Goal: Task Accomplishment & Management: Manage account settings

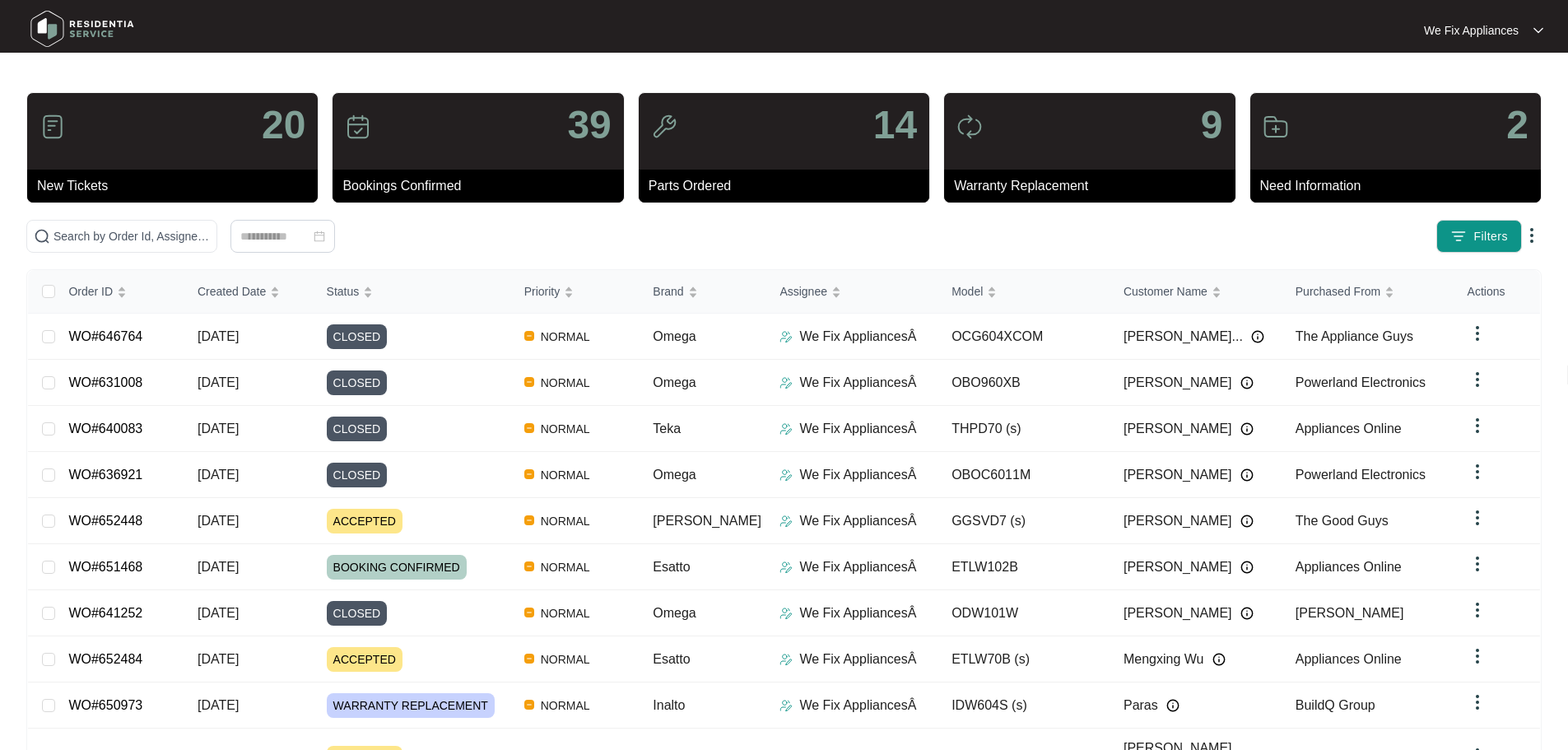
click at [54, 28] on img at bounding box center [82, 29] width 115 height 49
click at [140, 232] on input "text" at bounding box center [132, 236] width 157 height 18
paste input "650918"
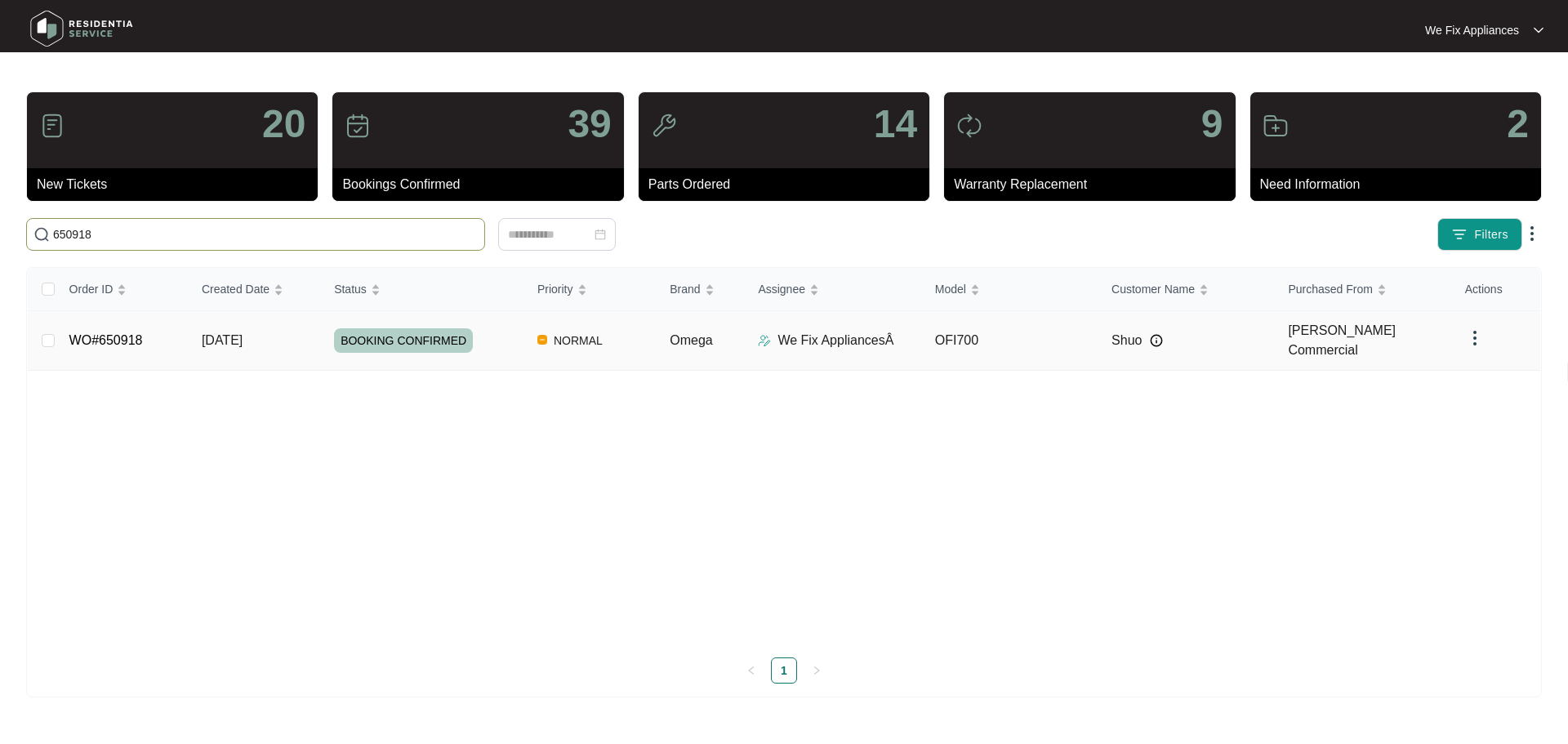
type input "650918"
click at [385, 337] on span "BOOKING CONFIRMED" at bounding box center [403, 341] width 139 height 24
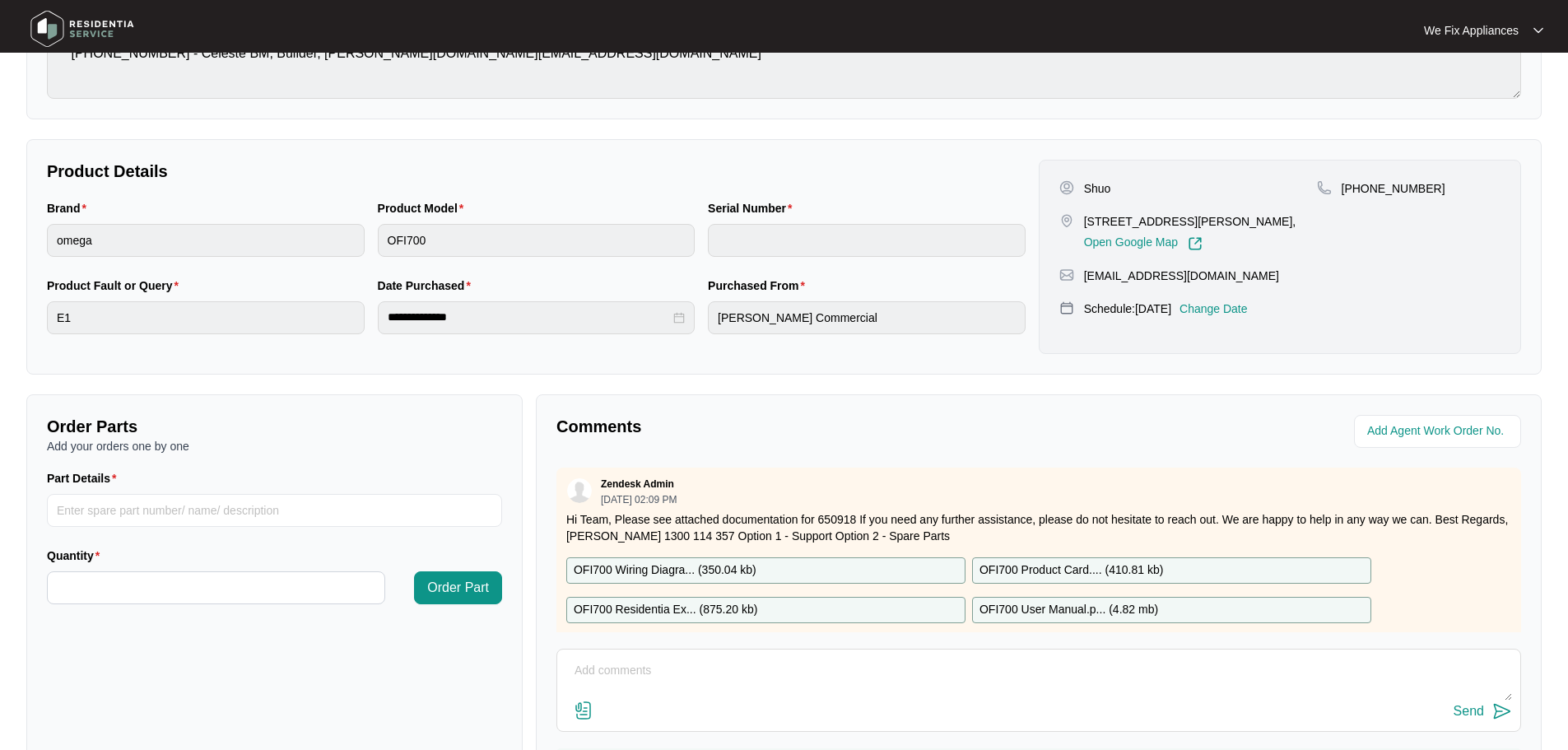
scroll to position [83, 0]
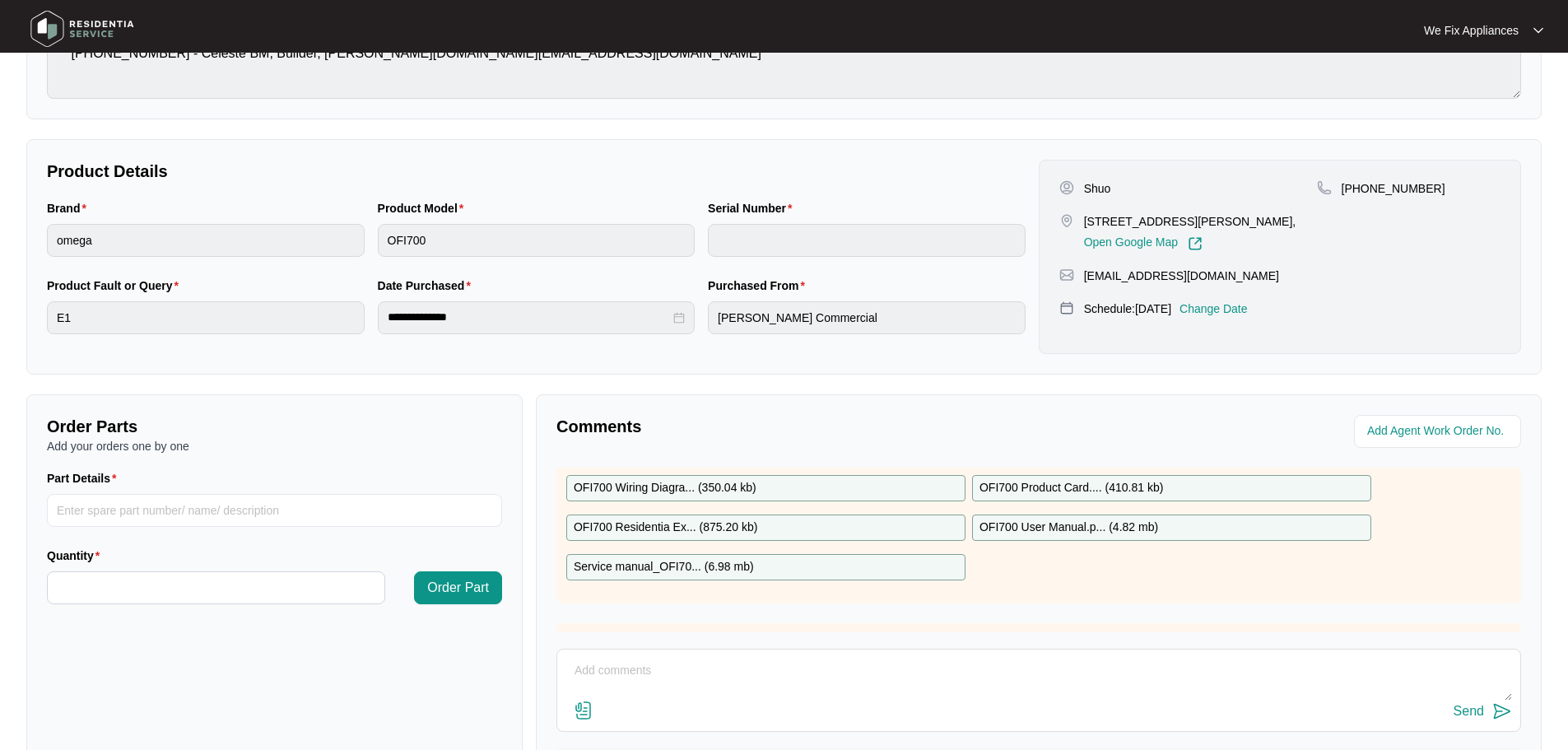
click at [681, 526] on p "OFI700 Residentia Ex... ( 875.20 kb )" at bounding box center [665, 527] width 184 height 18
click at [710, 530] on p "OFI700 Residentia Ex... ( 875.20 kb )" at bounding box center [665, 527] width 184 height 18
click at [703, 528] on p "OFI700 Residentia Ex... ( 875.20 kb )" at bounding box center [665, 527] width 184 height 18
click at [230, 504] on input "Part Details" at bounding box center [274, 510] width 455 height 33
paste input "SP19625"
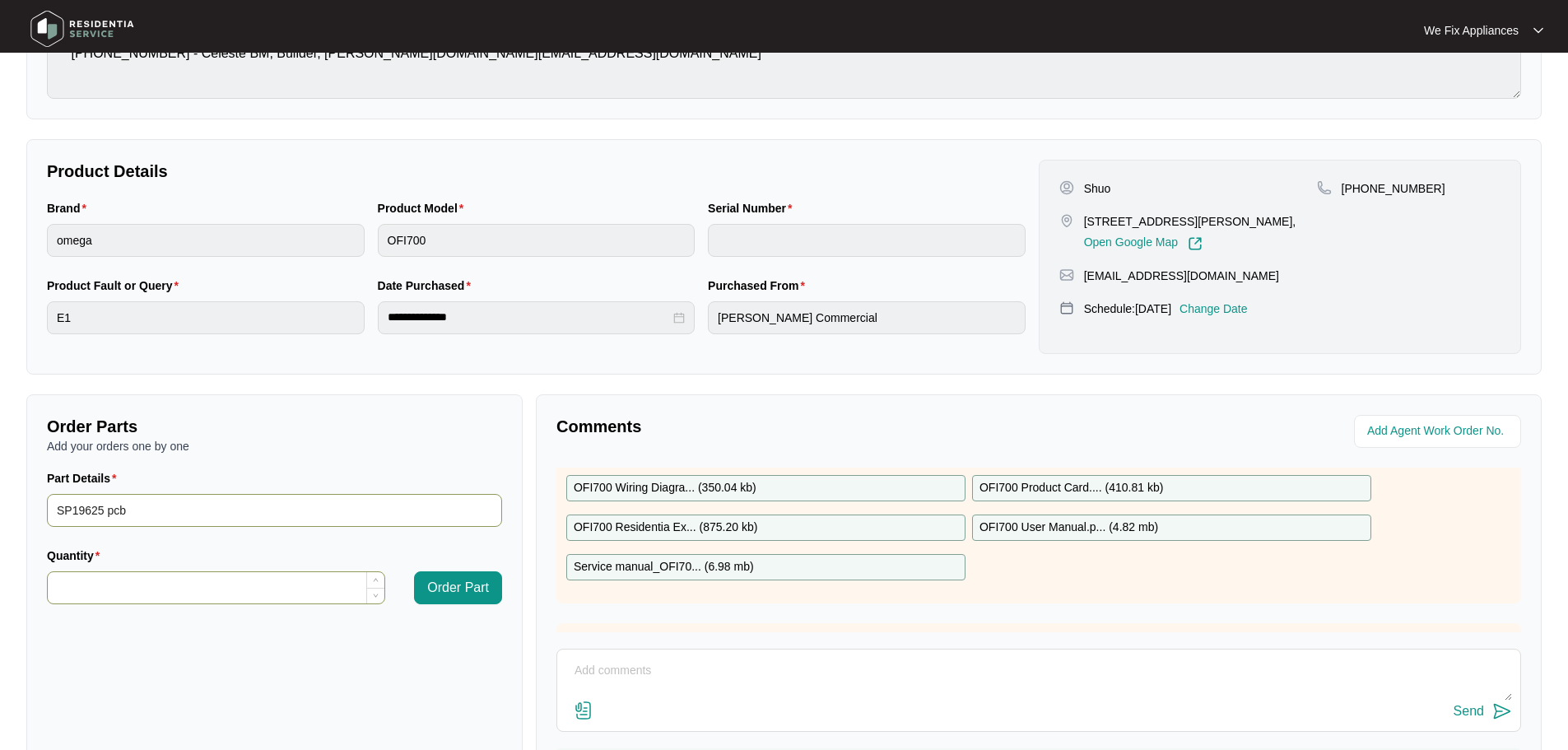
type input "SP19625 pcb"
click at [183, 598] on input "Quantity" at bounding box center [216, 588] width 337 height 32
type input "*"
click at [436, 599] on button "Order Part" at bounding box center [458, 587] width 88 height 33
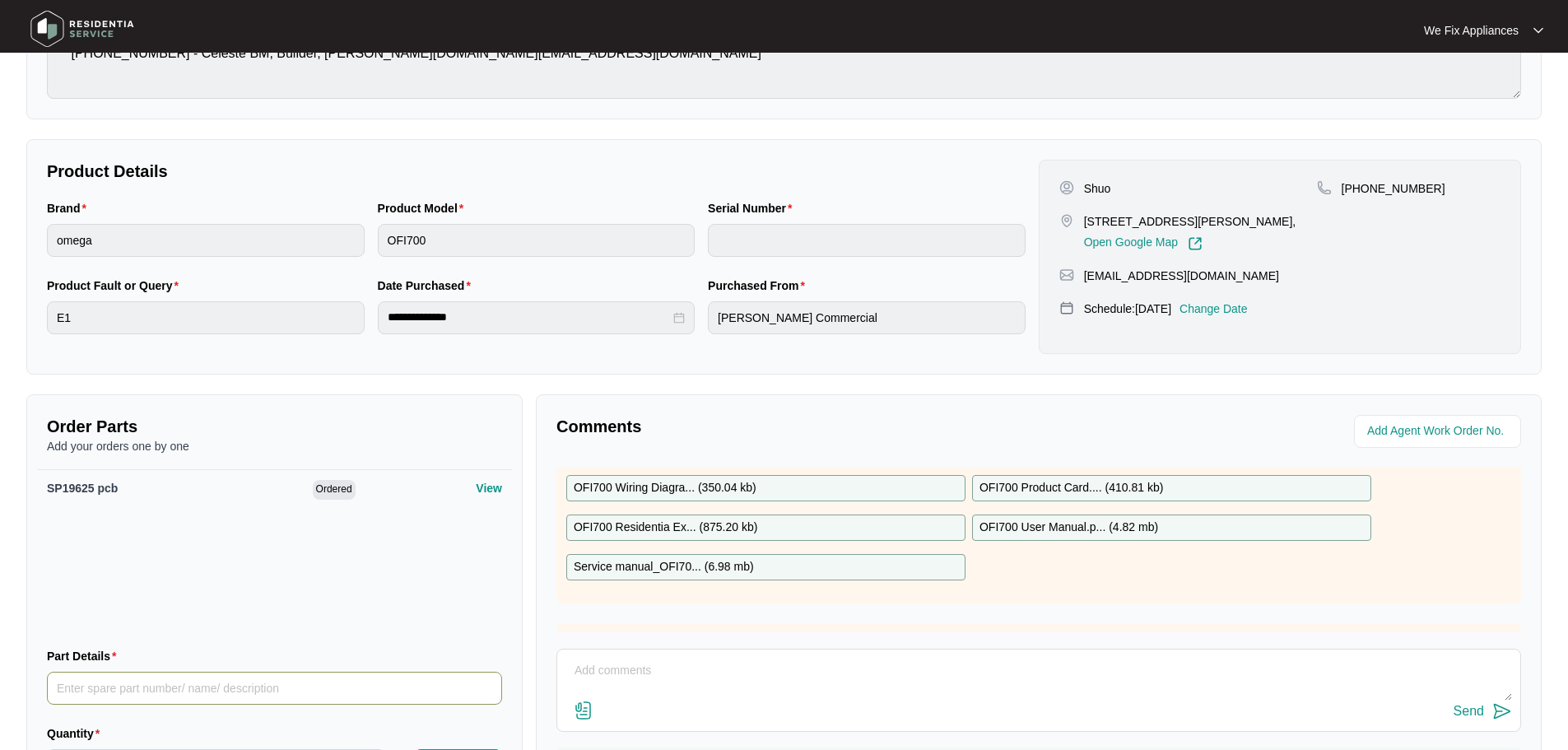
click at [155, 682] on input "Part Details" at bounding box center [274, 688] width 455 height 33
paste input "SP10569"
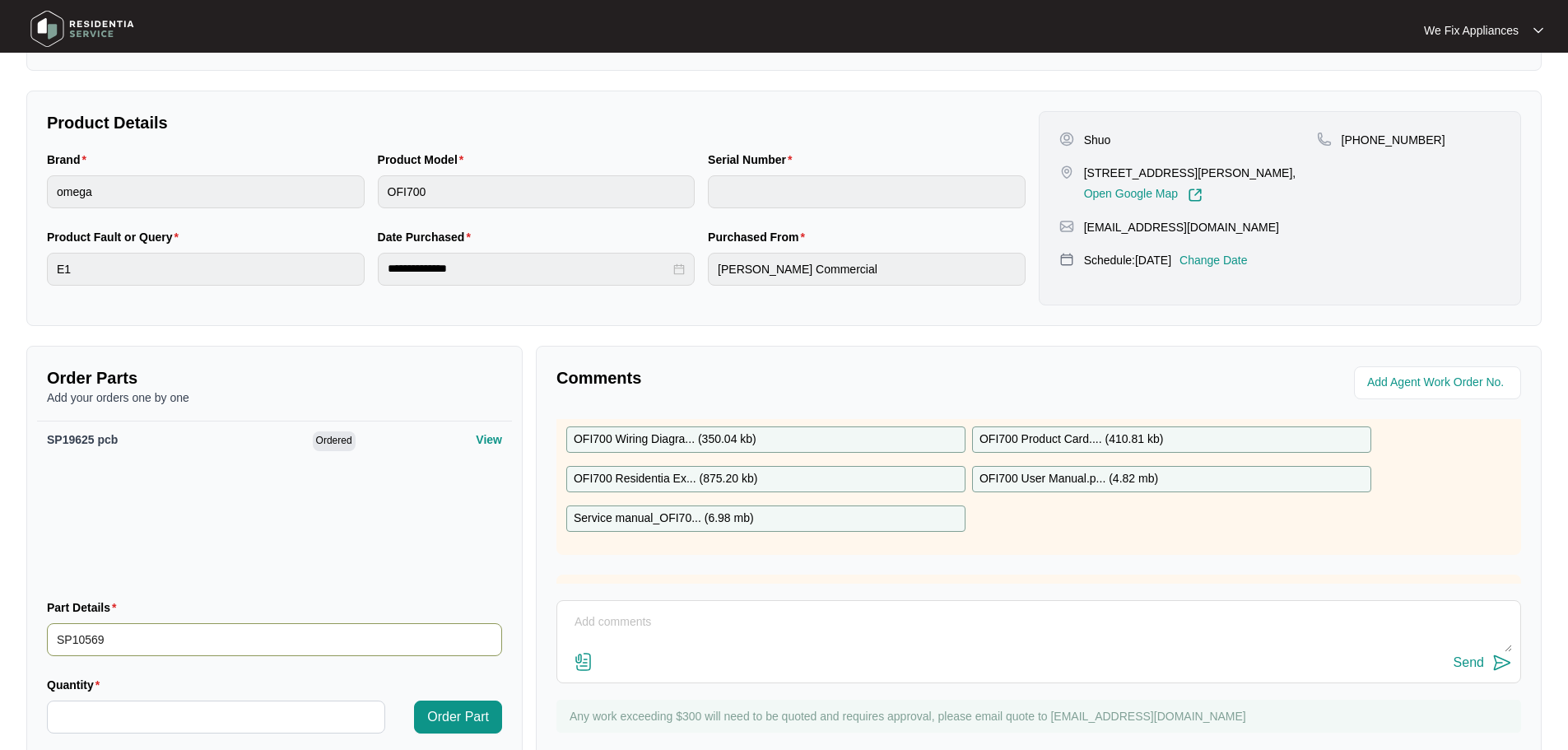
scroll to position [346, 0]
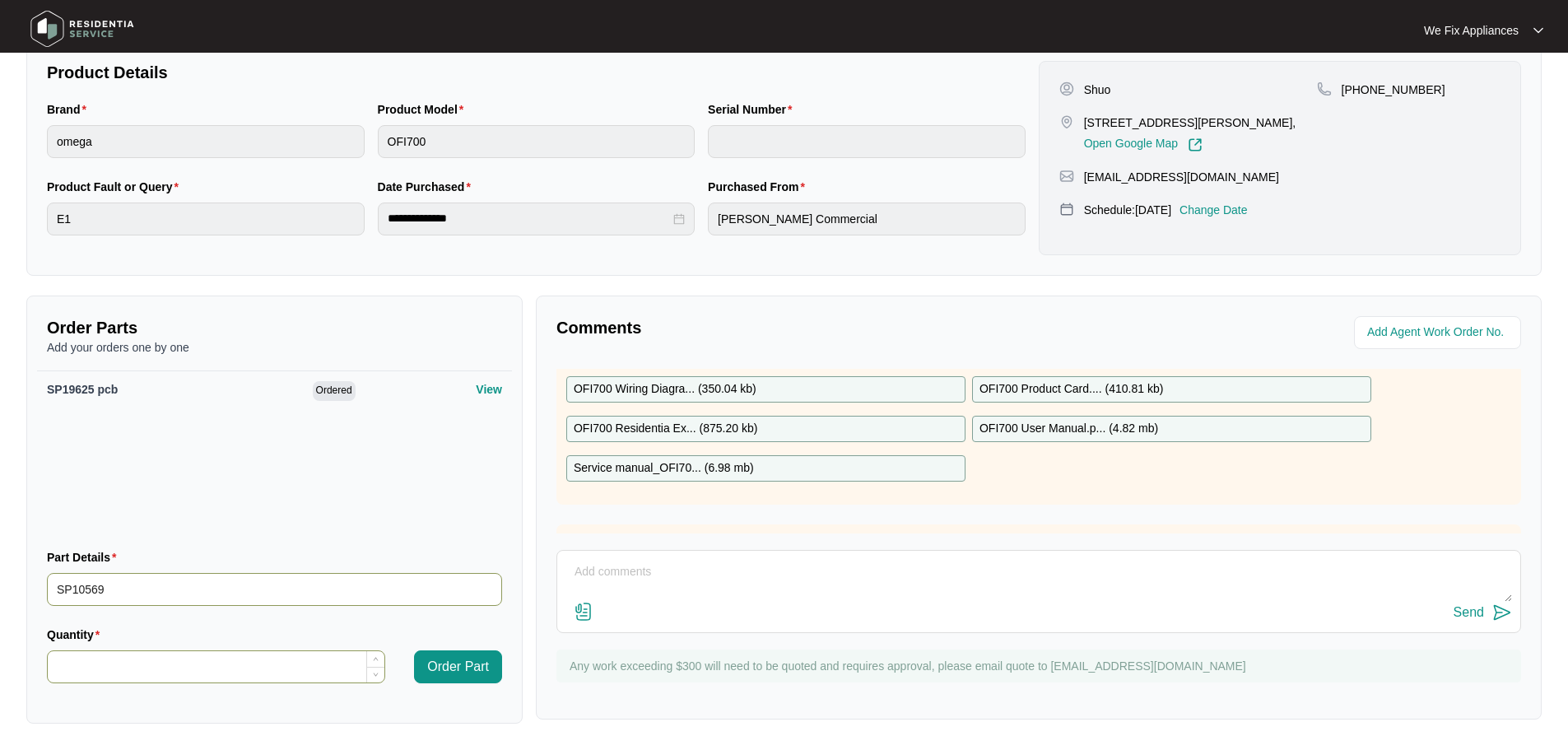
type input "SP10569"
click at [154, 673] on input "Quantity" at bounding box center [216, 667] width 337 height 32
type input "*"
click at [165, 583] on input "SP10569" at bounding box center [274, 589] width 455 height 33
type input "SP10569 inlet valve/hose"
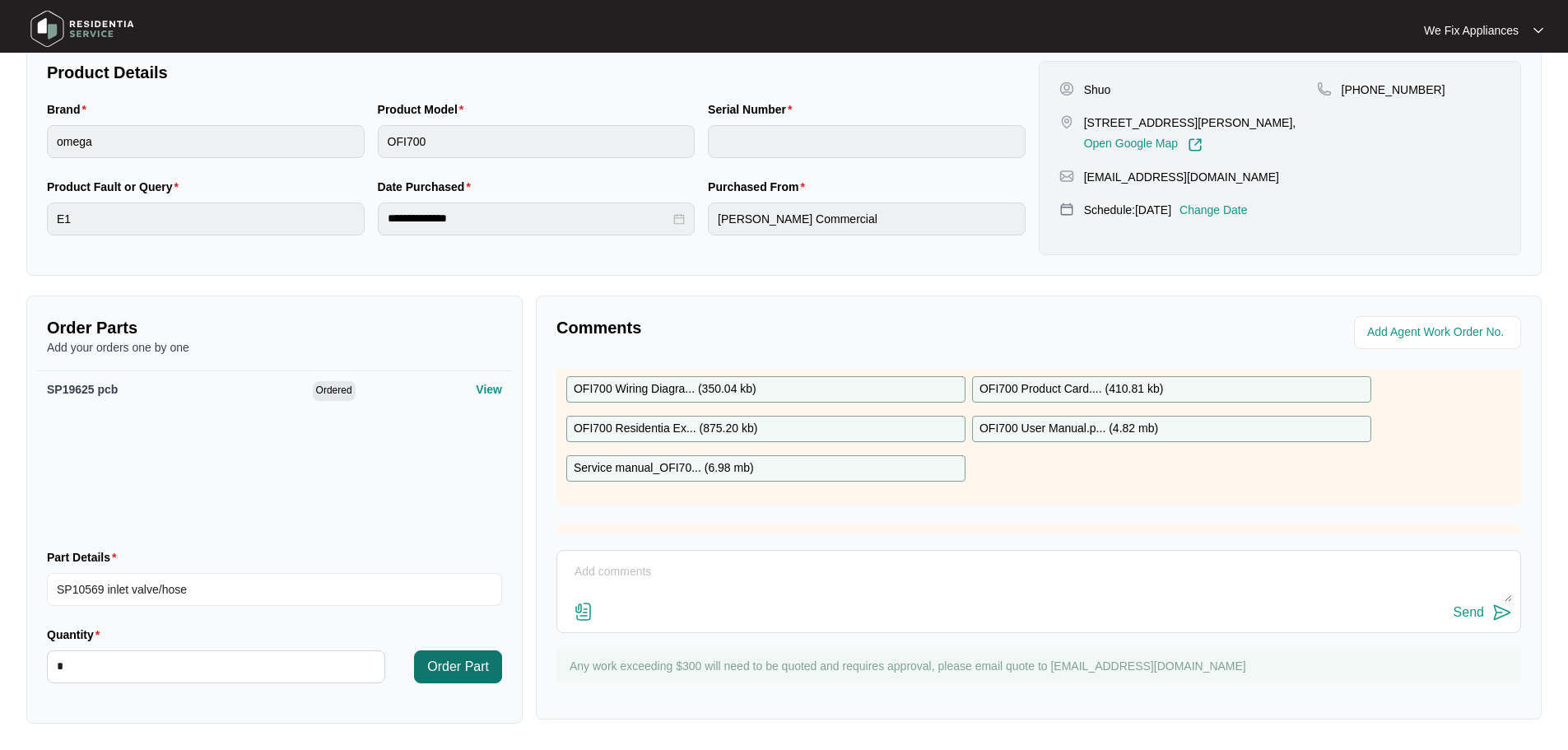
click at [442, 671] on span "Order Part" at bounding box center [458, 666] width 62 height 19
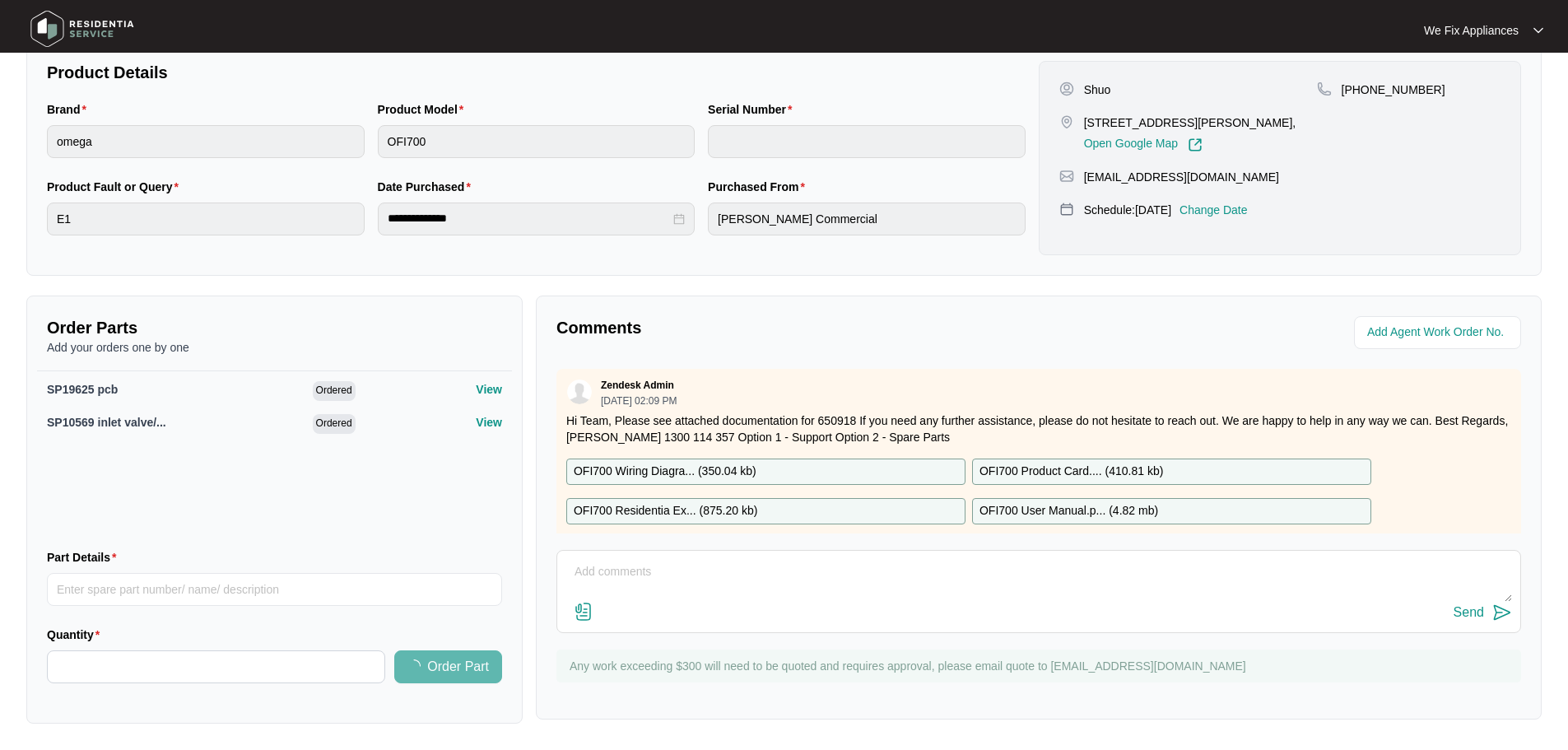
scroll to position [0, 0]
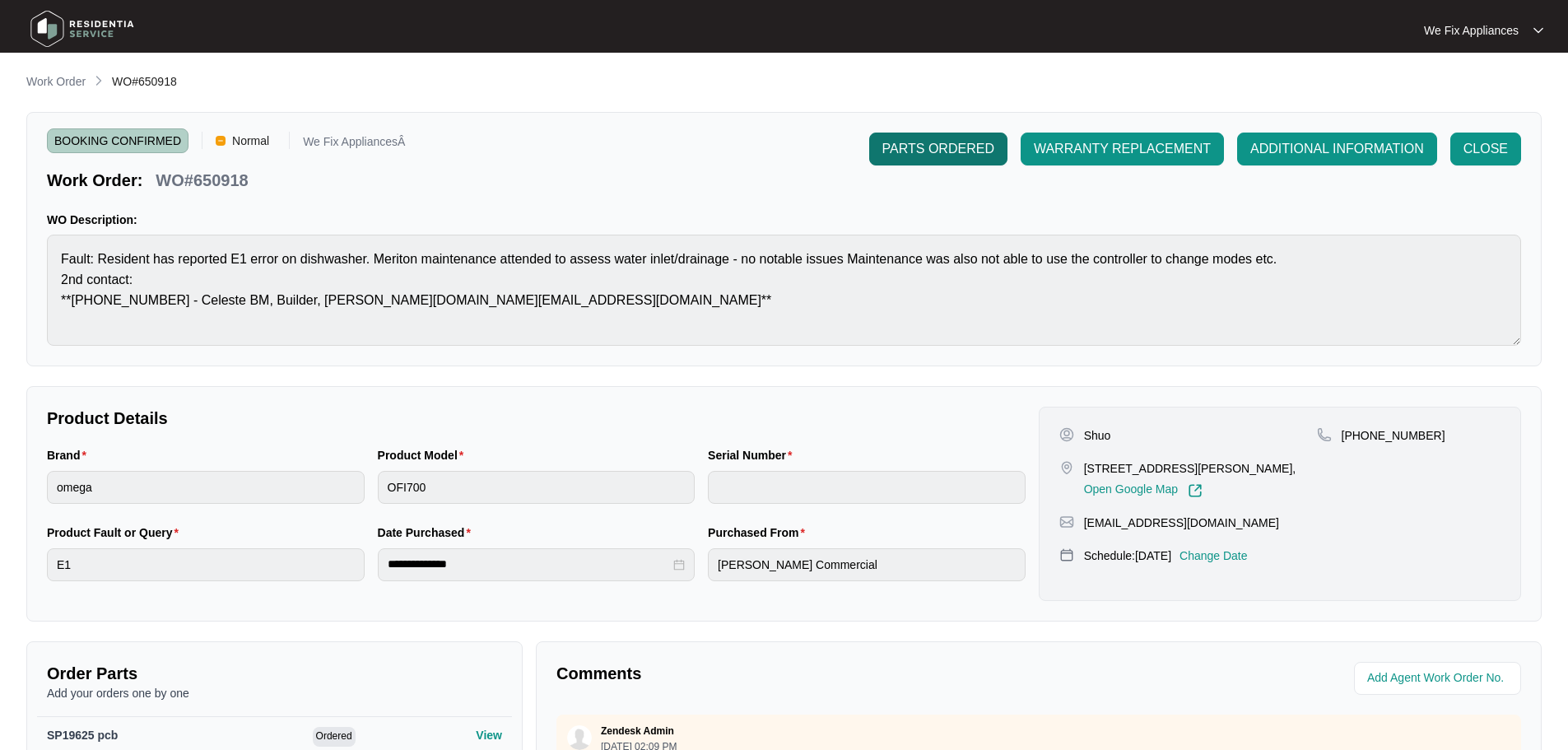
click at [920, 154] on span "PARTS ORDERED" at bounding box center [938, 149] width 112 height 19
click at [48, 32] on img at bounding box center [82, 29] width 115 height 49
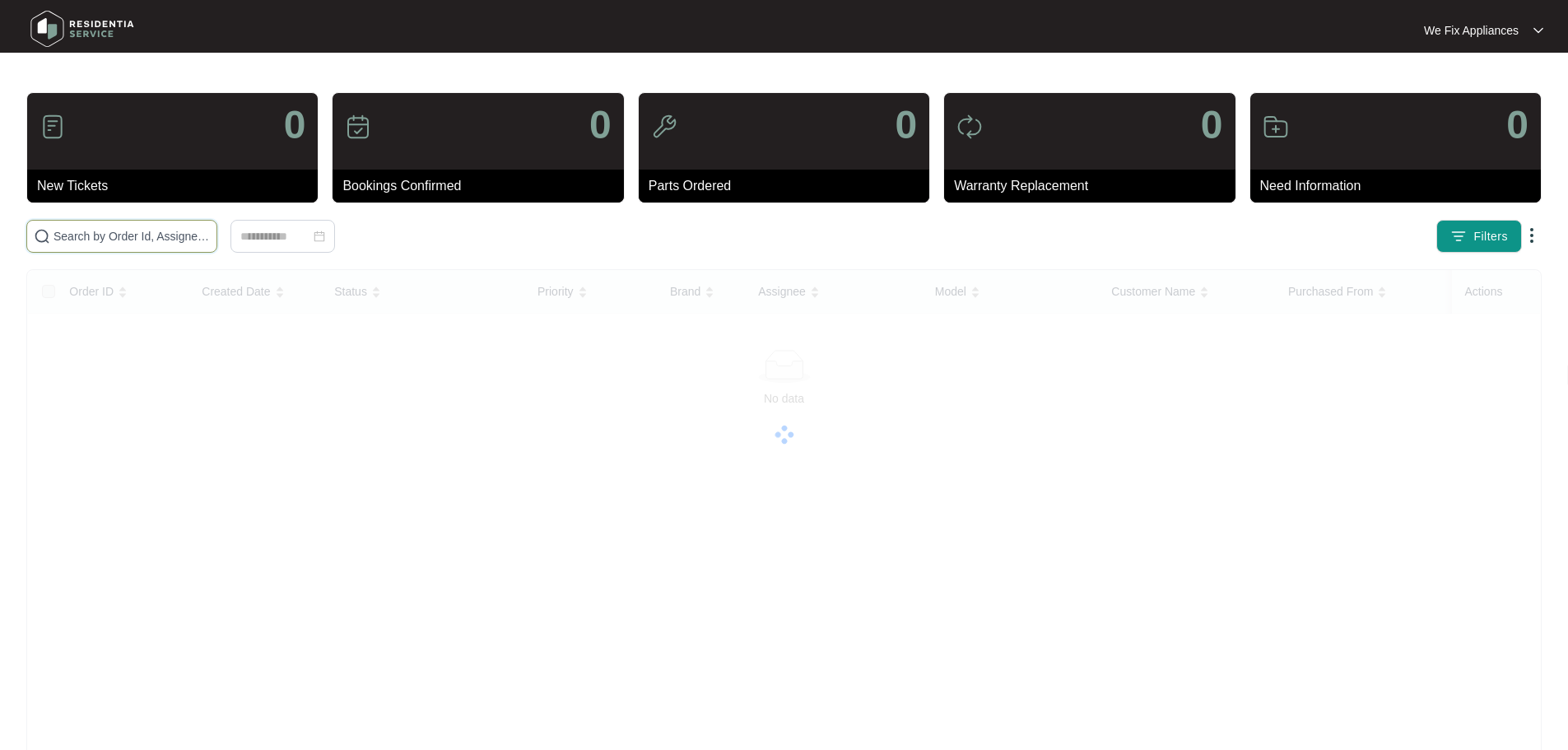
click at [132, 237] on input "text" at bounding box center [132, 236] width 157 height 18
paste input "651468"
type input "651468"
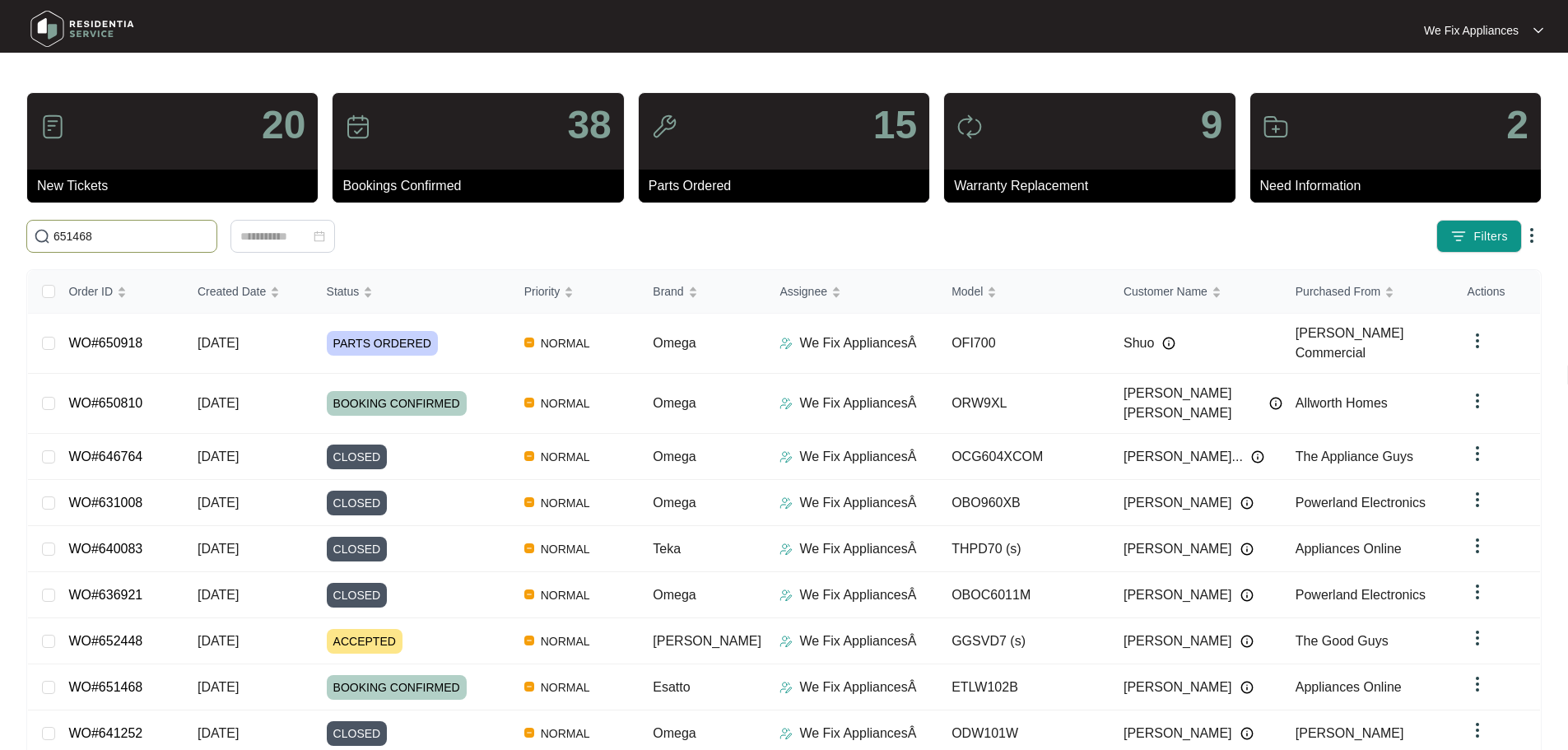
drag, startPoint x: 134, startPoint y: 236, endPoint x: 35, endPoint y: 240, distance: 99.1
click at [35, 240] on span "651468" at bounding box center [121, 236] width 191 height 33
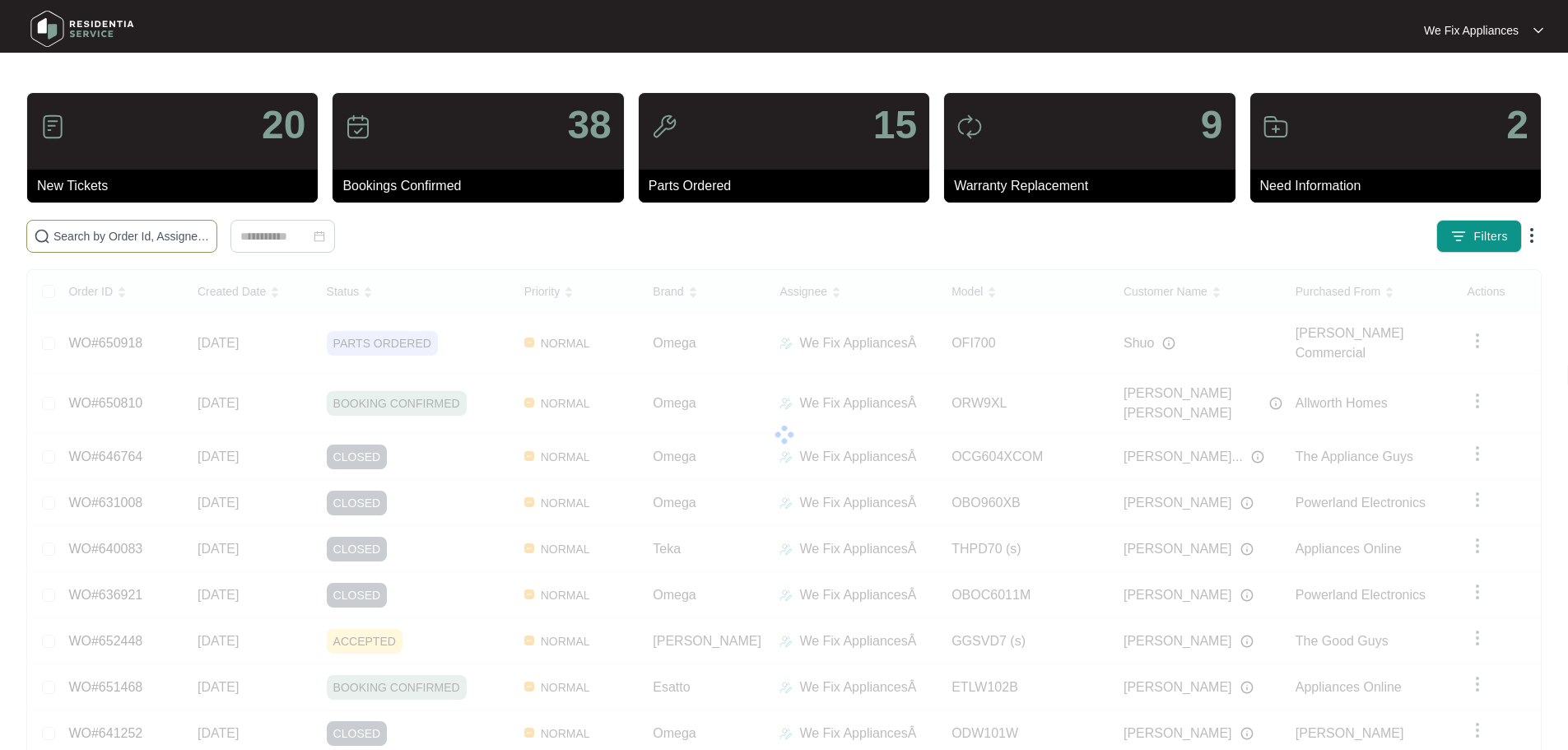
paste input "651468"
type input "6"
paste input "651468"
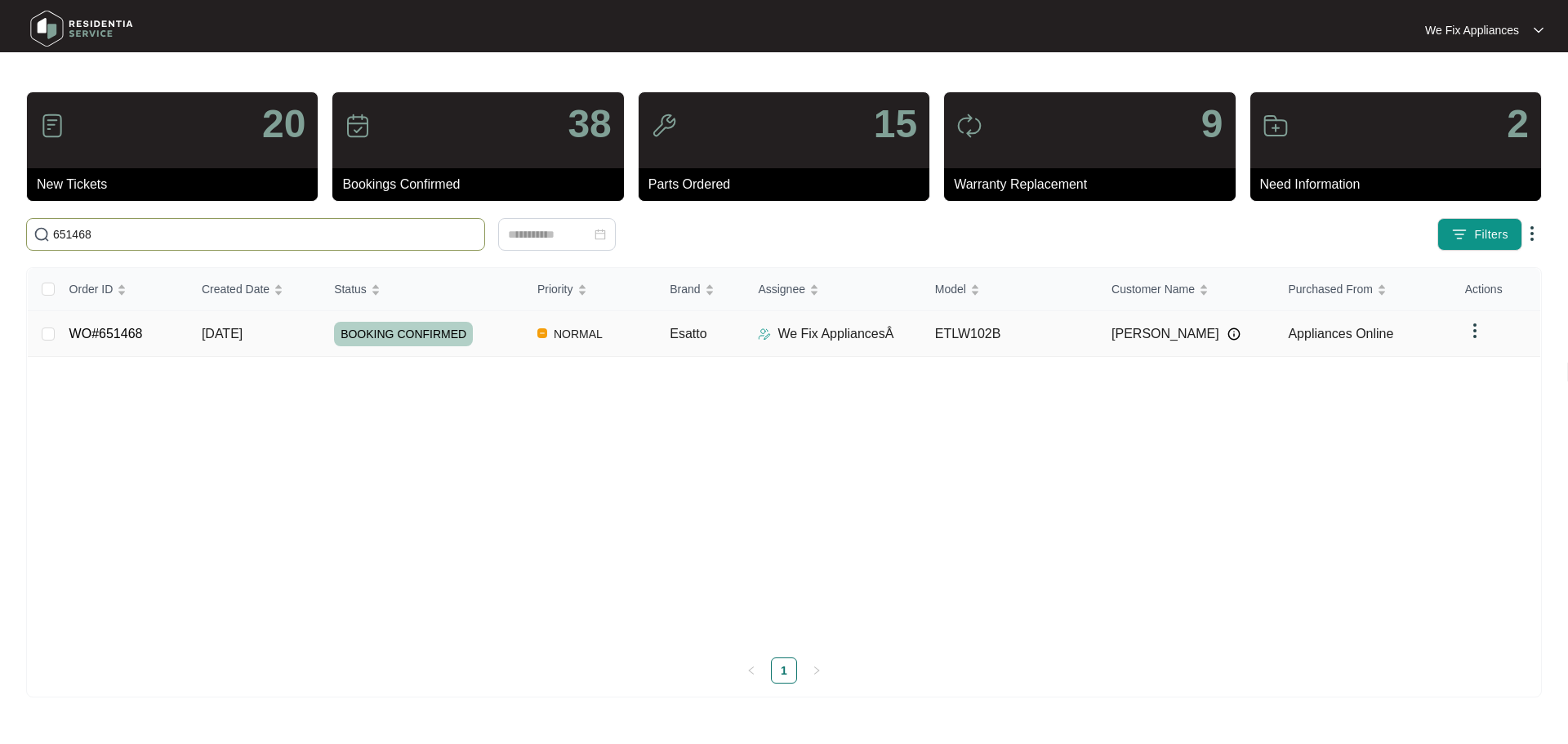
type input "651468"
click at [392, 330] on span "BOOKING CONFIRMED" at bounding box center [403, 334] width 139 height 24
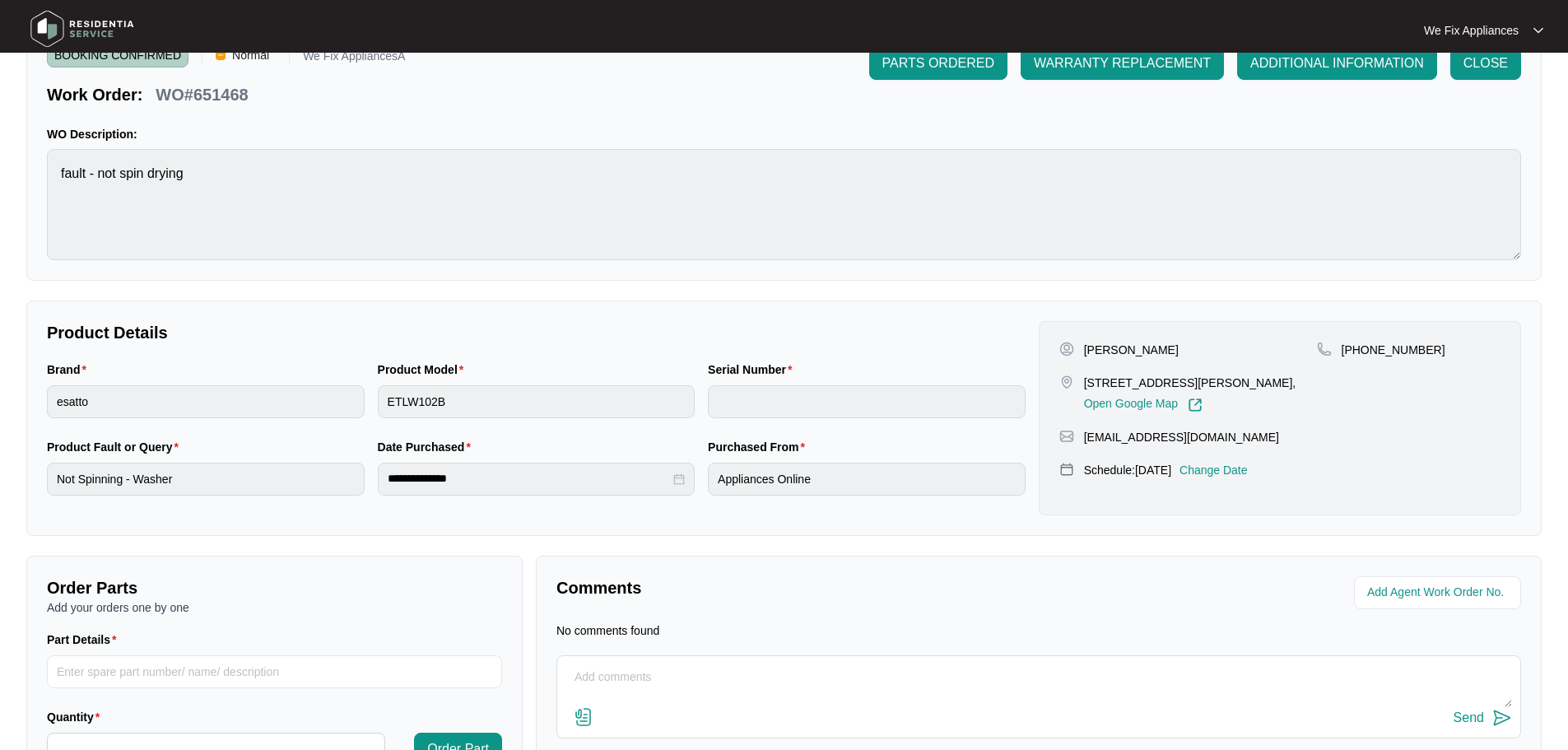
scroll to position [188, 0]
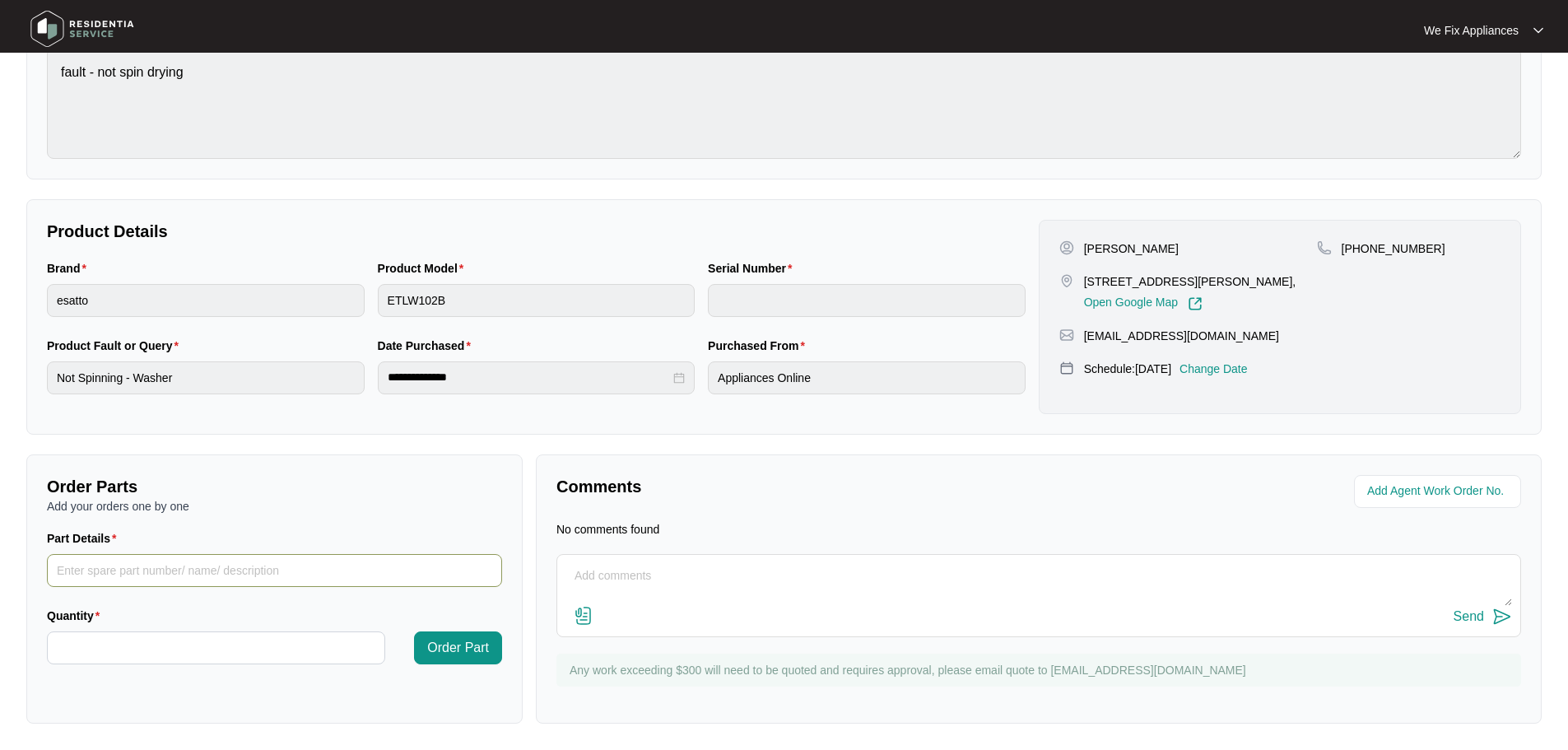
click at [223, 570] on input "Part Details" at bounding box center [274, 570] width 455 height 33
paste input "SP11037"
type input "SP11037 belt"
click at [238, 642] on input "Quantity" at bounding box center [216, 648] width 337 height 32
type input "*"
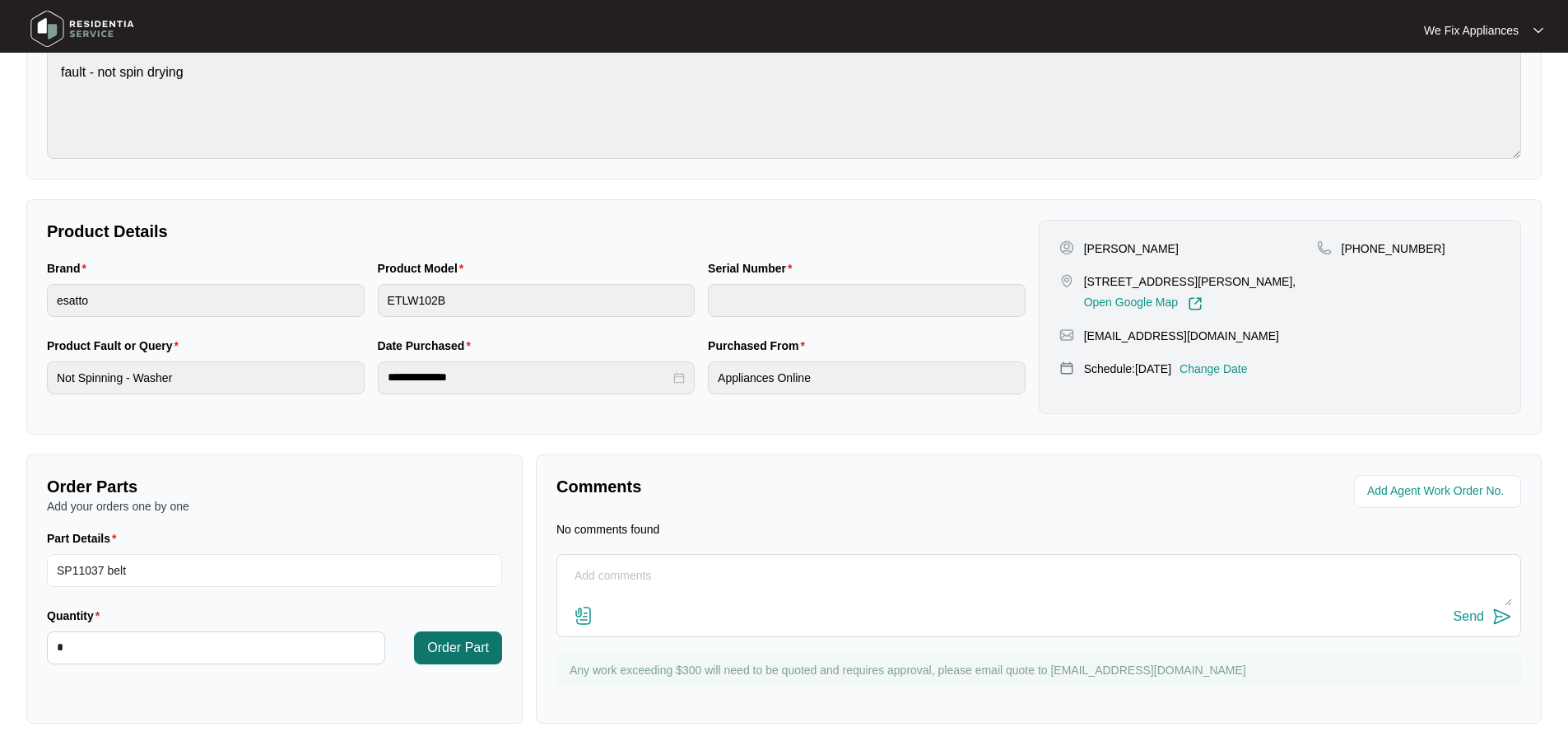
click at [481, 656] on span "Order Part" at bounding box center [458, 648] width 62 height 19
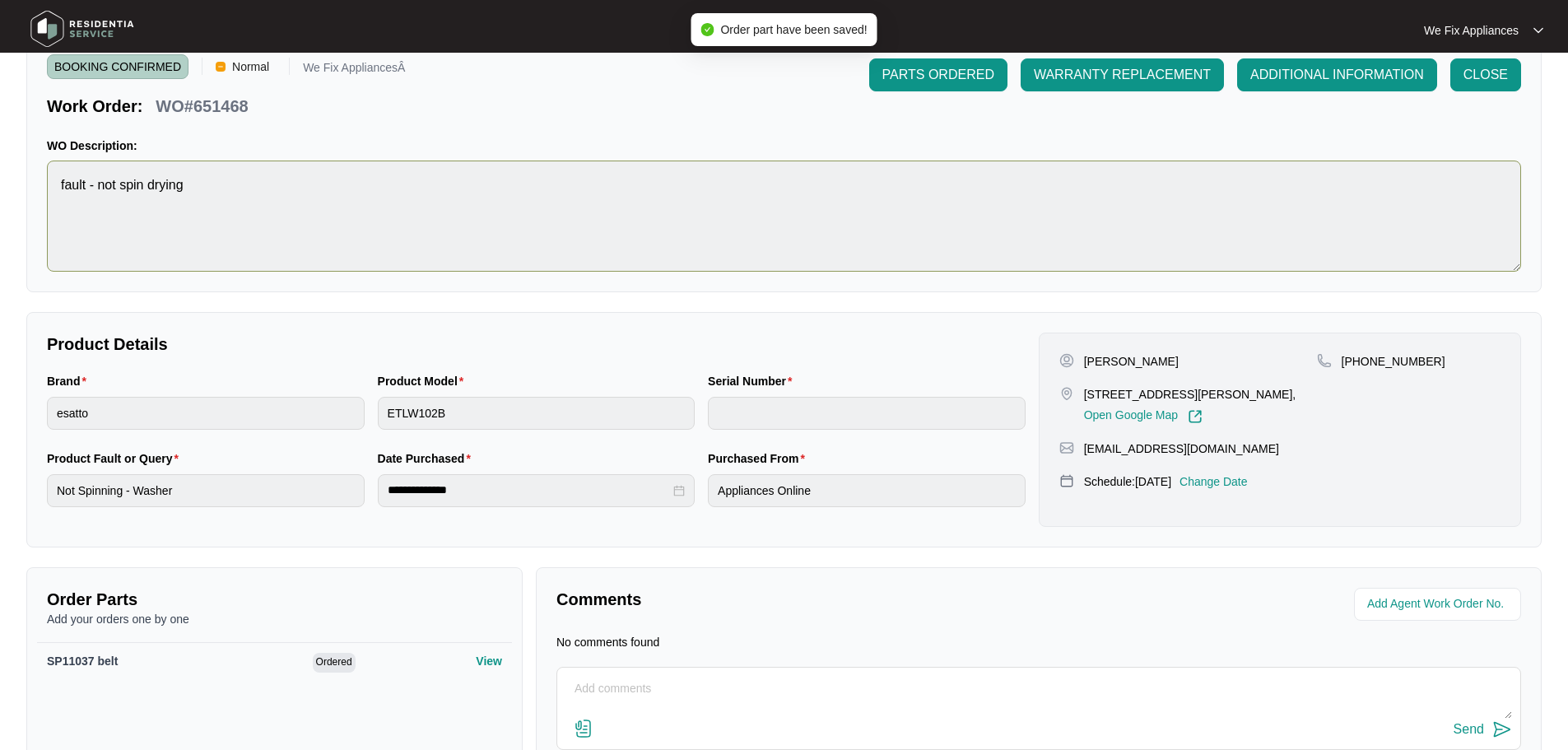
scroll to position [0, 0]
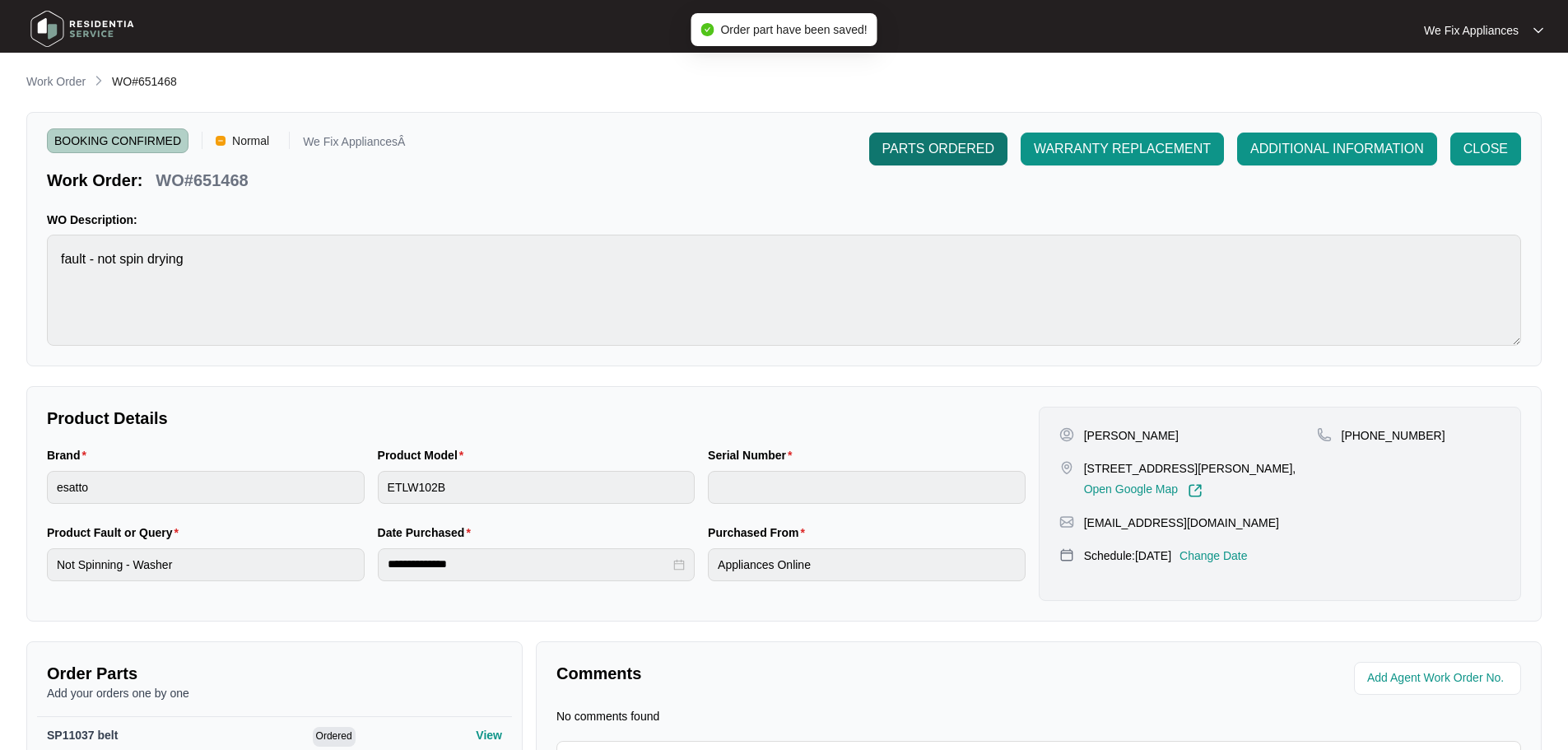
click at [942, 142] on span "PARTS ORDERED" at bounding box center [938, 149] width 112 height 19
click at [57, 33] on img at bounding box center [82, 29] width 115 height 49
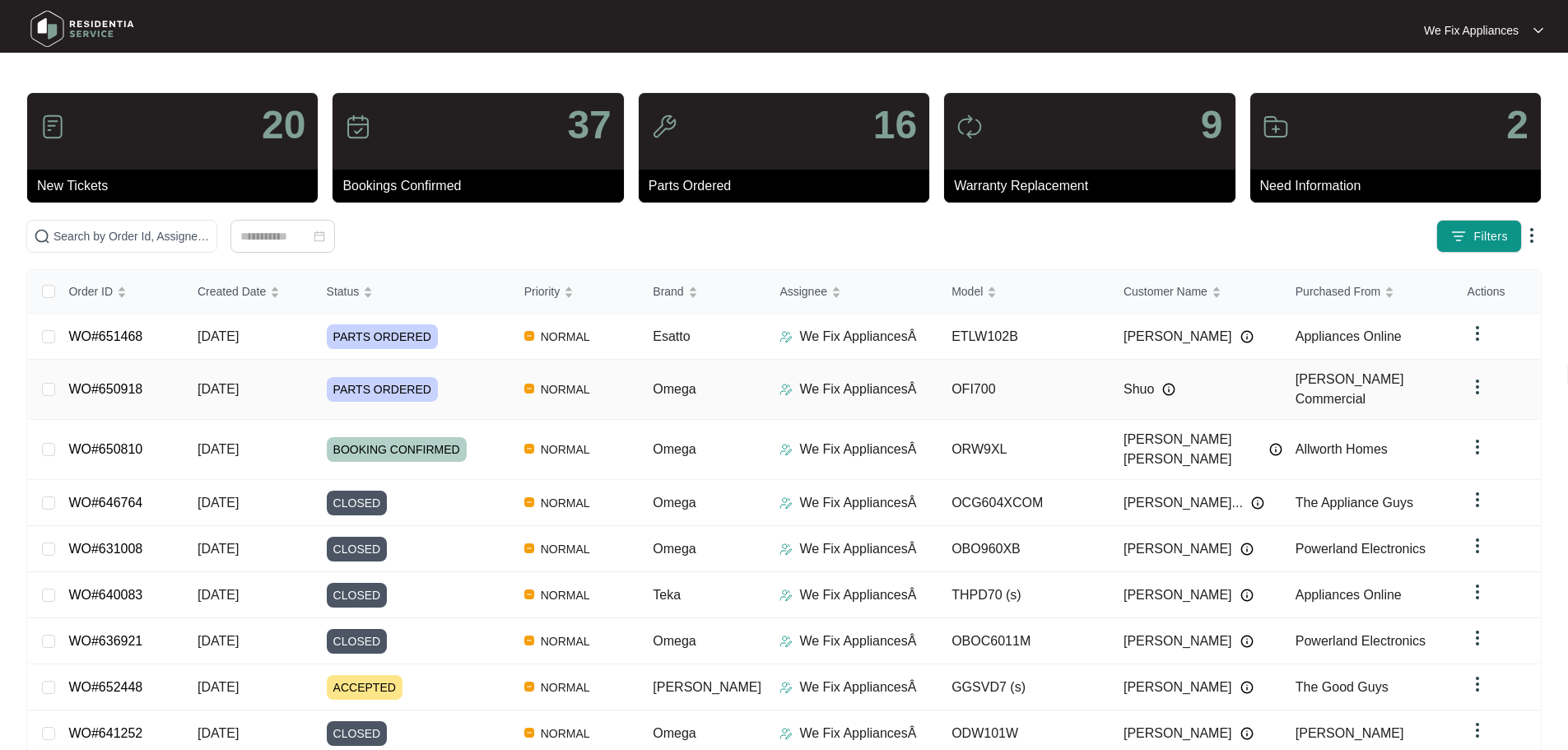
click at [357, 390] on span "PARTS ORDERED" at bounding box center [382, 389] width 111 height 25
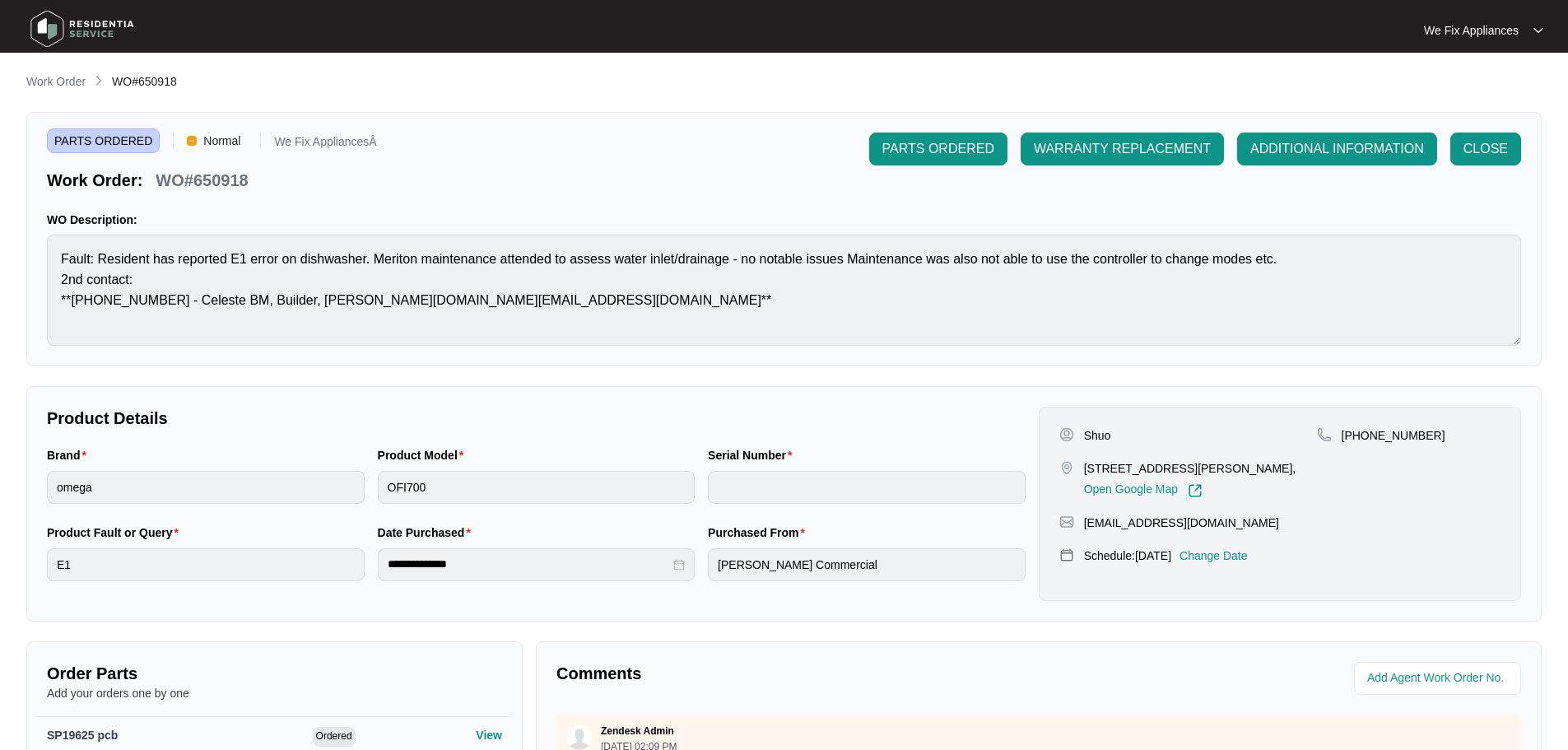
click at [52, 29] on img at bounding box center [82, 29] width 115 height 49
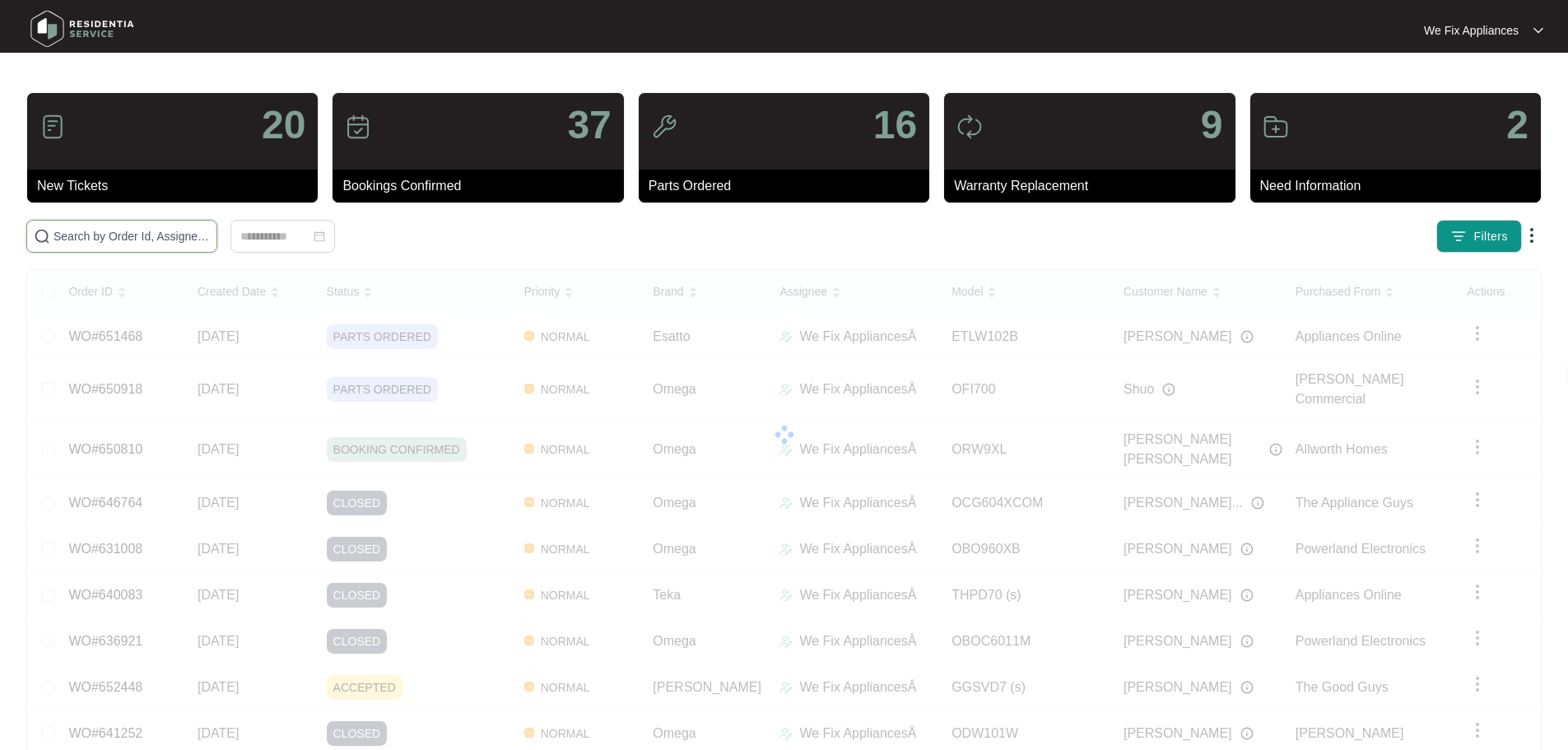
click at [100, 235] on input "text" at bounding box center [132, 236] width 157 height 18
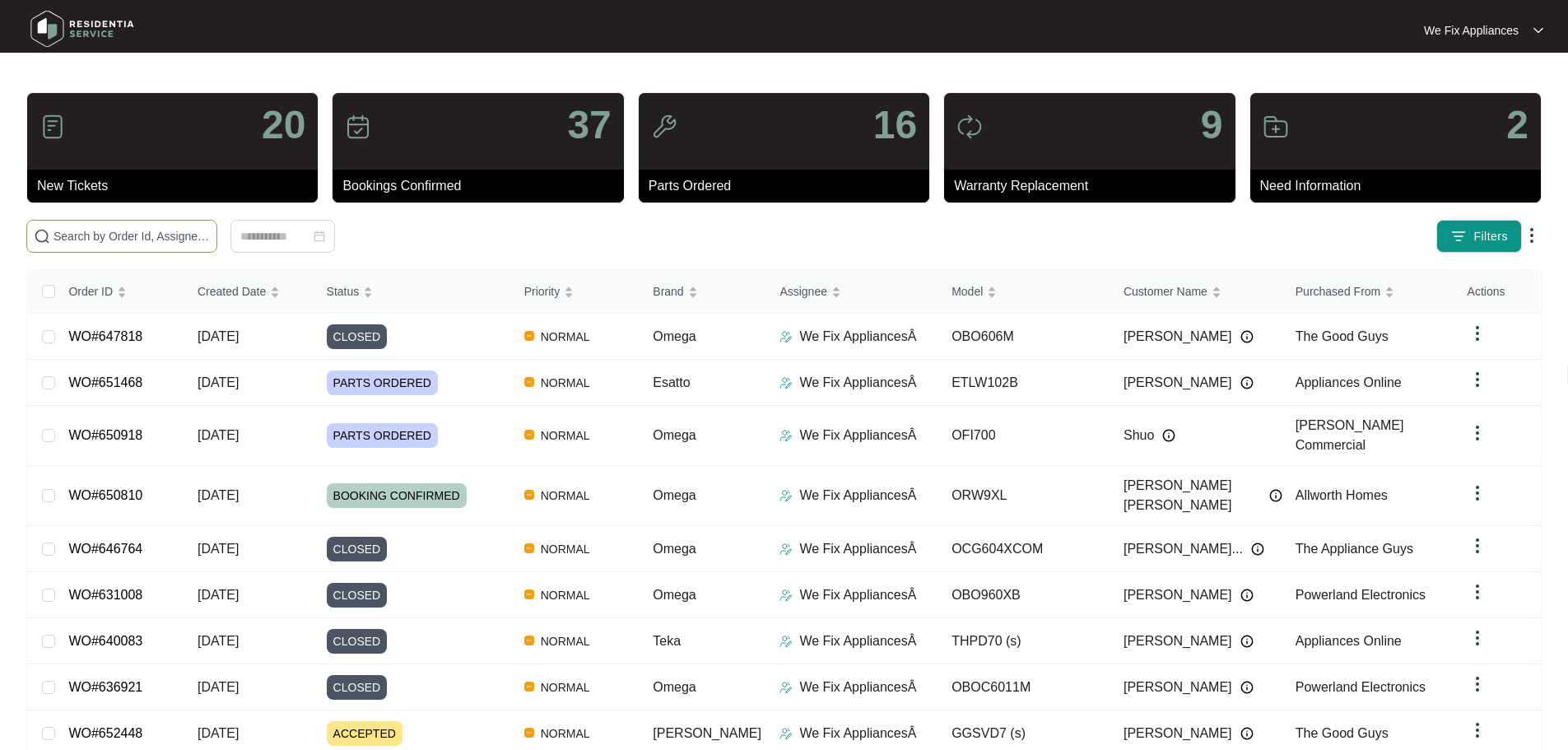
click at [100, 234] on input "text" at bounding box center [132, 236] width 157 height 18
paste input "652036"
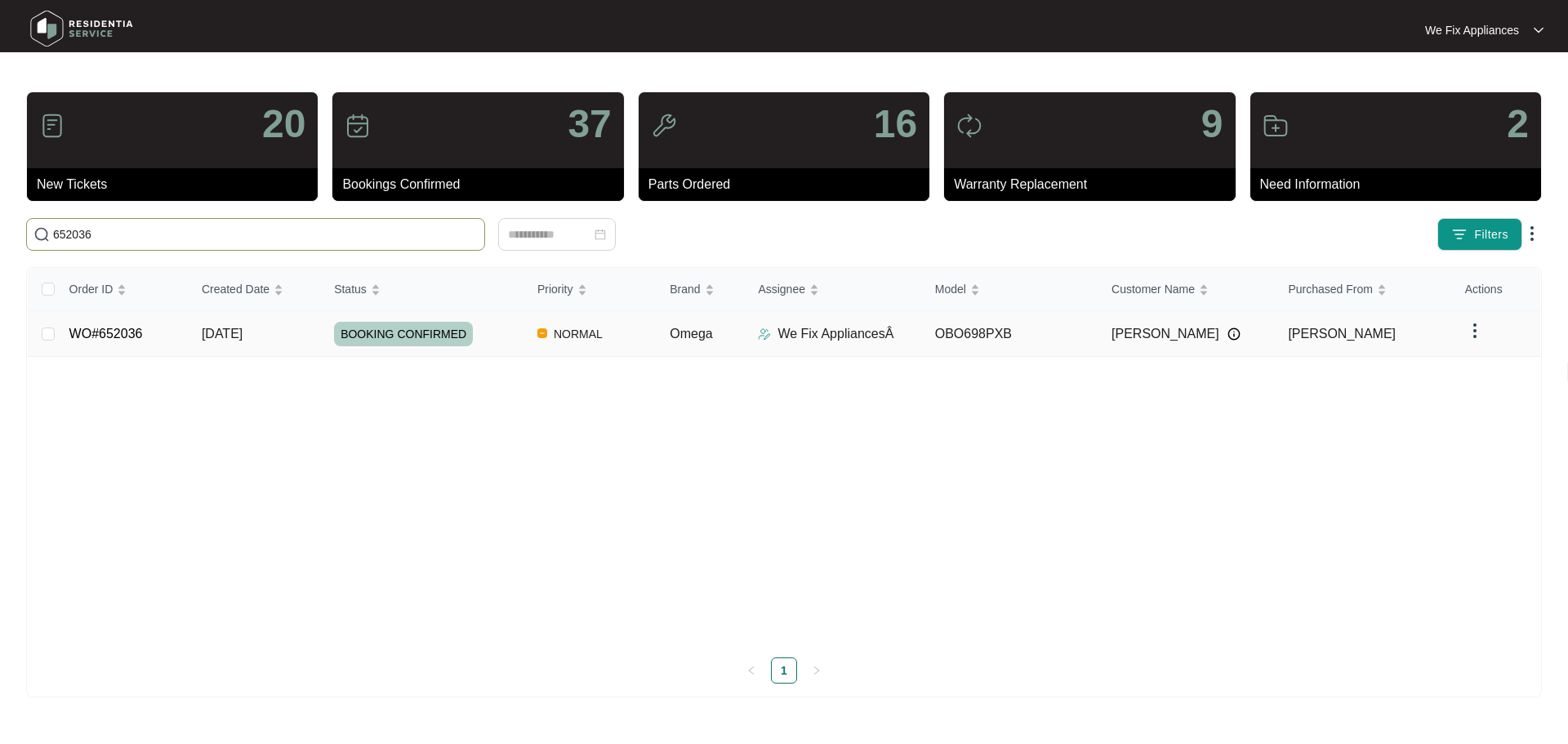
type input "652036"
click at [382, 335] on span "BOOKING CONFIRMED" at bounding box center [403, 334] width 139 height 24
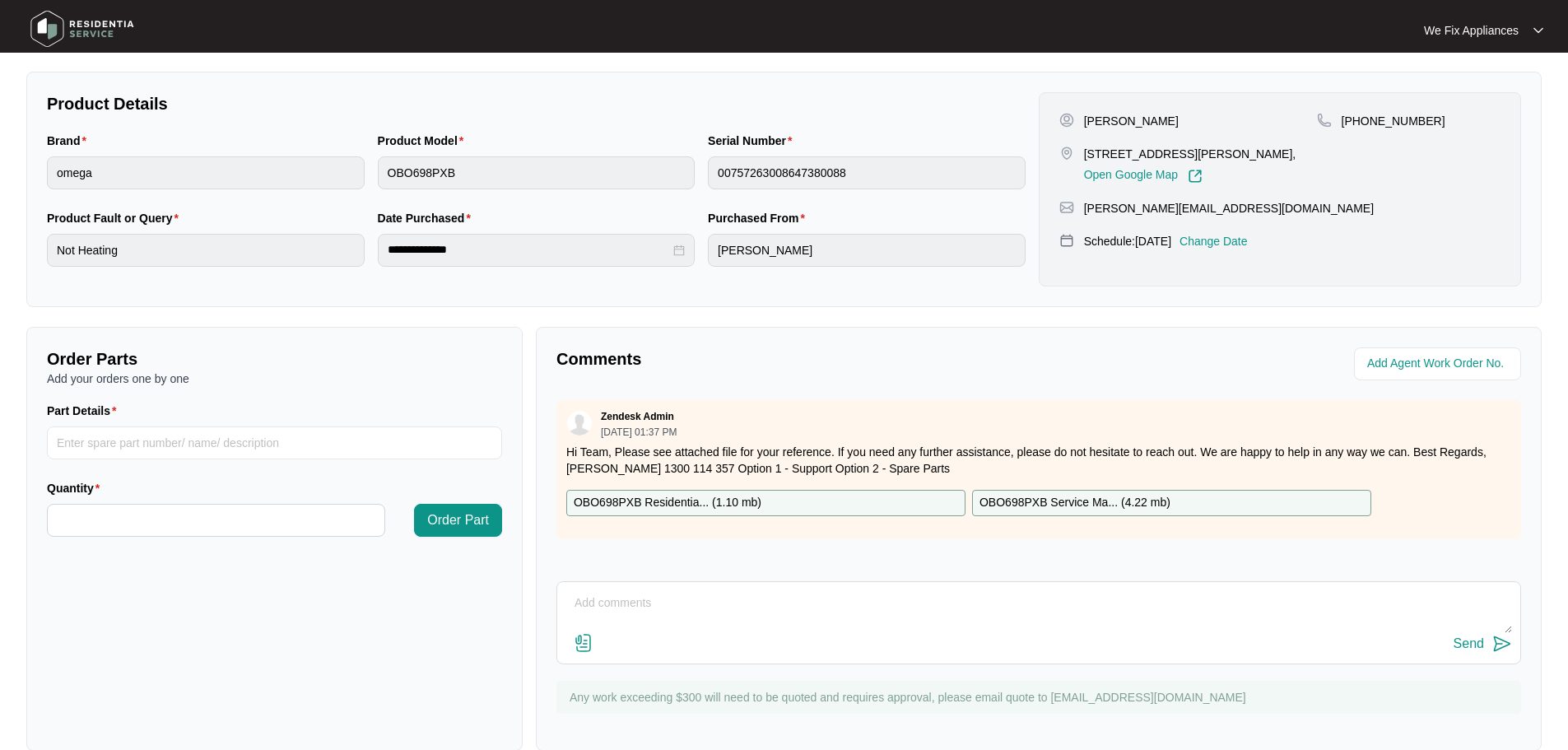
scroll to position [329, 0]
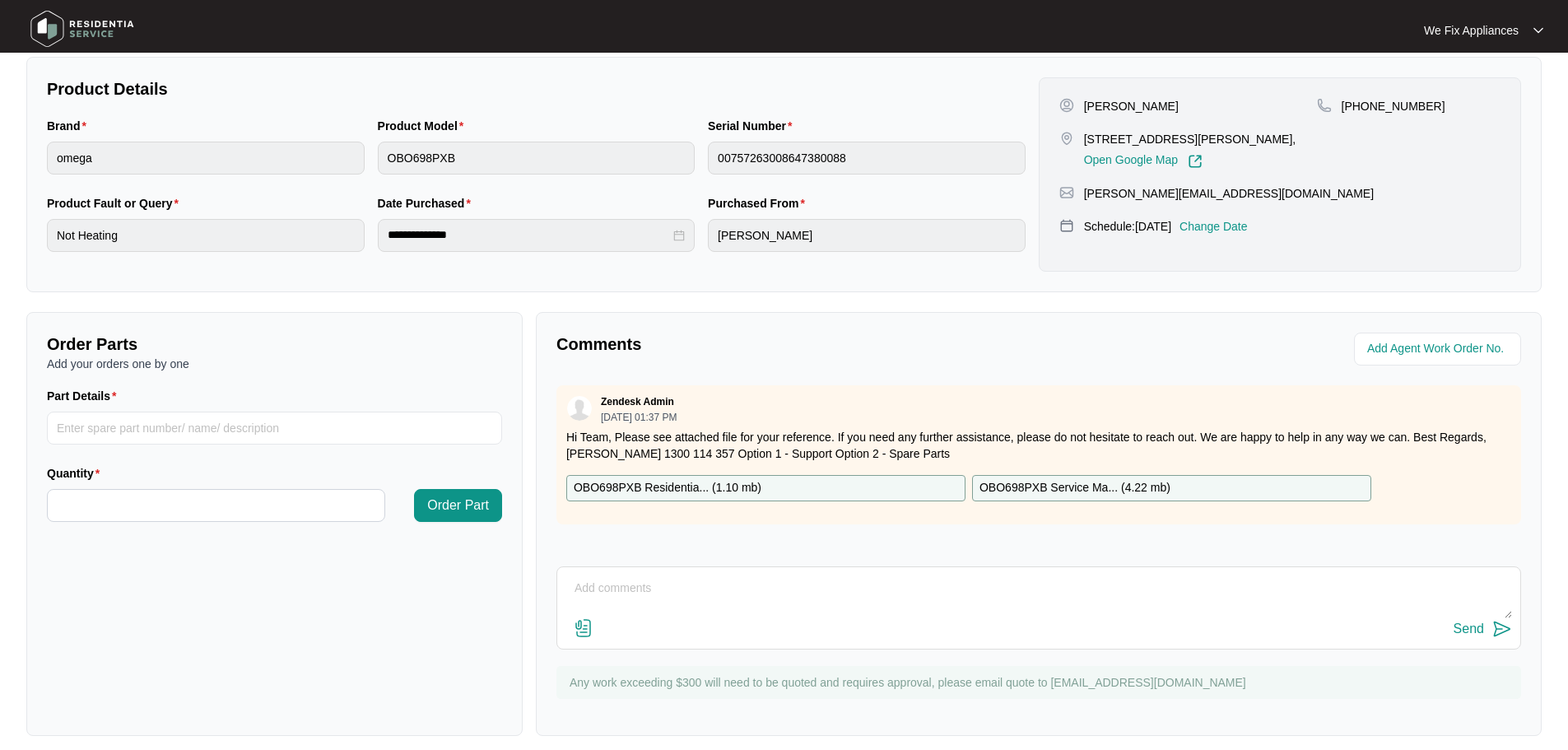
click at [693, 489] on p "OBO698PXB Residentia... ( 1.10 mb )" at bounding box center [667, 488] width 187 height 18
click at [702, 487] on p "OBO698PXB Residentia... ( 1.10 mb )" at bounding box center [667, 488] width 187 height 18
click at [1082, 490] on p "OBO698PXB Service Ma... ( 4.22 mb )" at bounding box center [1074, 488] width 191 height 18
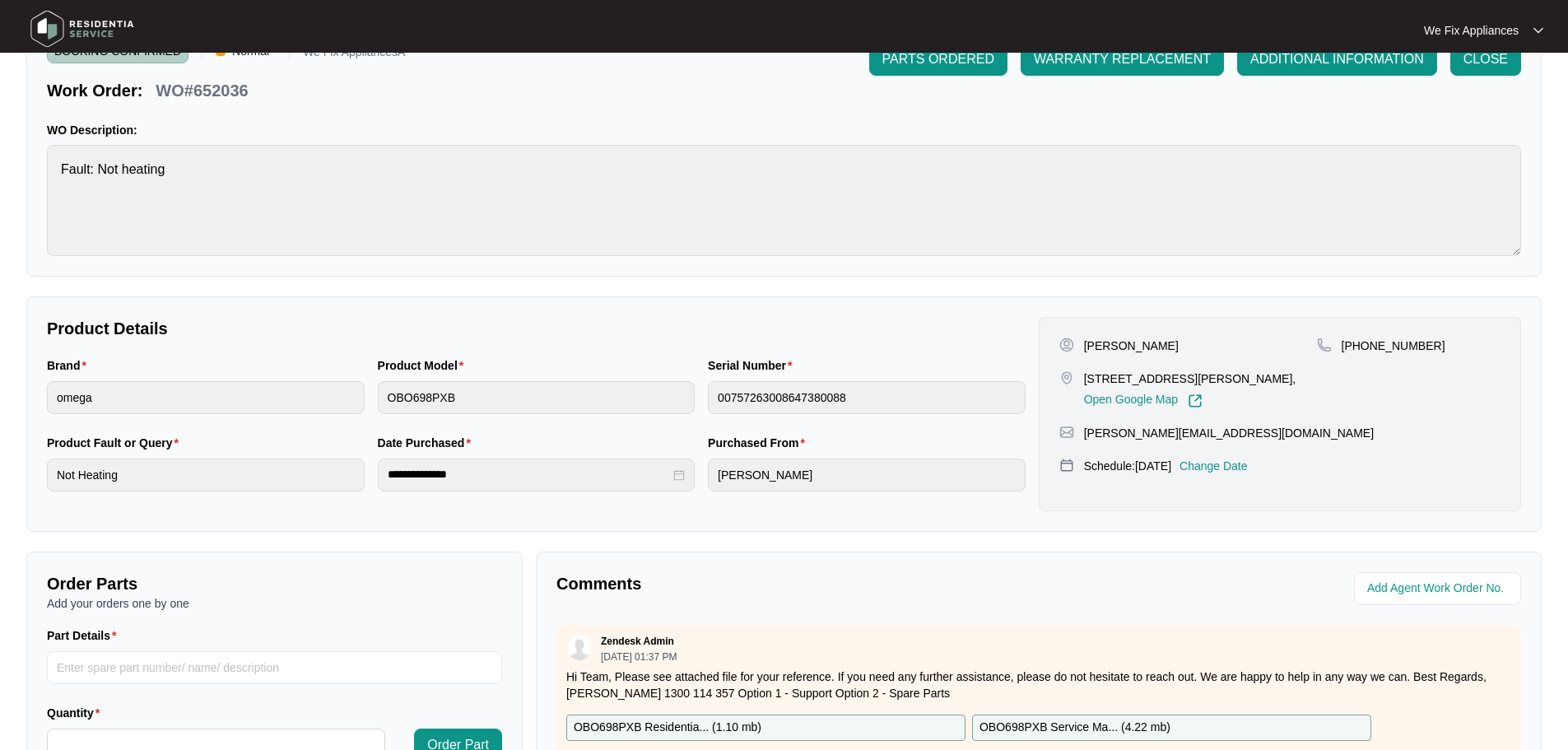
scroll to position [247, 0]
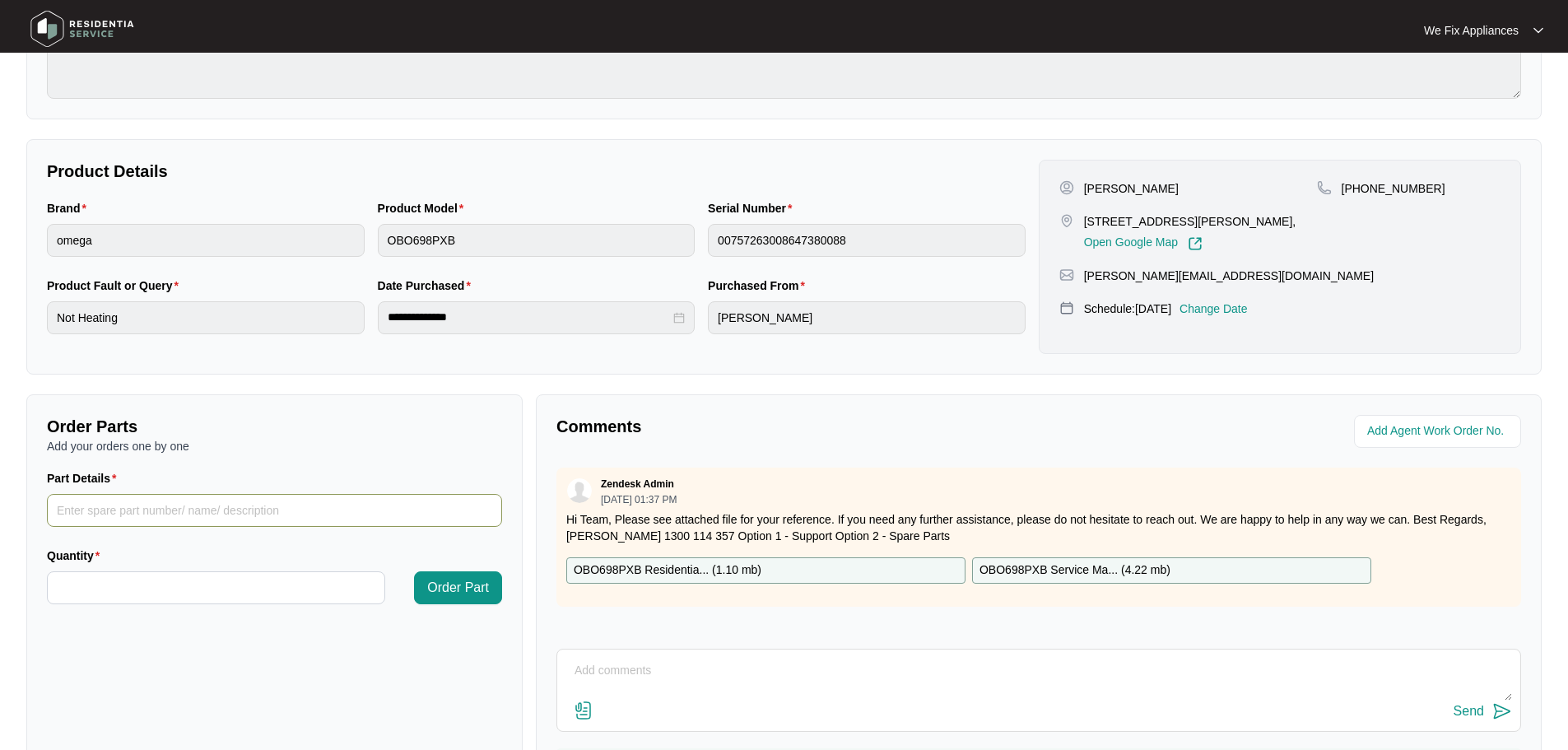
click at [199, 511] on input "Part Details" at bounding box center [274, 510] width 455 height 33
type input "thermostat"
click at [207, 584] on input "Quantity" at bounding box center [216, 588] width 337 height 32
type input "*"
click at [446, 582] on span "Order Part" at bounding box center [458, 588] width 62 height 19
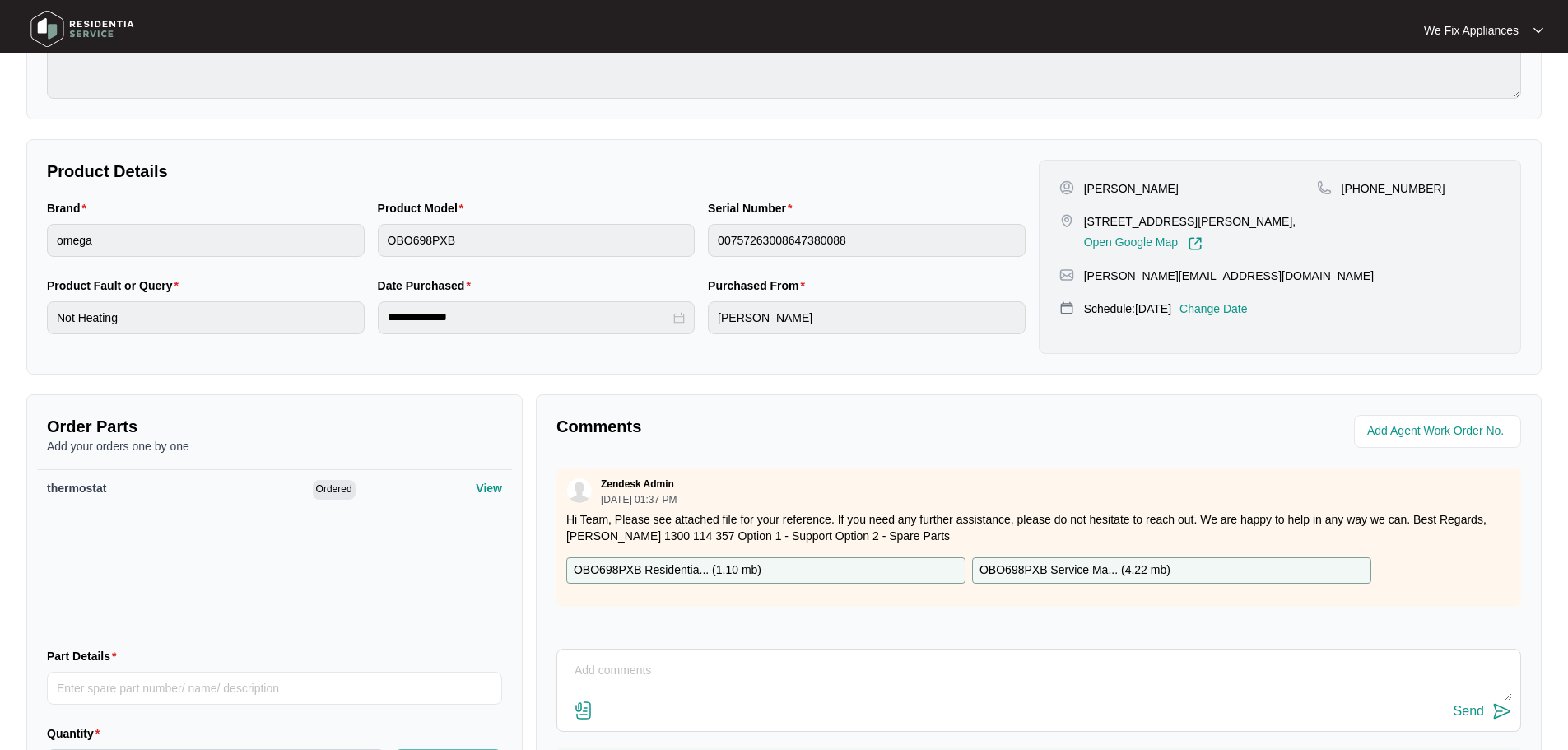
click at [600, 662] on textarea at bounding box center [1039, 679] width 947 height 43
type textarea "Hi team, the location for the thermostat is location 82, which does not show on…"
click at [1475, 712] on div "Send" at bounding box center [1469, 711] width 31 height 15
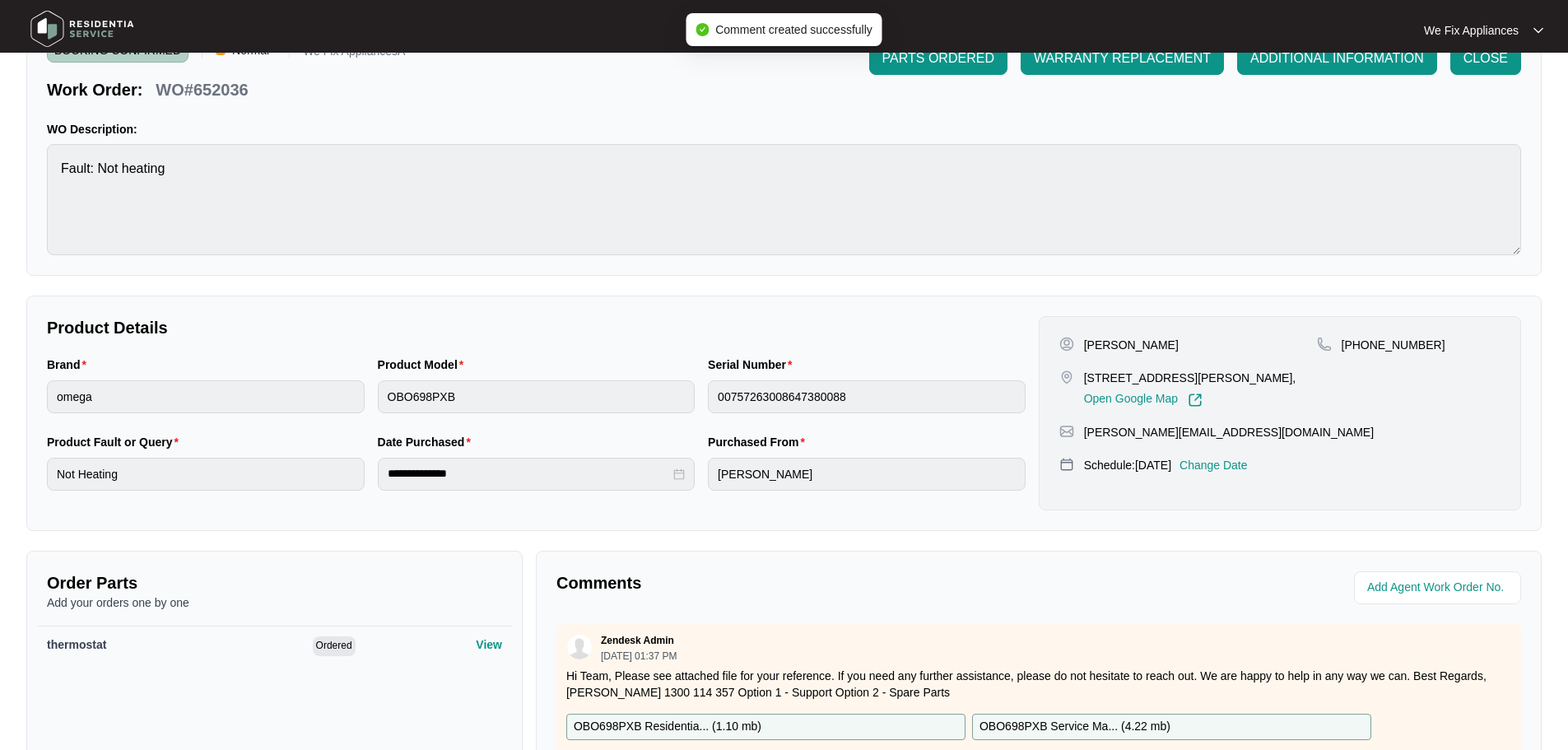
scroll to position [0, 0]
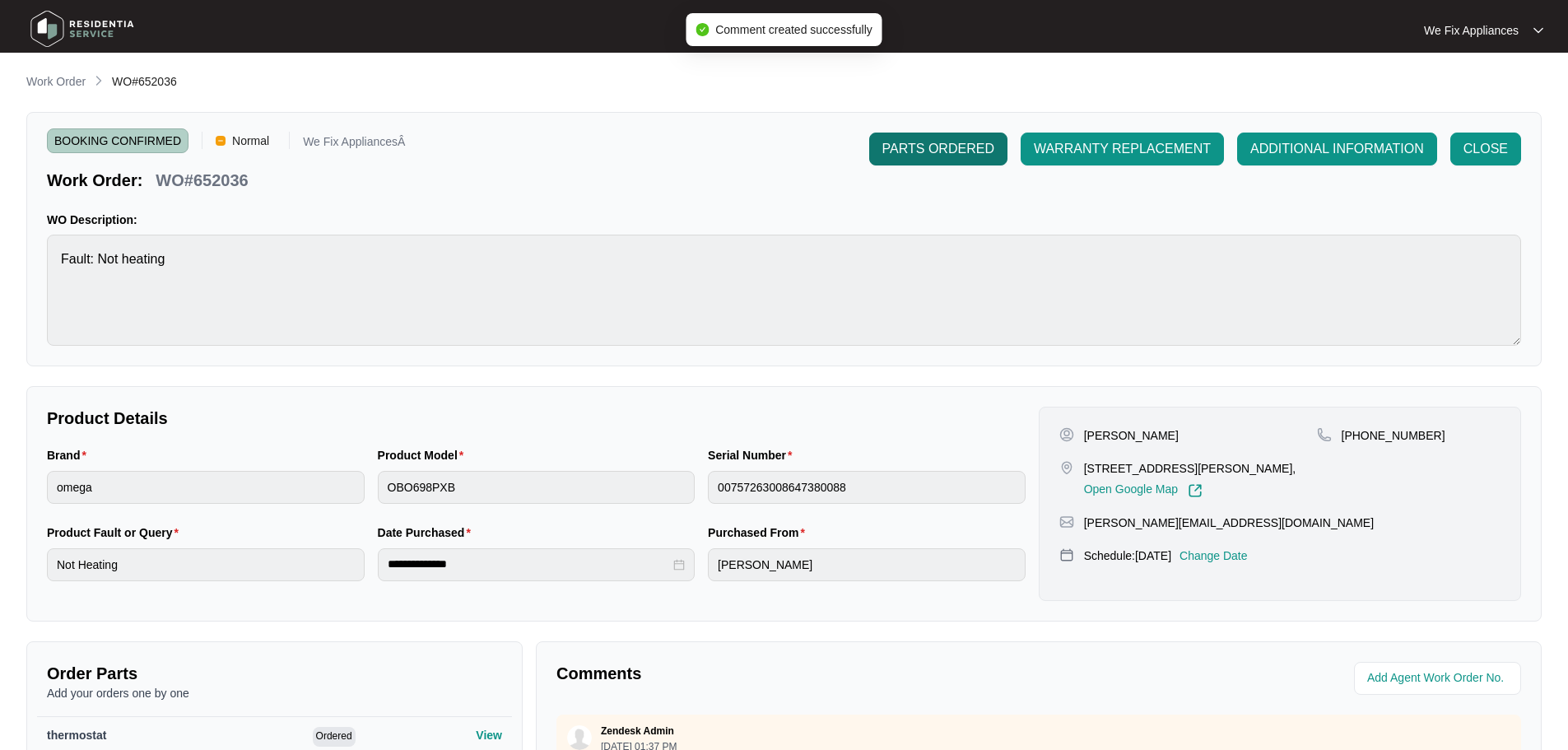
click at [922, 150] on span "PARTS ORDERED" at bounding box center [938, 149] width 112 height 19
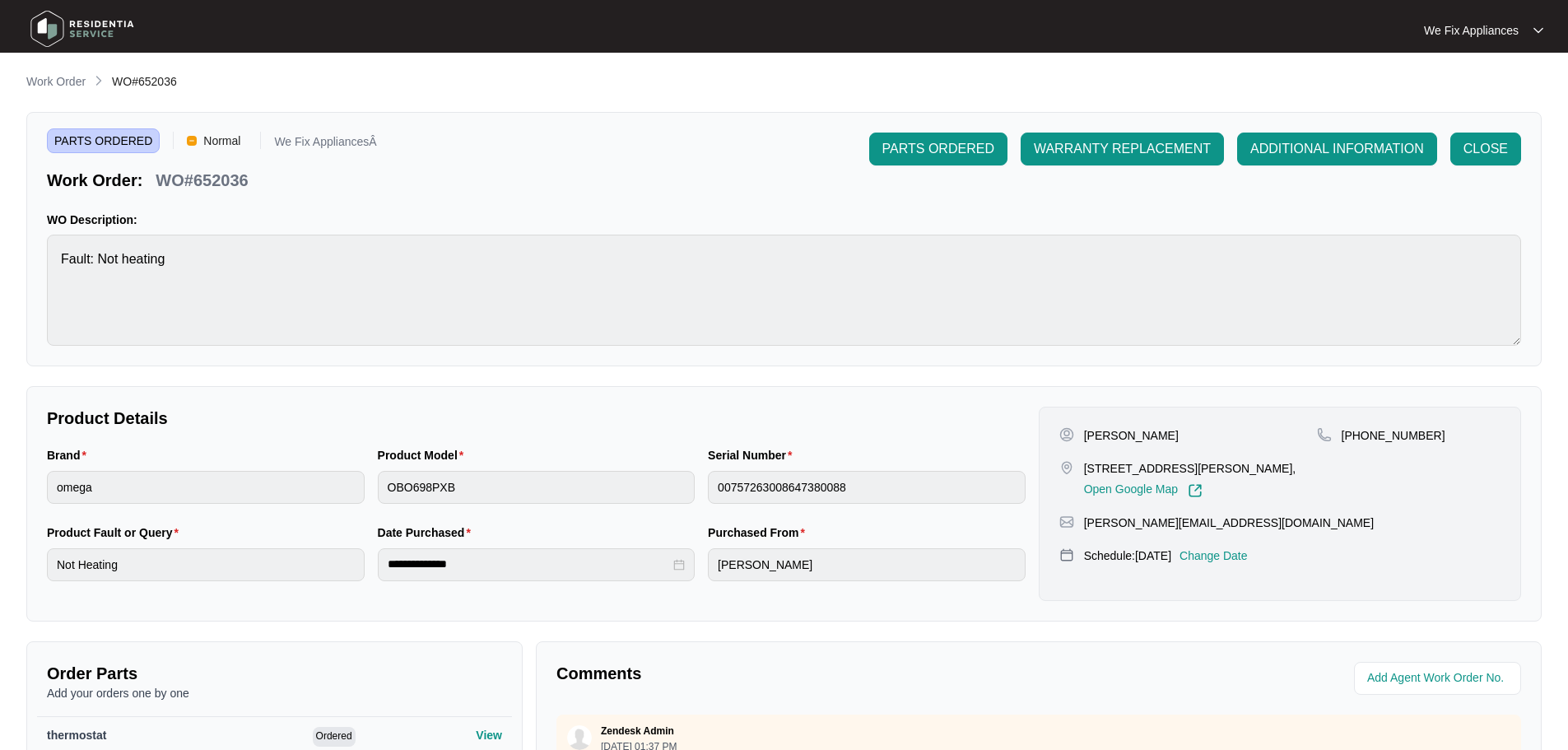
click at [55, 33] on img at bounding box center [82, 29] width 115 height 49
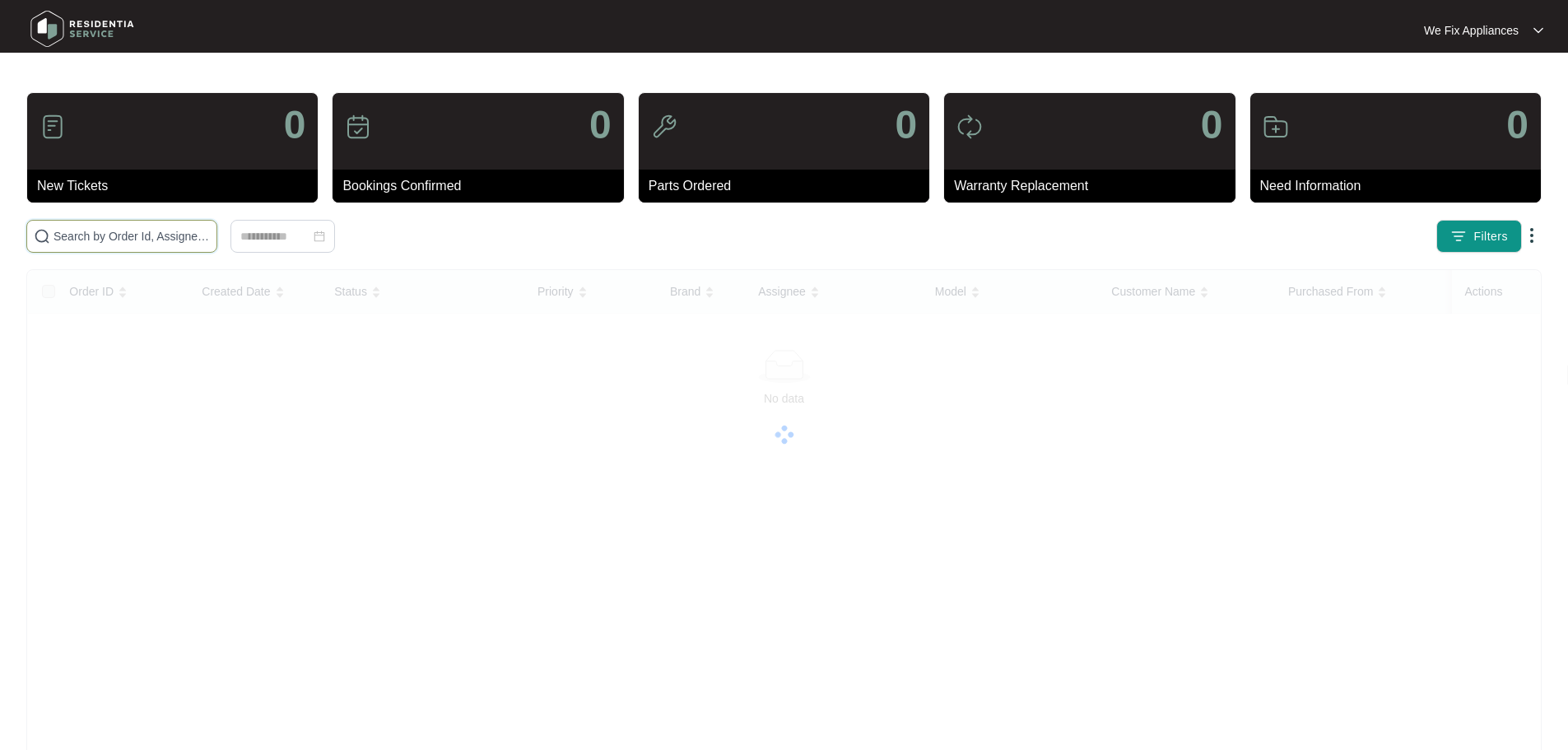
click at [116, 234] on input "text" at bounding box center [132, 236] width 157 height 18
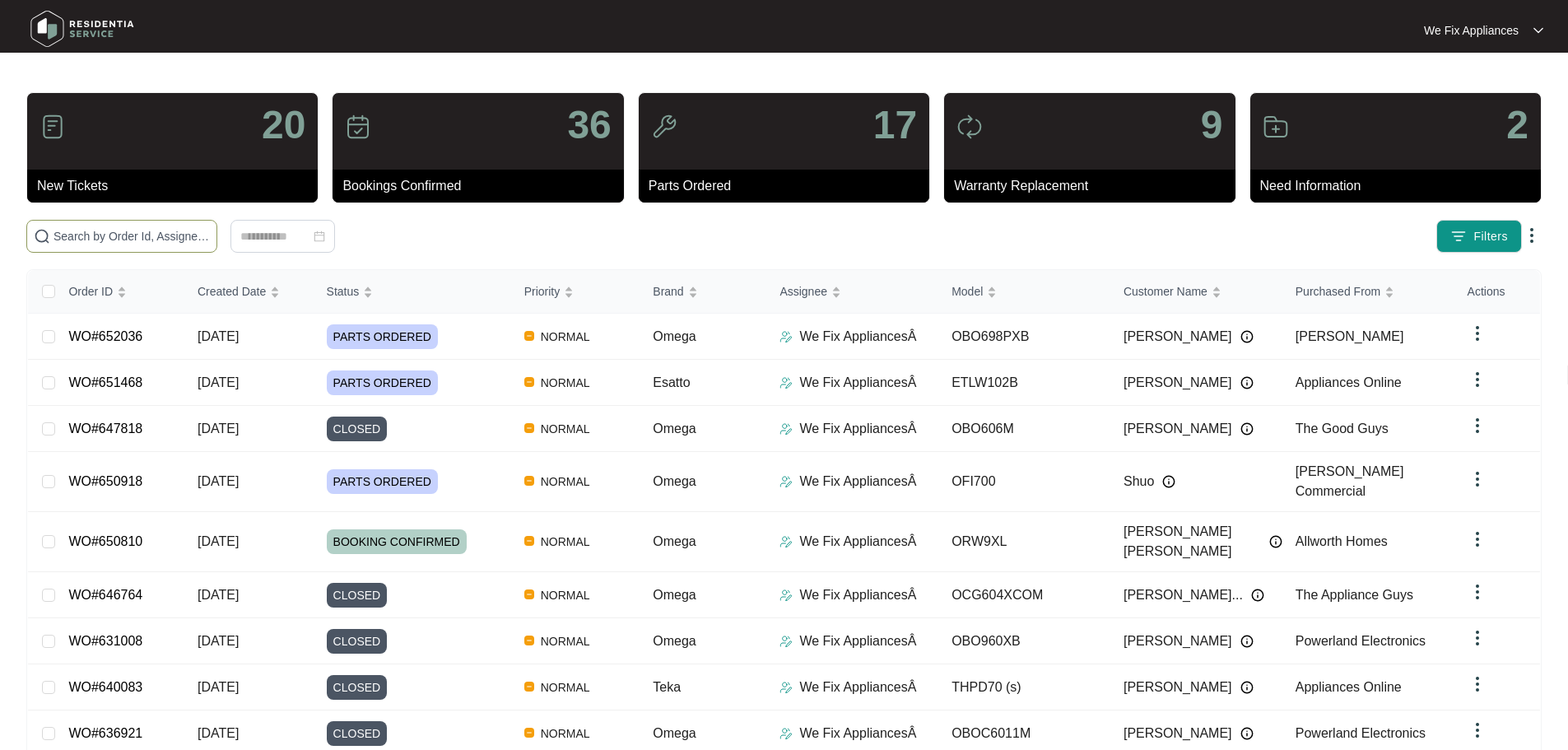
paste input "652063"
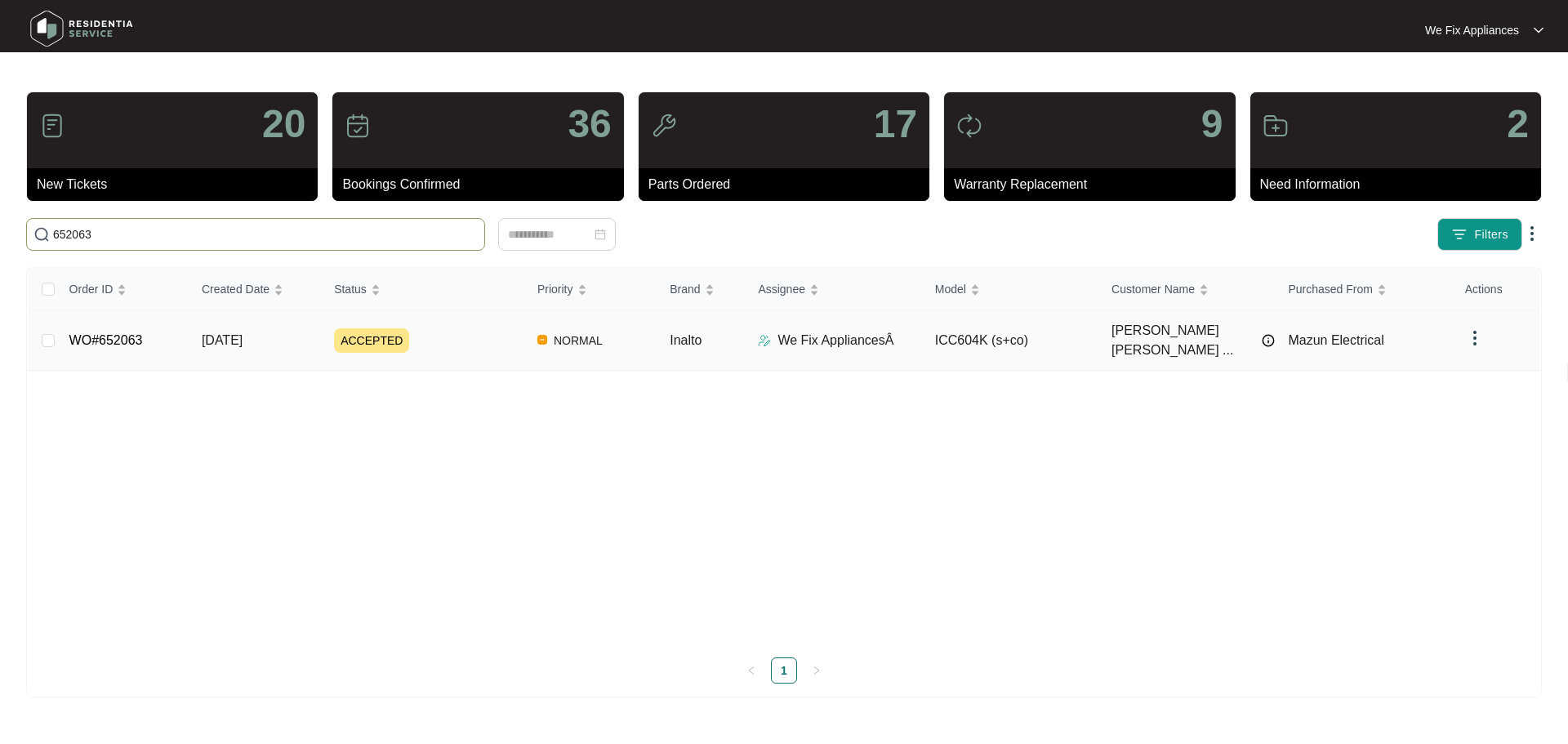
type input "652063"
click at [375, 338] on span "ACCEPTED" at bounding box center [372, 341] width 75 height 24
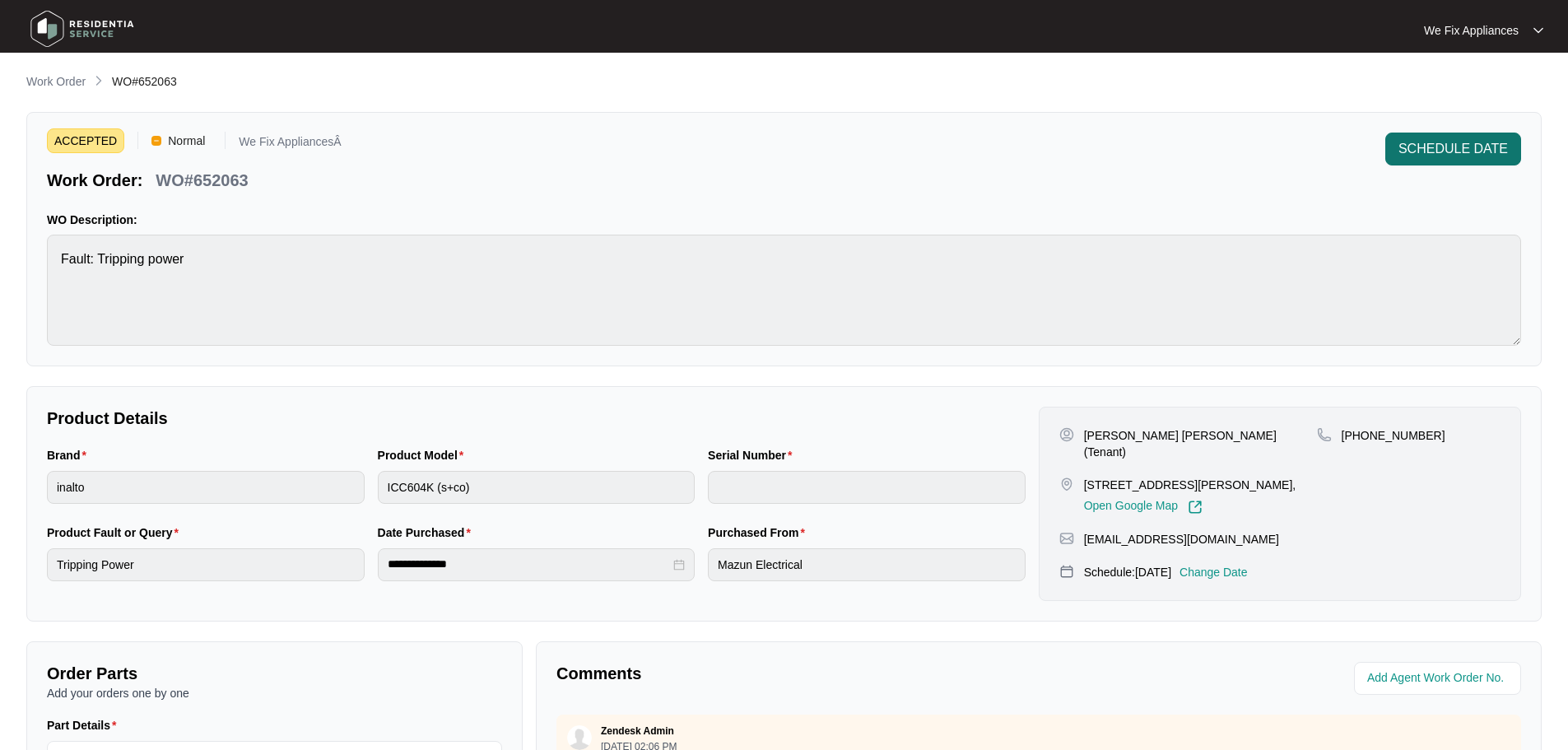
click at [1435, 159] on button "SCHEDULE DATE" at bounding box center [1453, 149] width 136 height 33
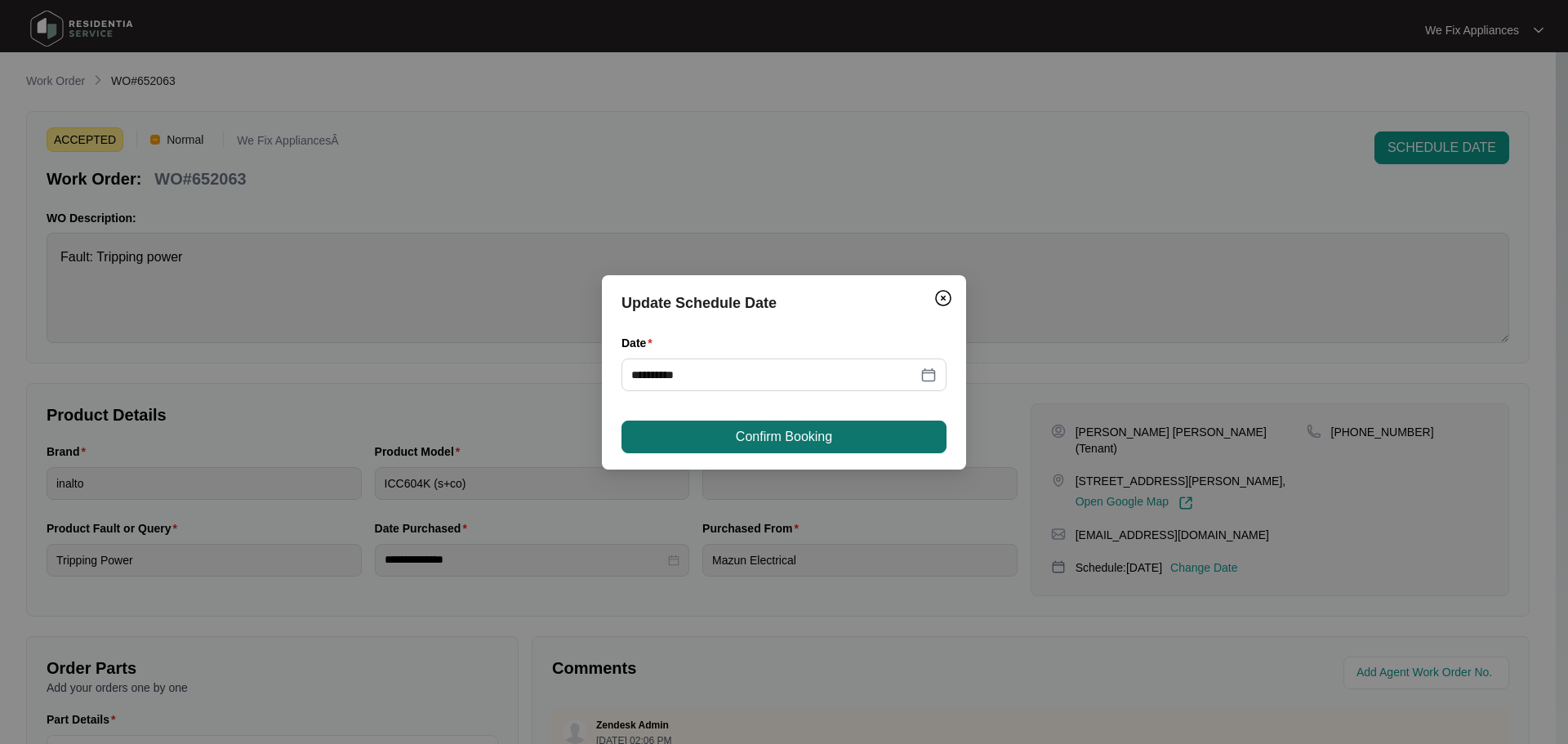
click at [766, 433] on span "Confirm Booking" at bounding box center [784, 437] width 96 height 19
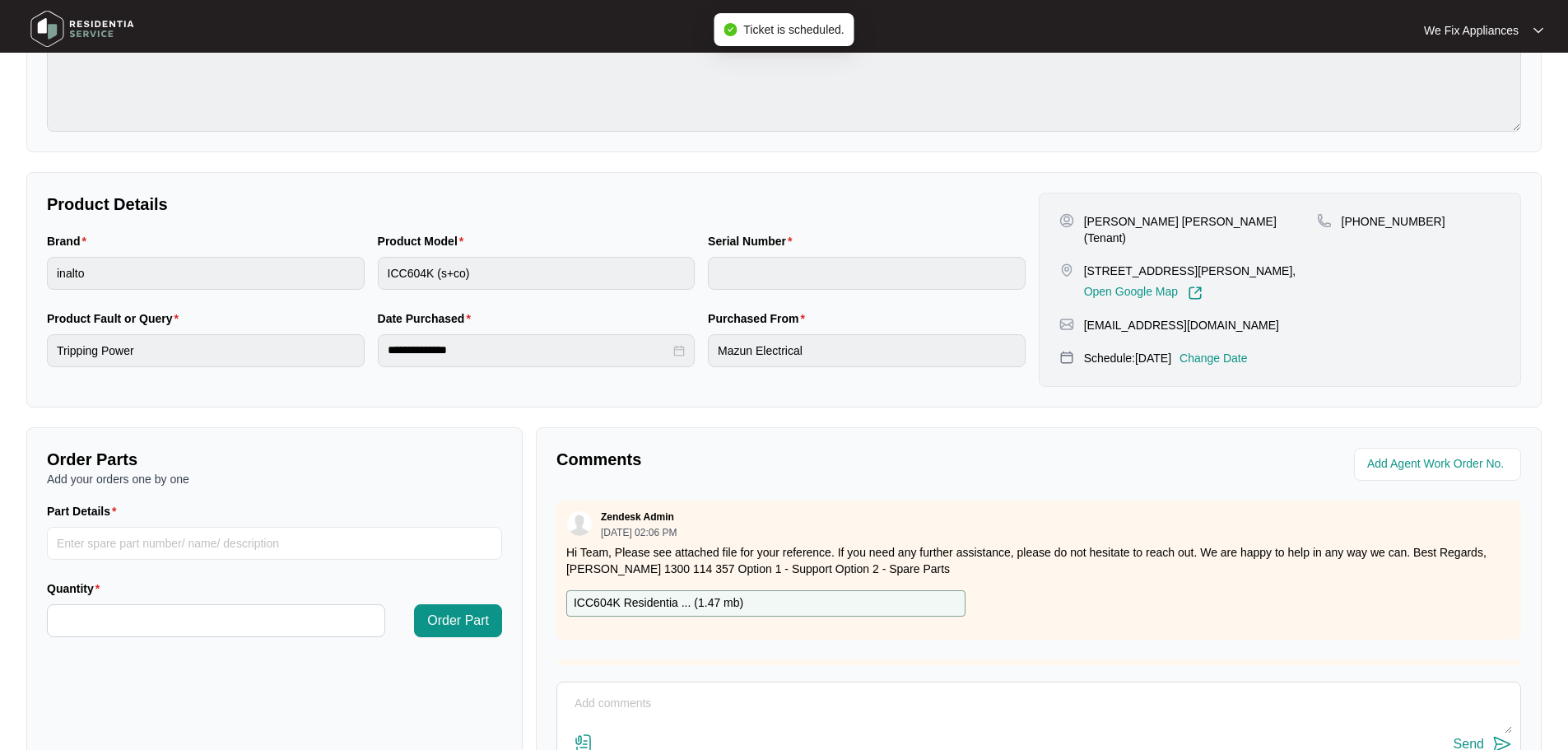
scroll to position [329, 0]
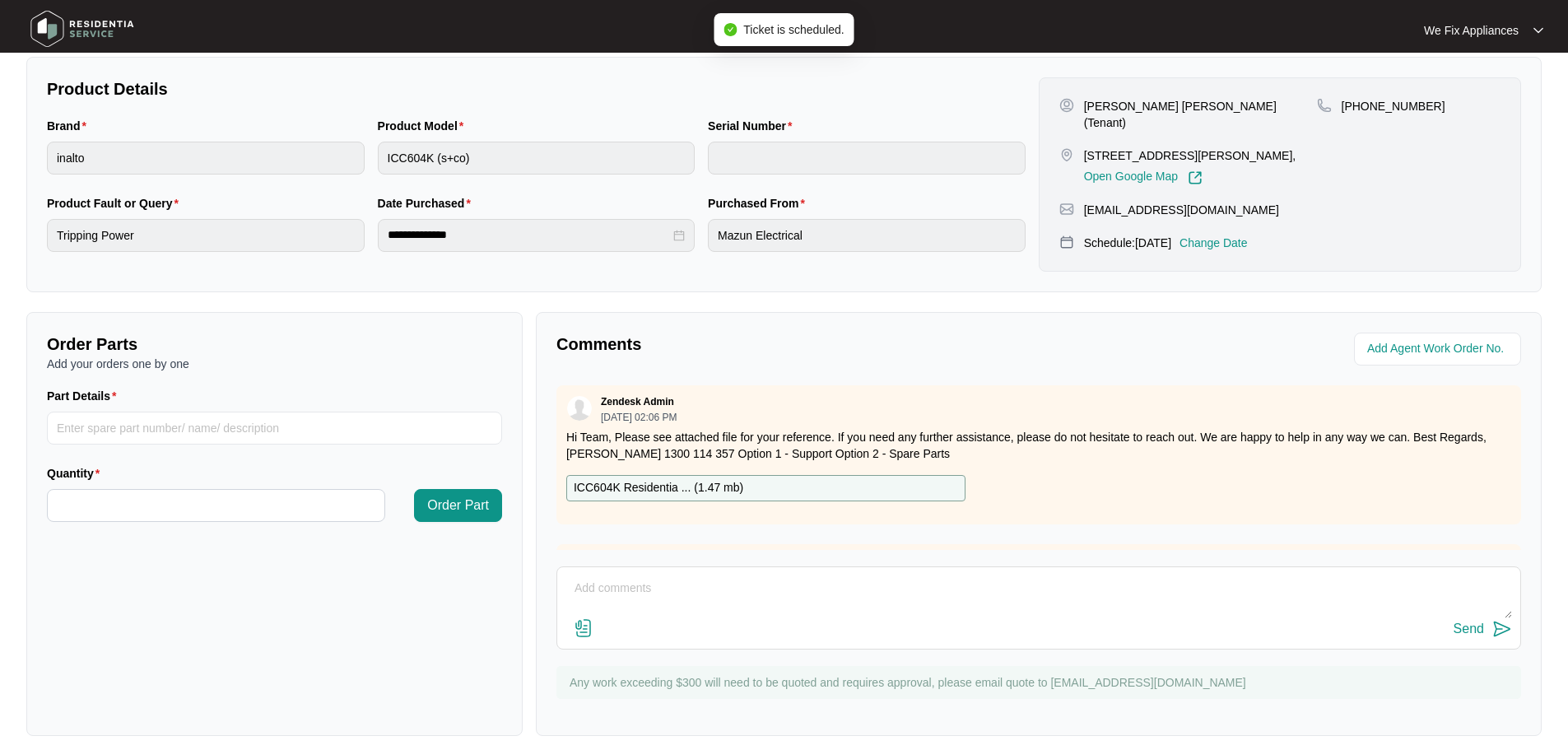
click at [663, 486] on p "ICC604K Residentia ... ( 1.47 mb )" at bounding box center [658, 488] width 170 height 18
click at [131, 423] on input "Part Details" at bounding box center [274, 428] width 455 height 33
paste input "SP11542"
type input "SP11542 switch"
click at [211, 495] on input "Quantity" at bounding box center [216, 506] width 337 height 32
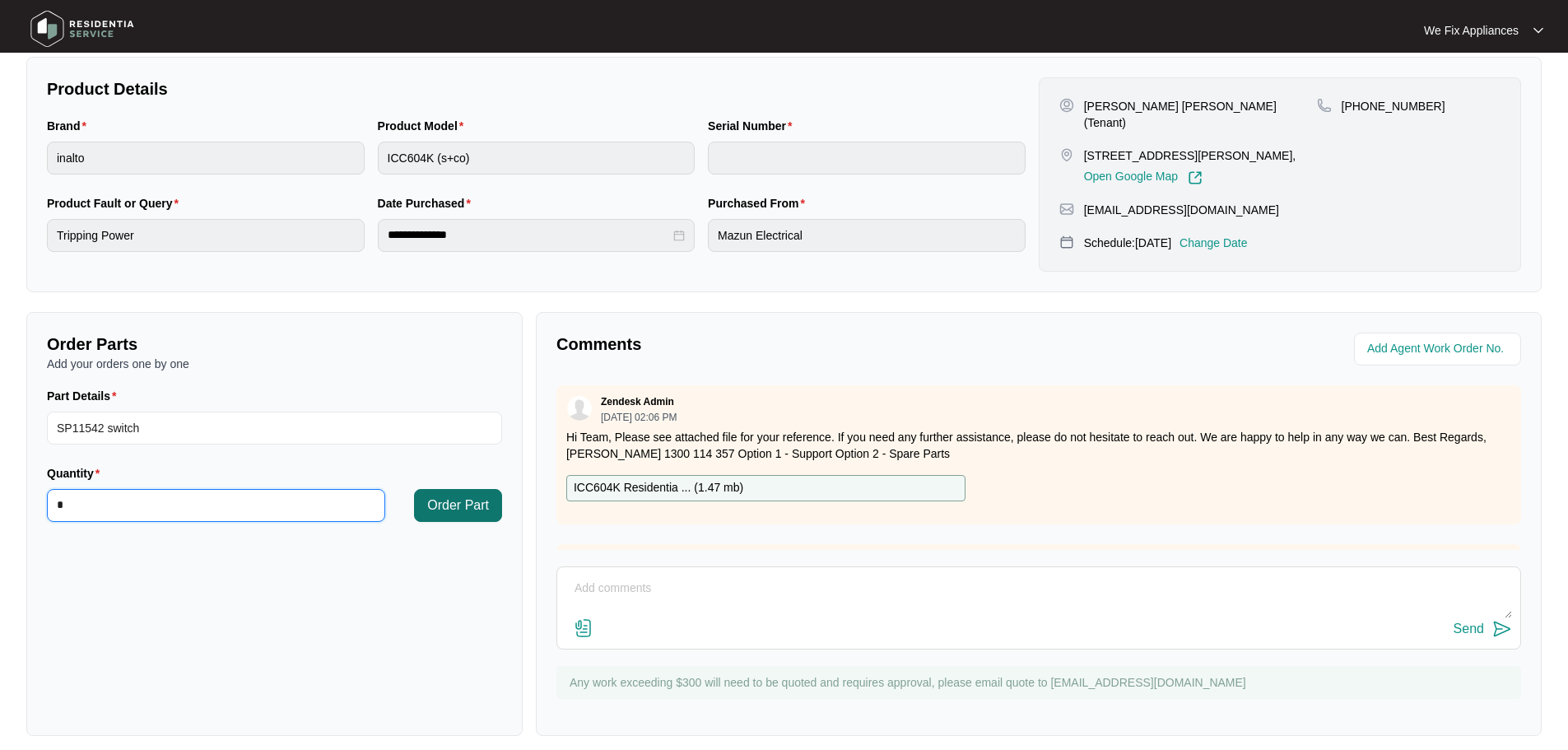
type input "*"
click at [451, 504] on span "Order Part" at bounding box center [458, 505] width 62 height 19
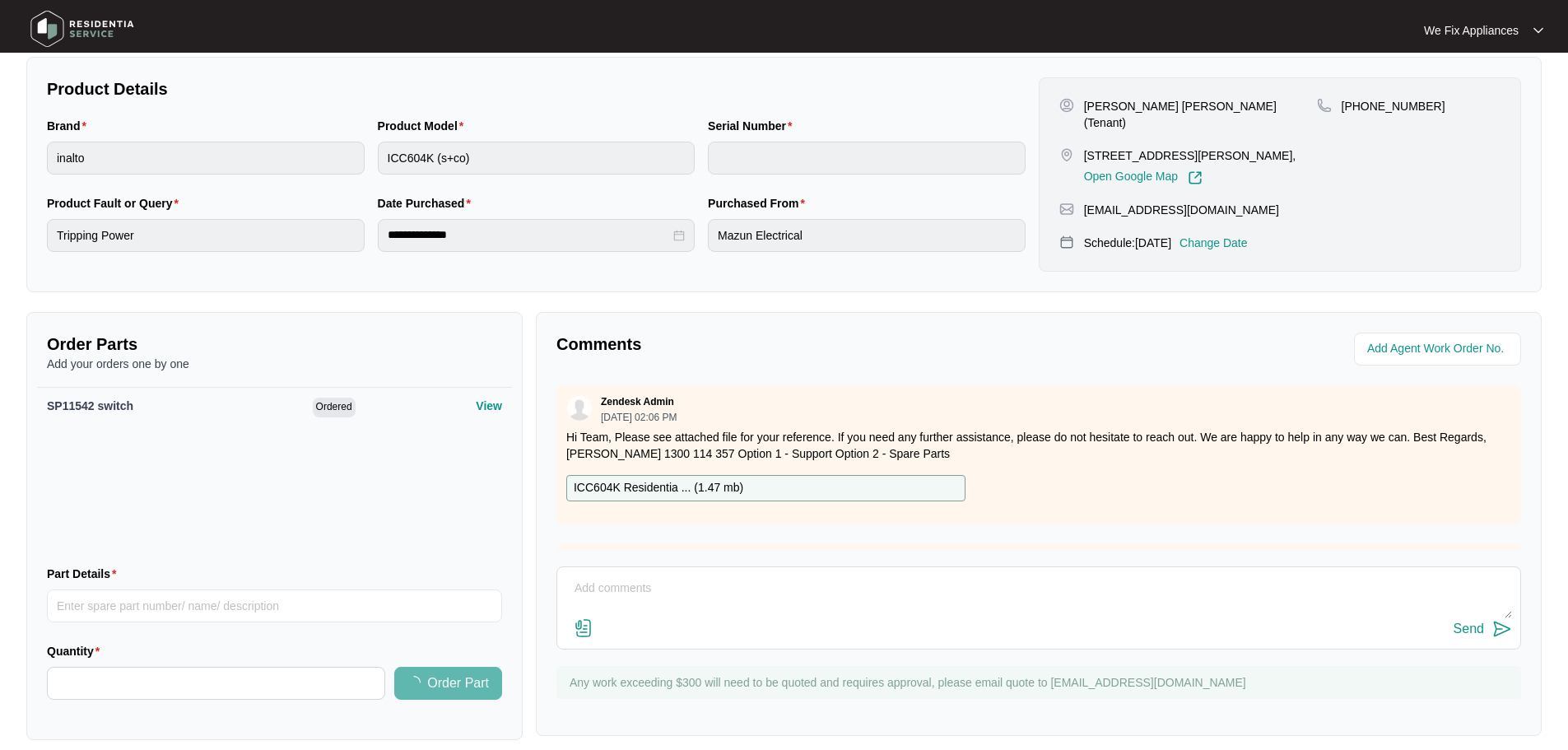
scroll to position [0, 0]
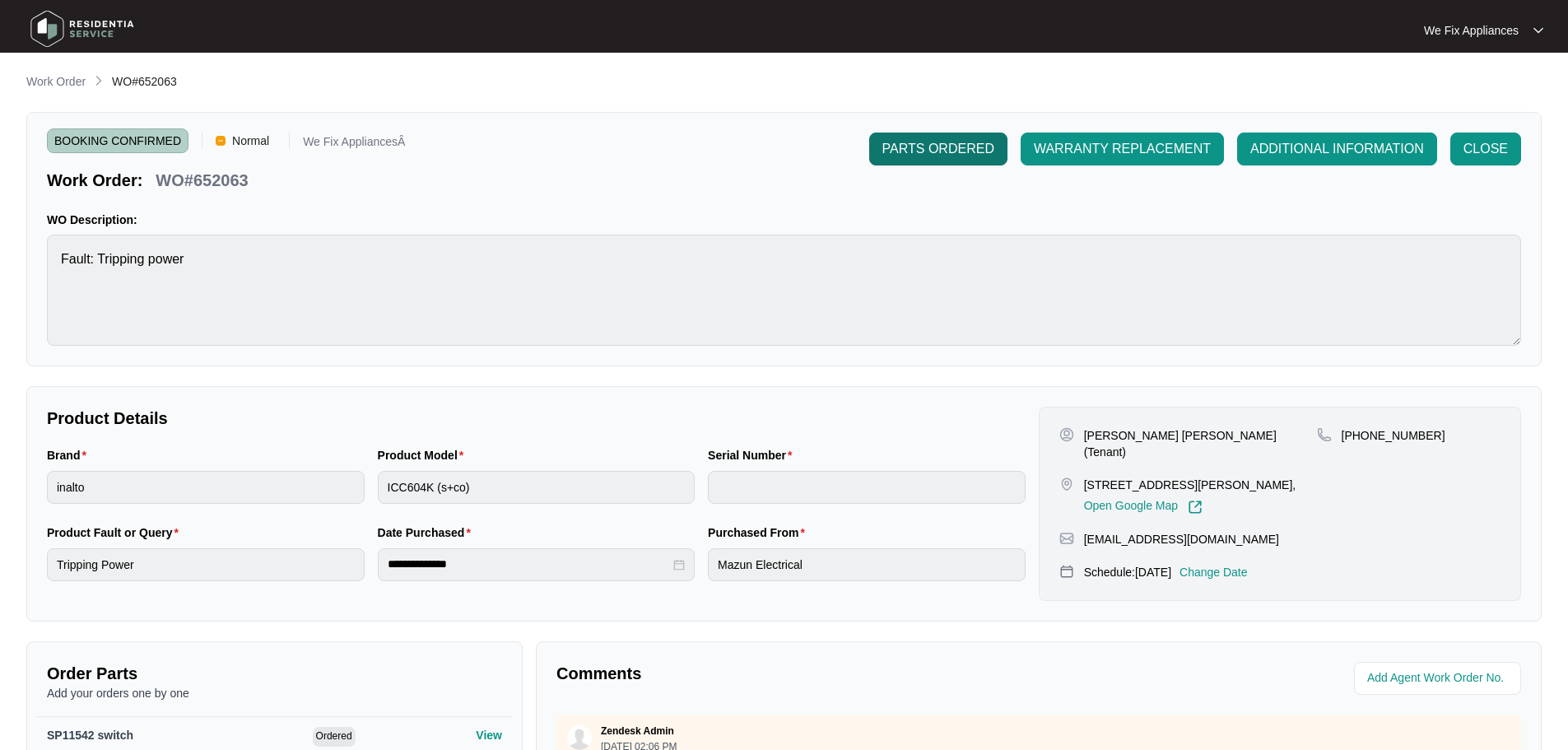
click at [916, 154] on span "PARTS ORDERED" at bounding box center [938, 149] width 112 height 19
click at [62, 29] on img at bounding box center [82, 29] width 115 height 49
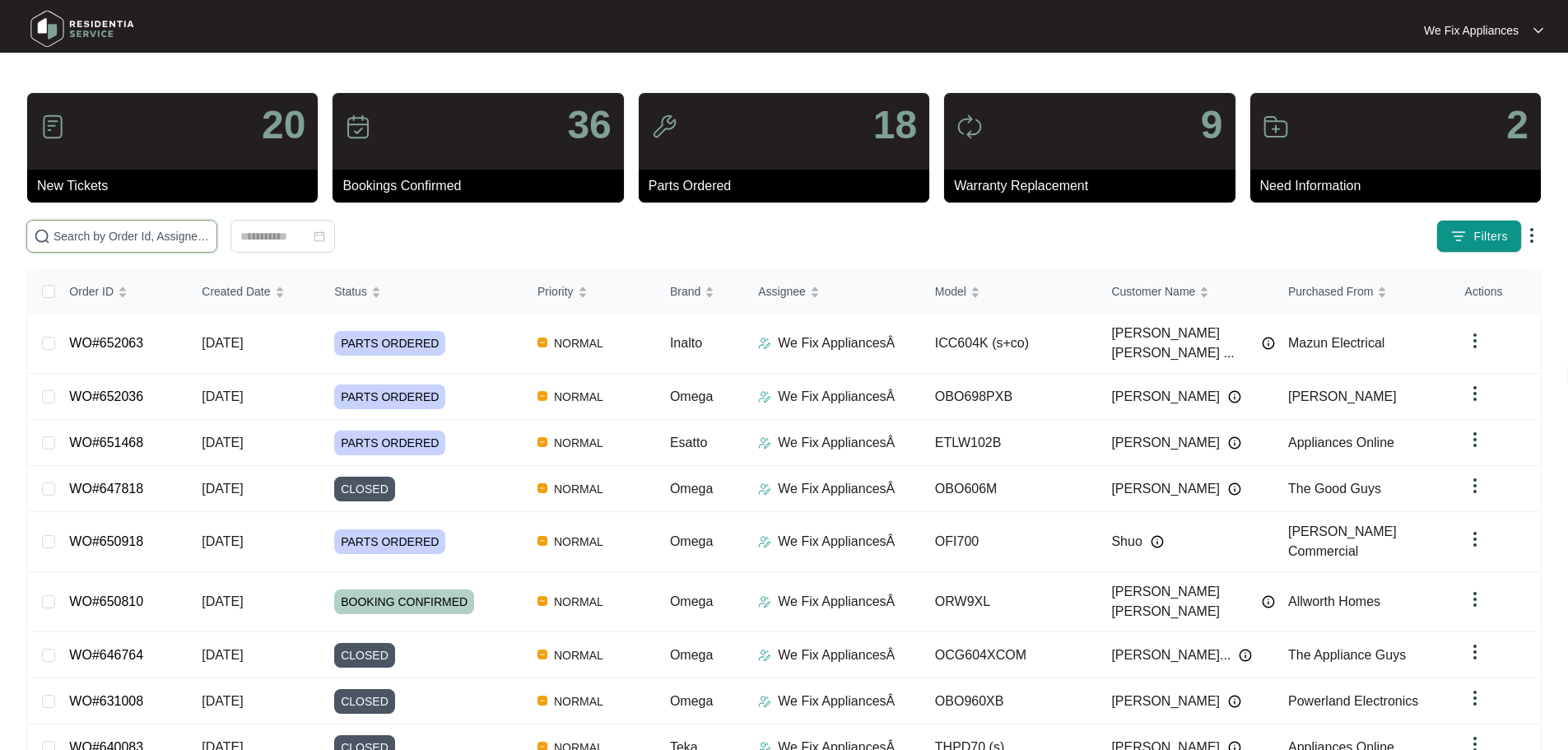
click at [136, 235] on input "text" at bounding box center [132, 236] width 157 height 18
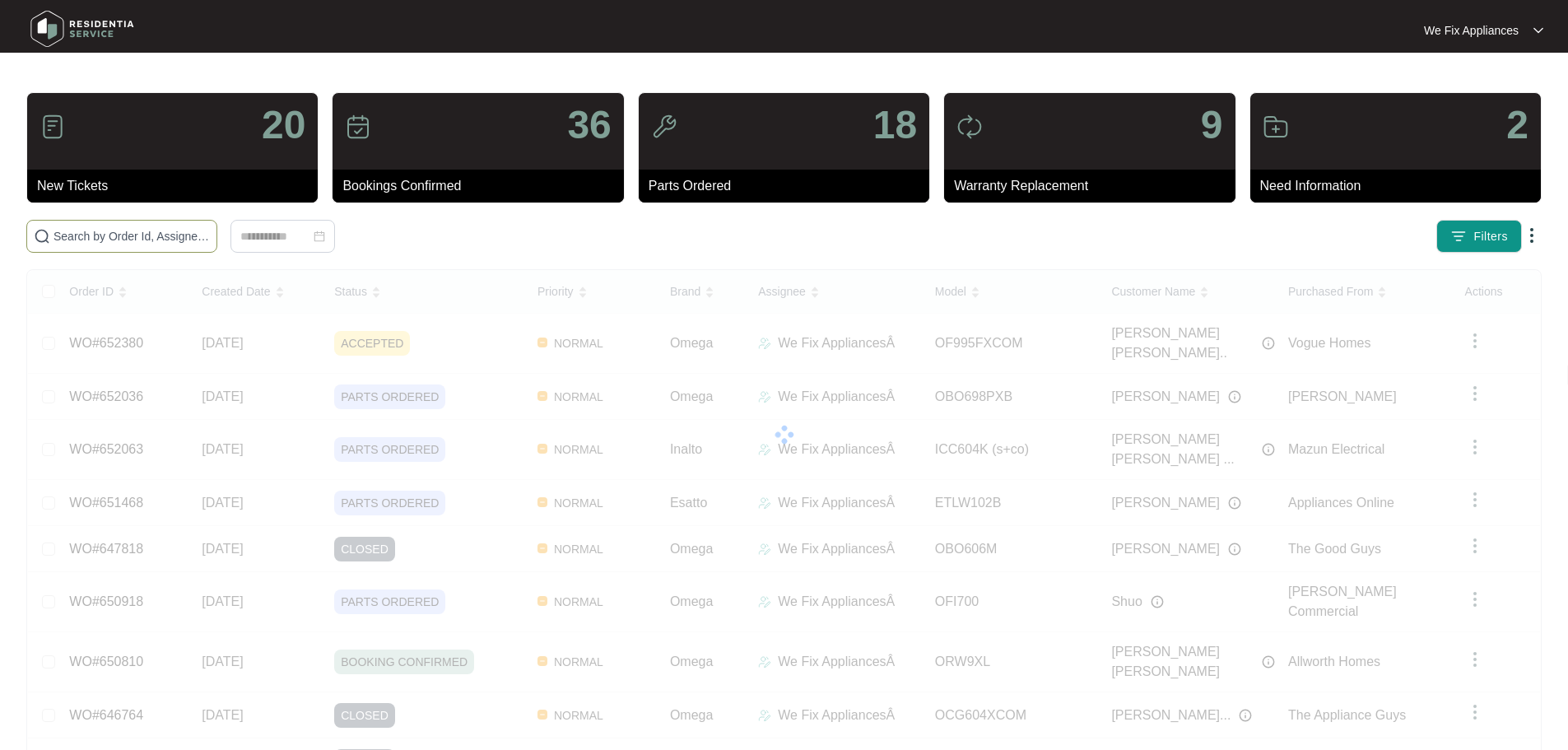
click at [99, 235] on input "text" at bounding box center [132, 236] width 157 height 18
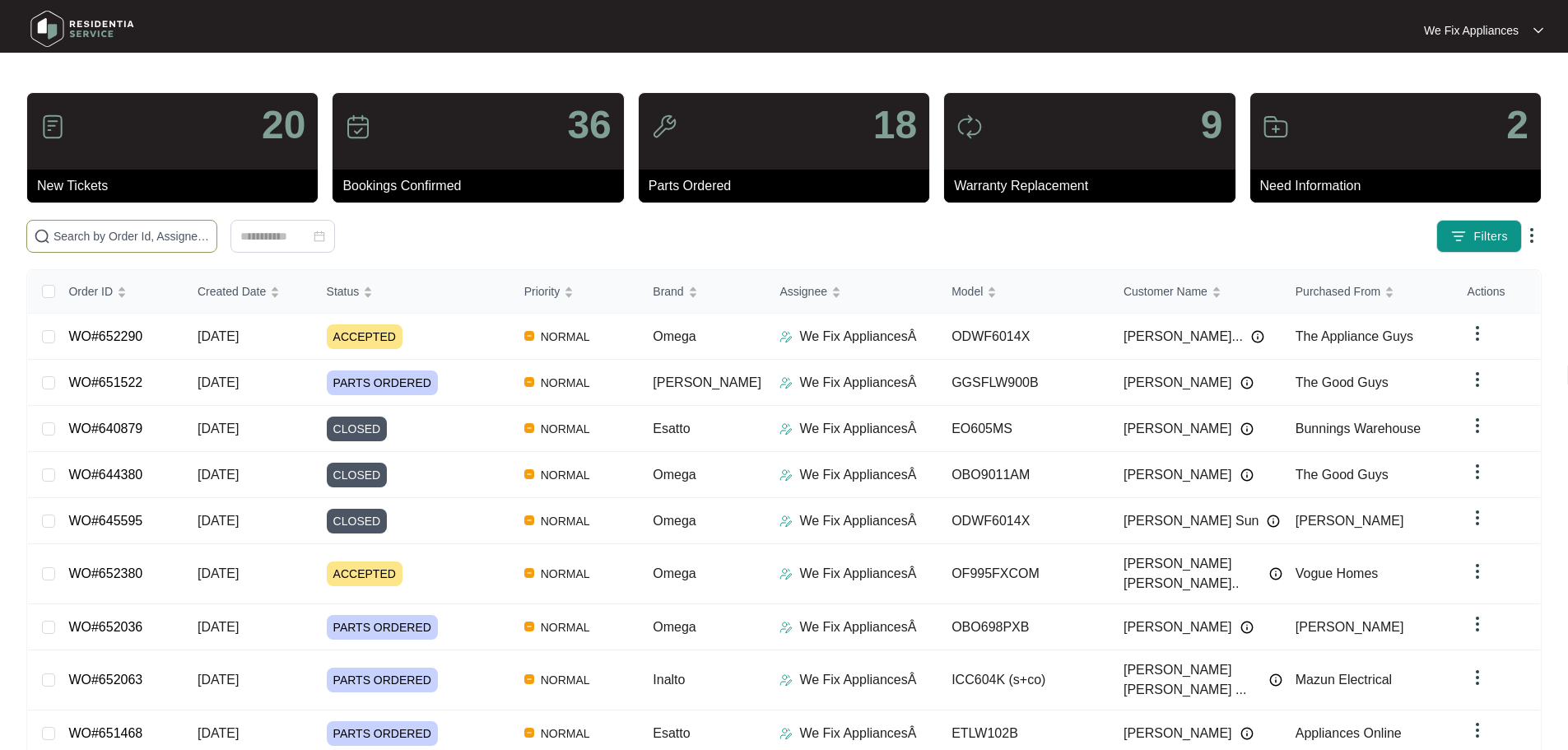
paste input "647379"
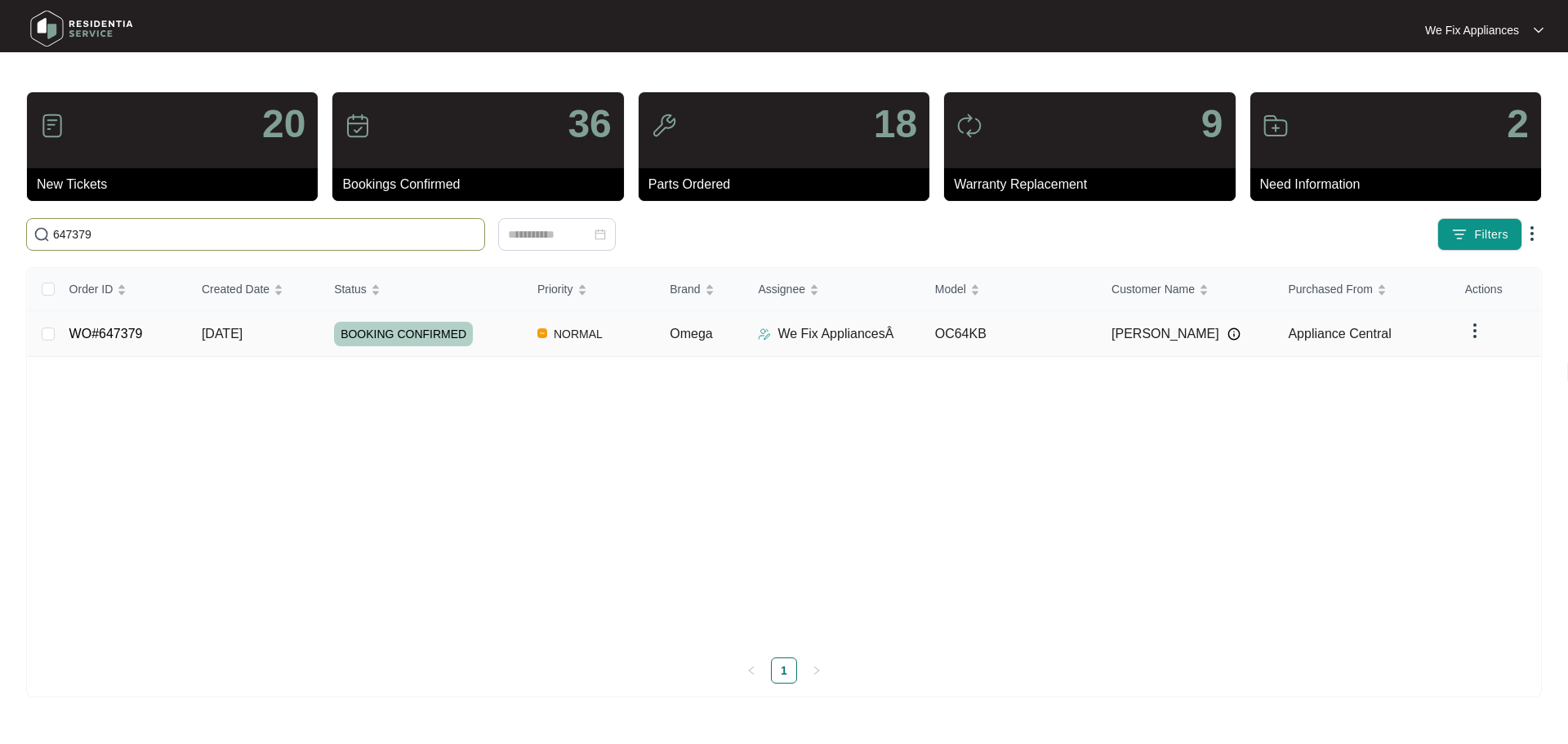
type input "647379"
click at [402, 333] on span "BOOKING CONFIRMED" at bounding box center [403, 334] width 139 height 24
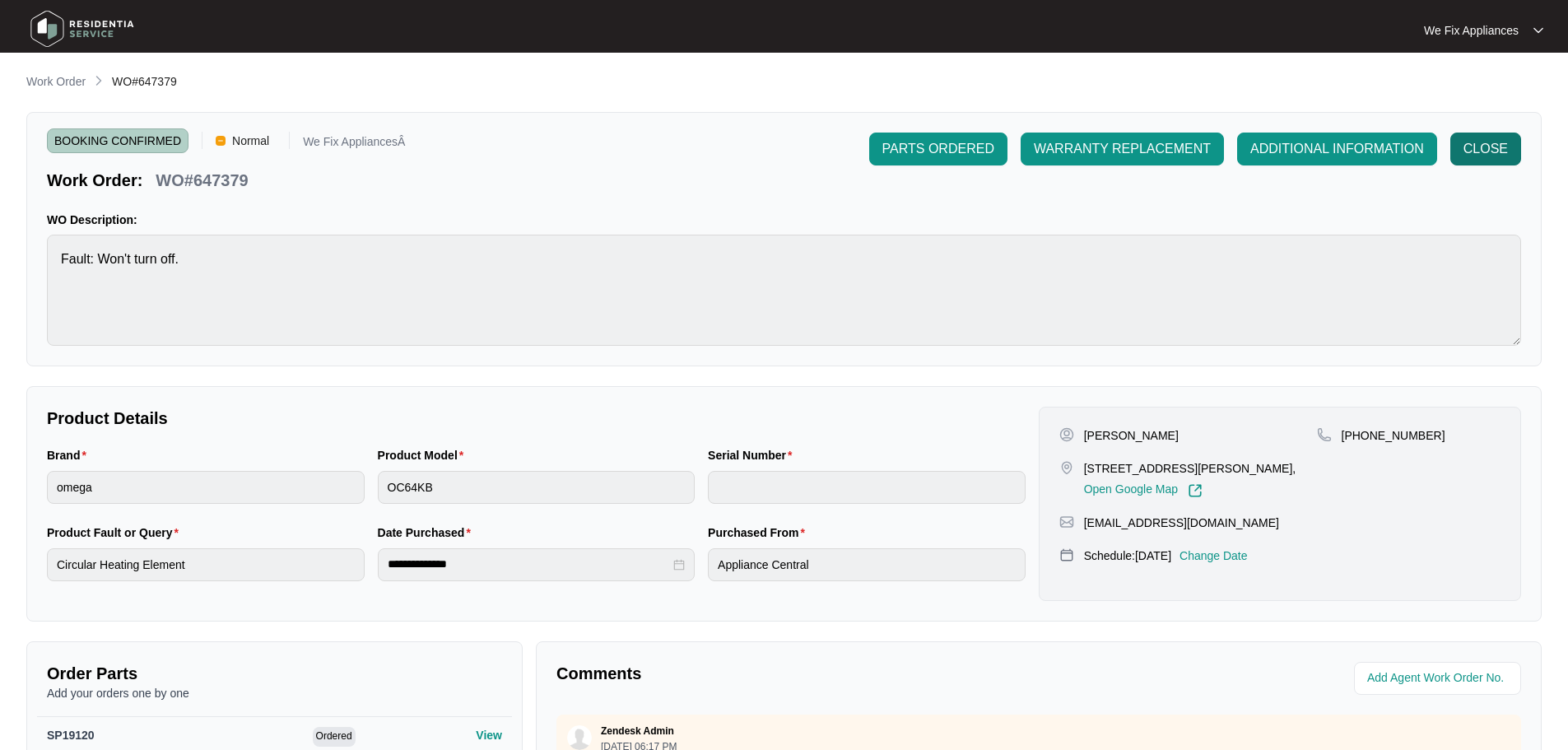
click at [1488, 146] on span "CLOSE" at bounding box center [1485, 149] width 45 height 19
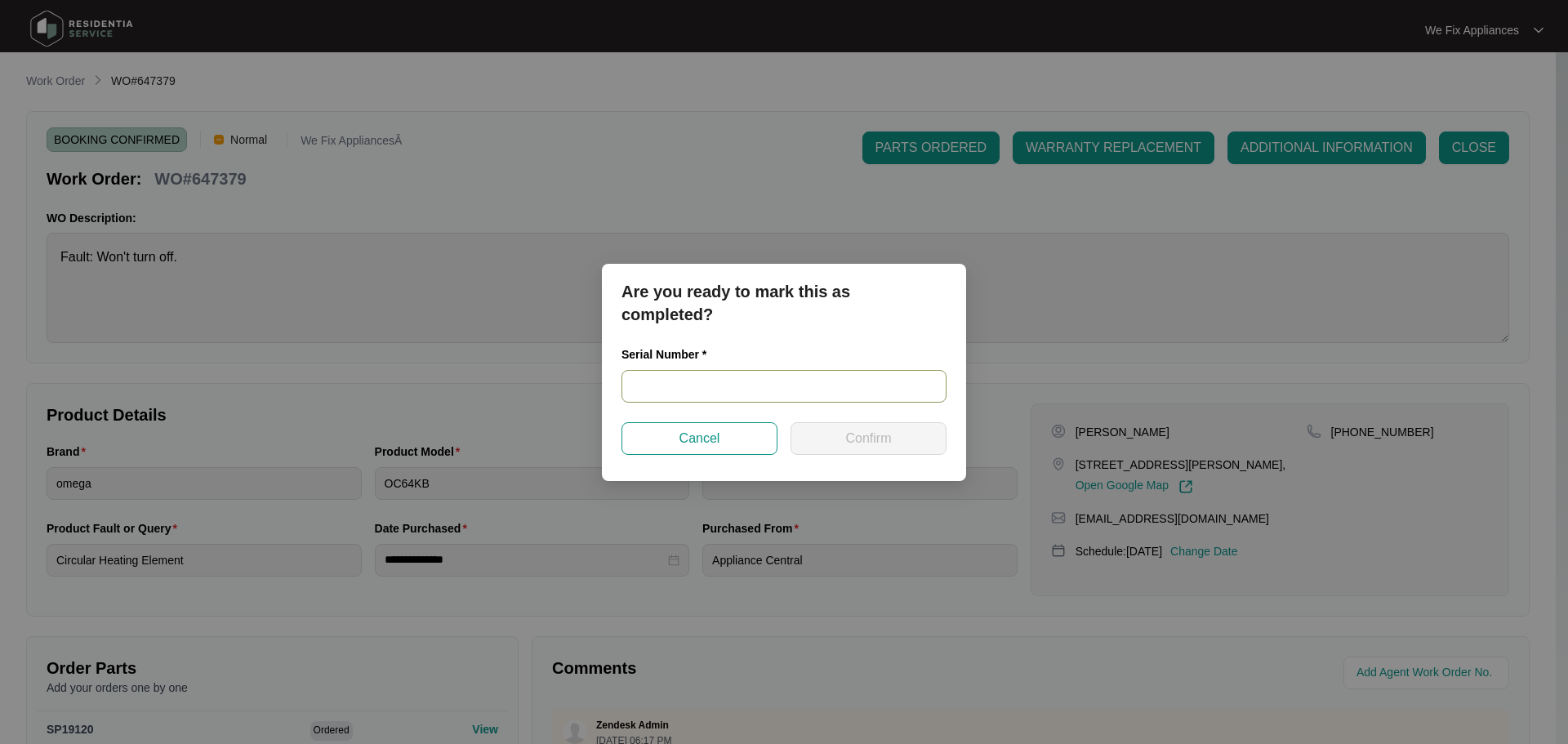
click at [707, 383] on input "text" at bounding box center [784, 386] width 325 height 32
paste input "12756347010249380149"
type input "12756347010249380149"
click at [852, 442] on span "Confirm" at bounding box center [868, 438] width 45 height 19
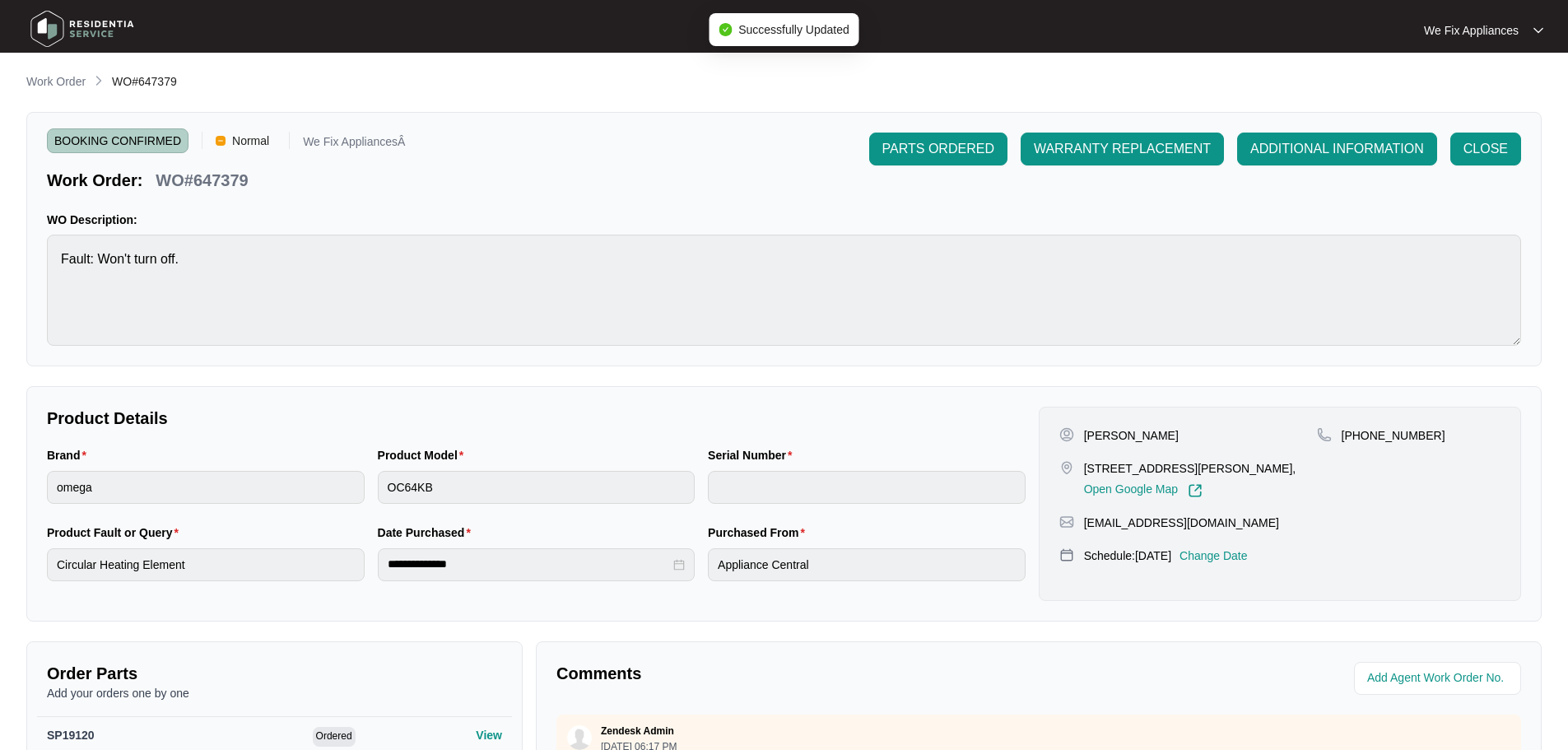
type input "12756347010249380149"
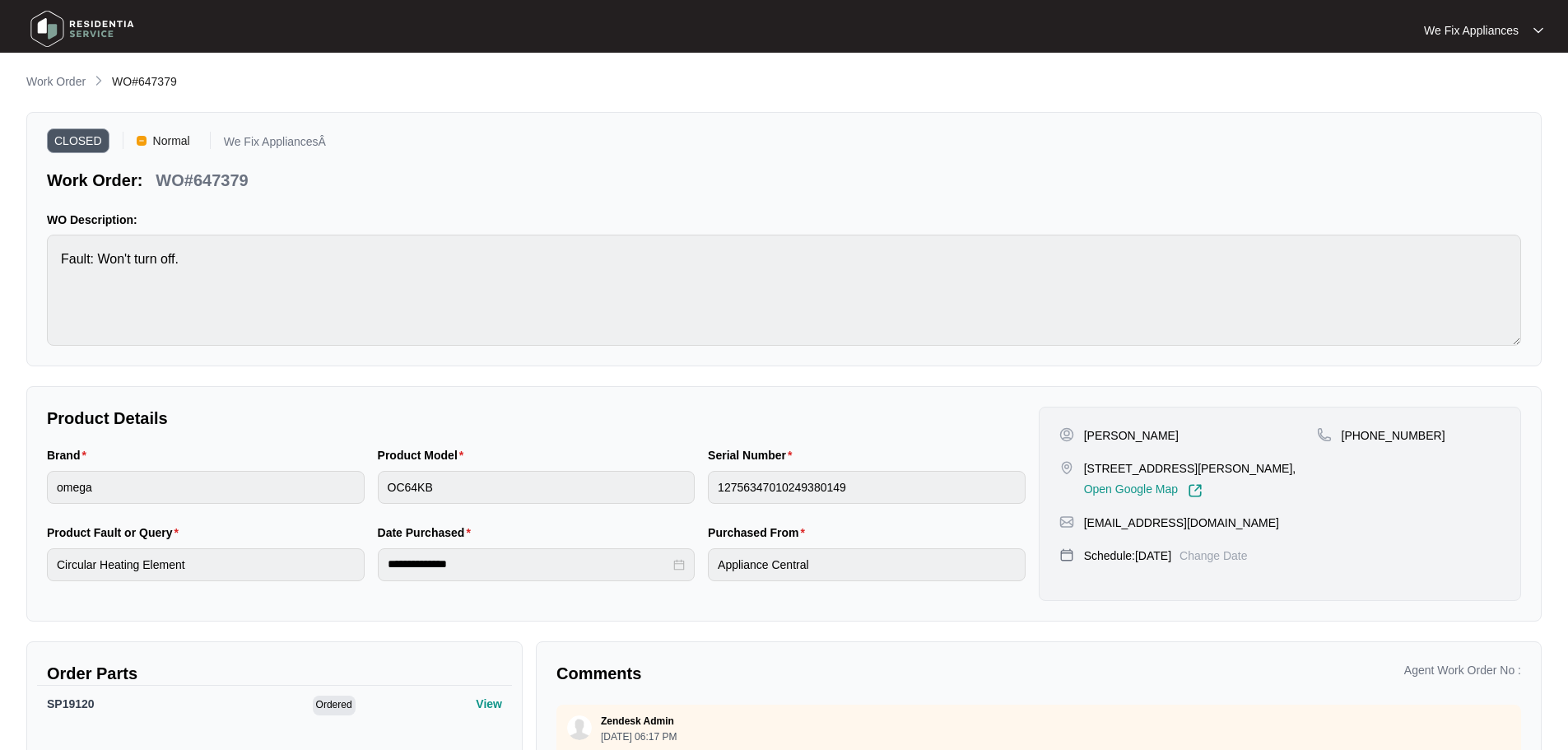
click at [63, 21] on img at bounding box center [82, 29] width 115 height 49
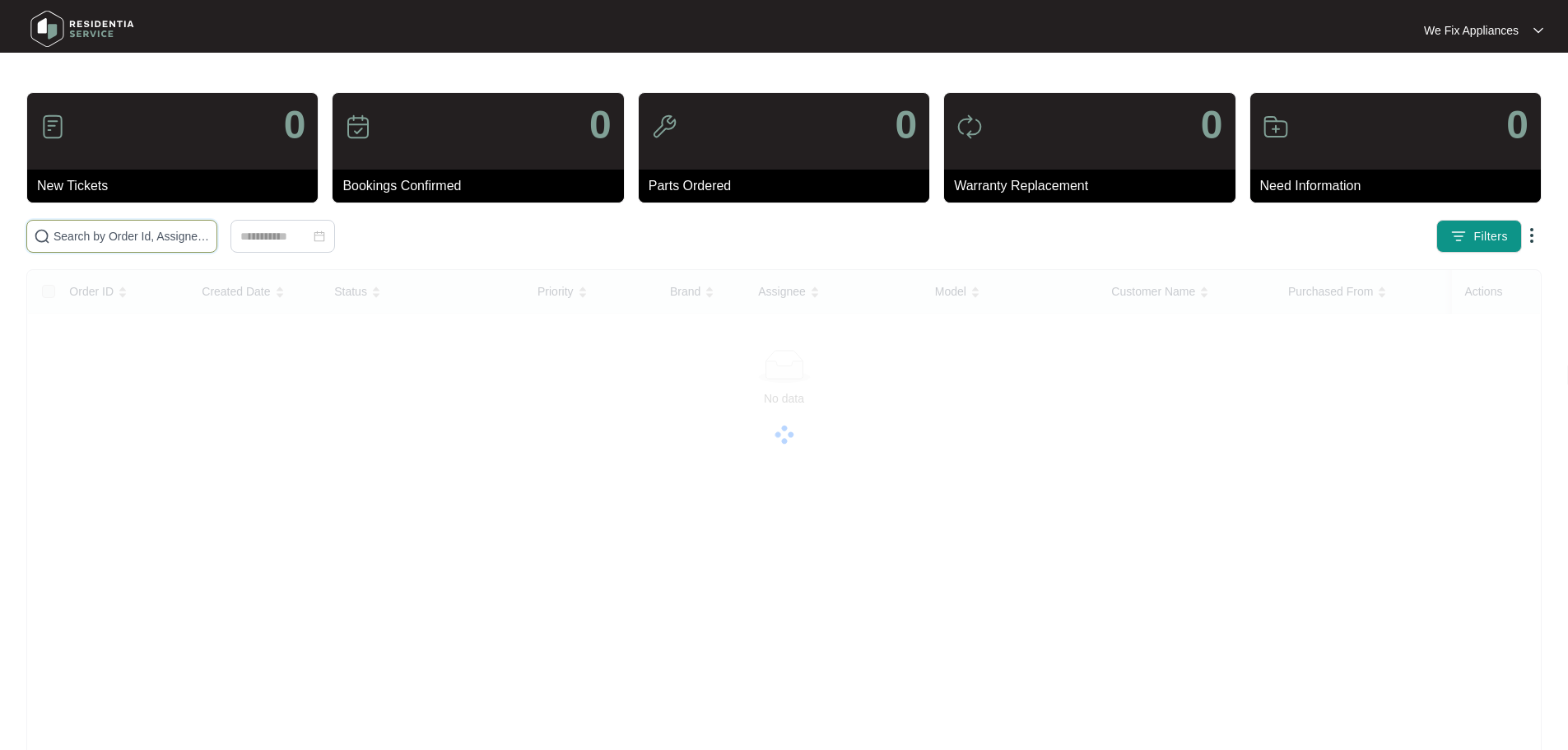
click at [90, 231] on input "text" at bounding box center [132, 236] width 157 height 18
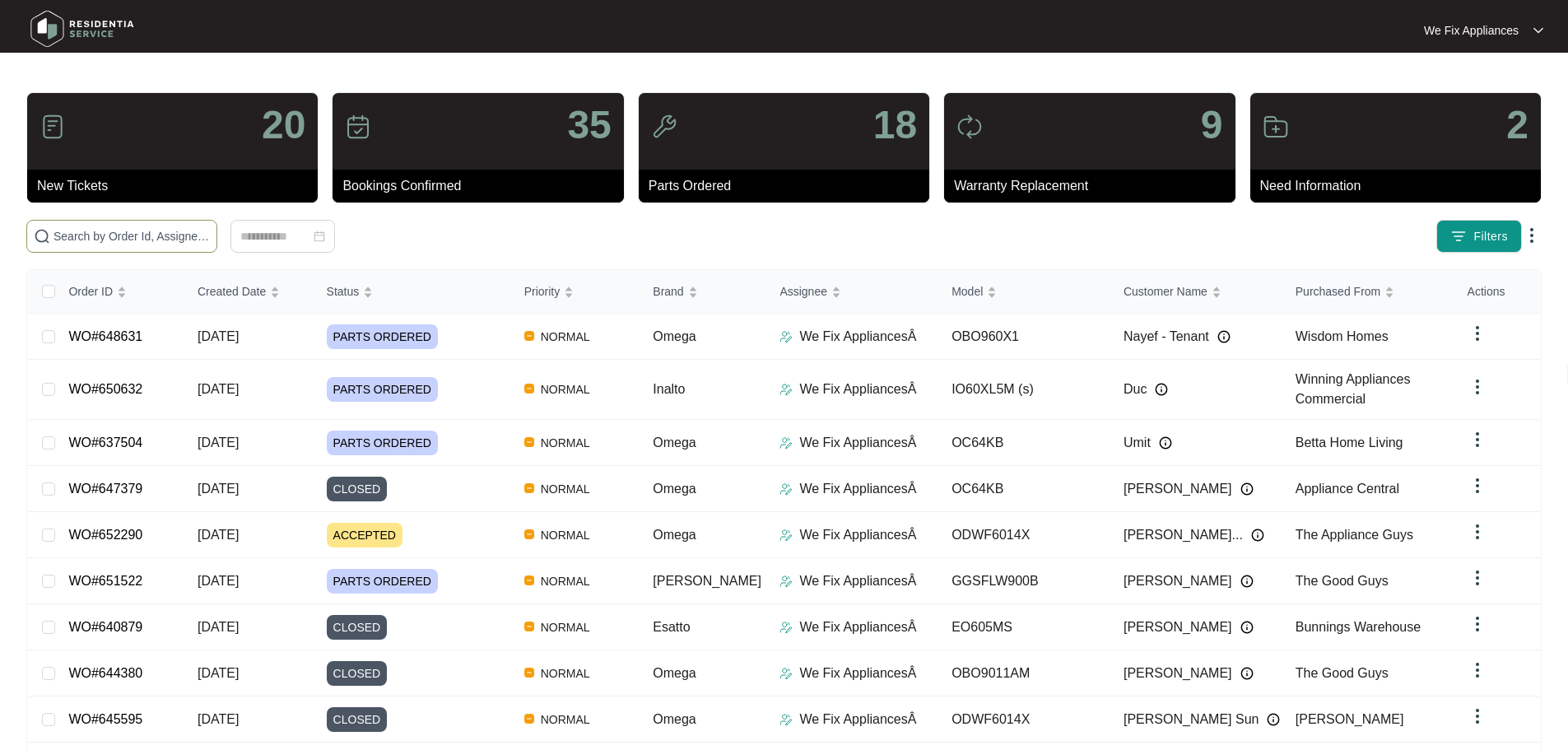
click at [83, 235] on input "text" at bounding box center [132, 236] width 157 height 18
paste input "646736"
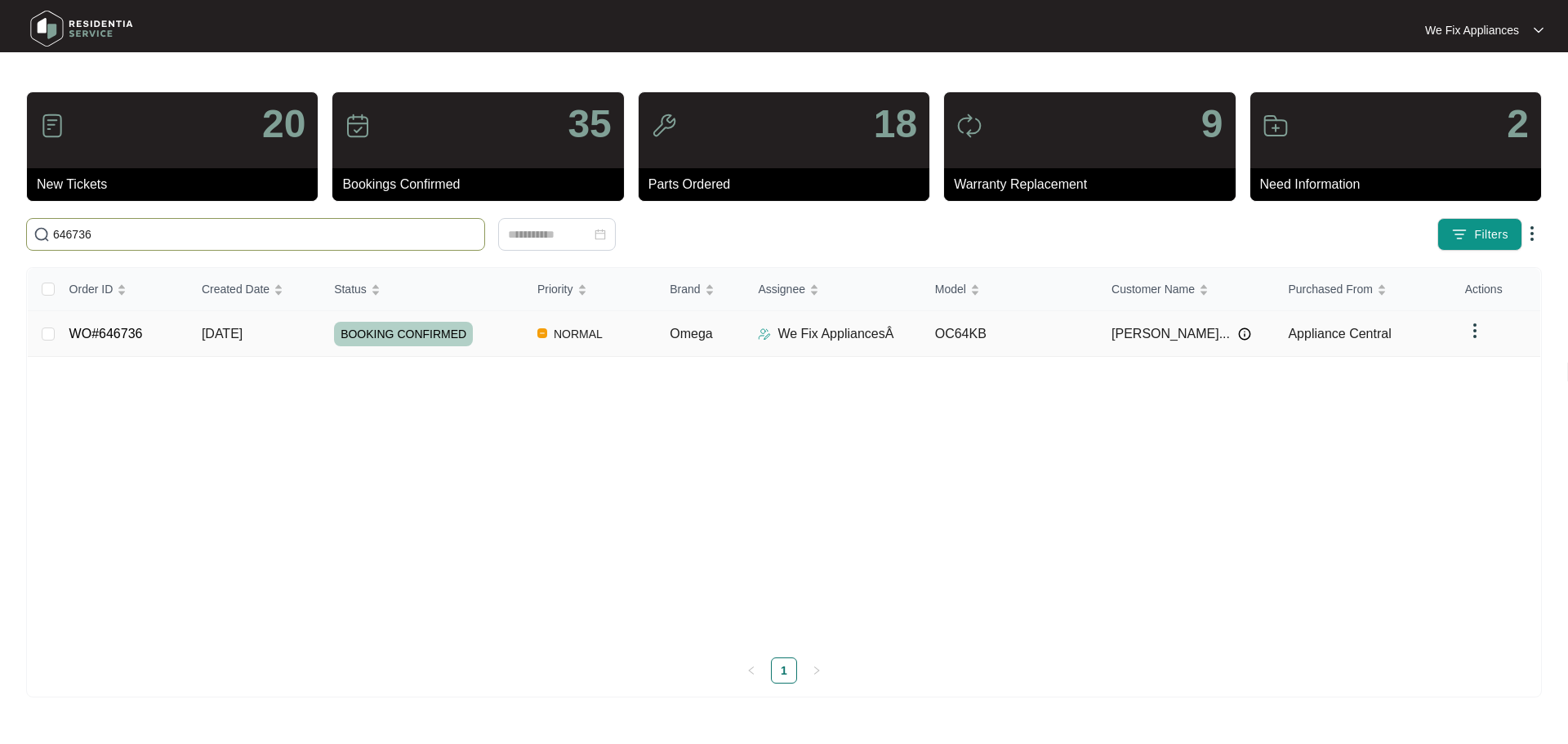
type input "646736"
click at [400, 335] on span "BOOKING CONFIRMED" at bounding box center [403, 334] width 139 height 24
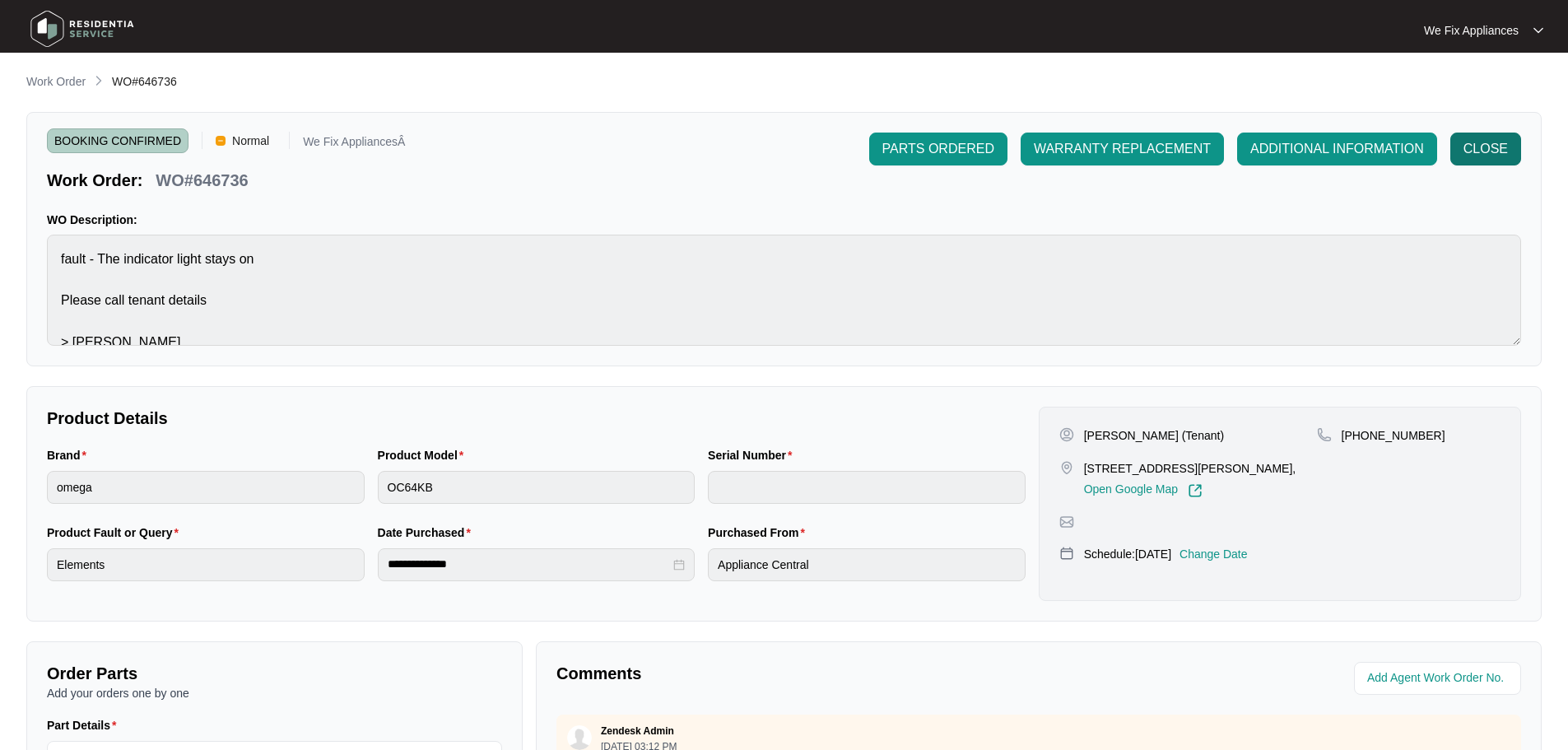
click at [1486, 153] on span "CLOSE" at bounding box center [1485, 149] width 45 height 19
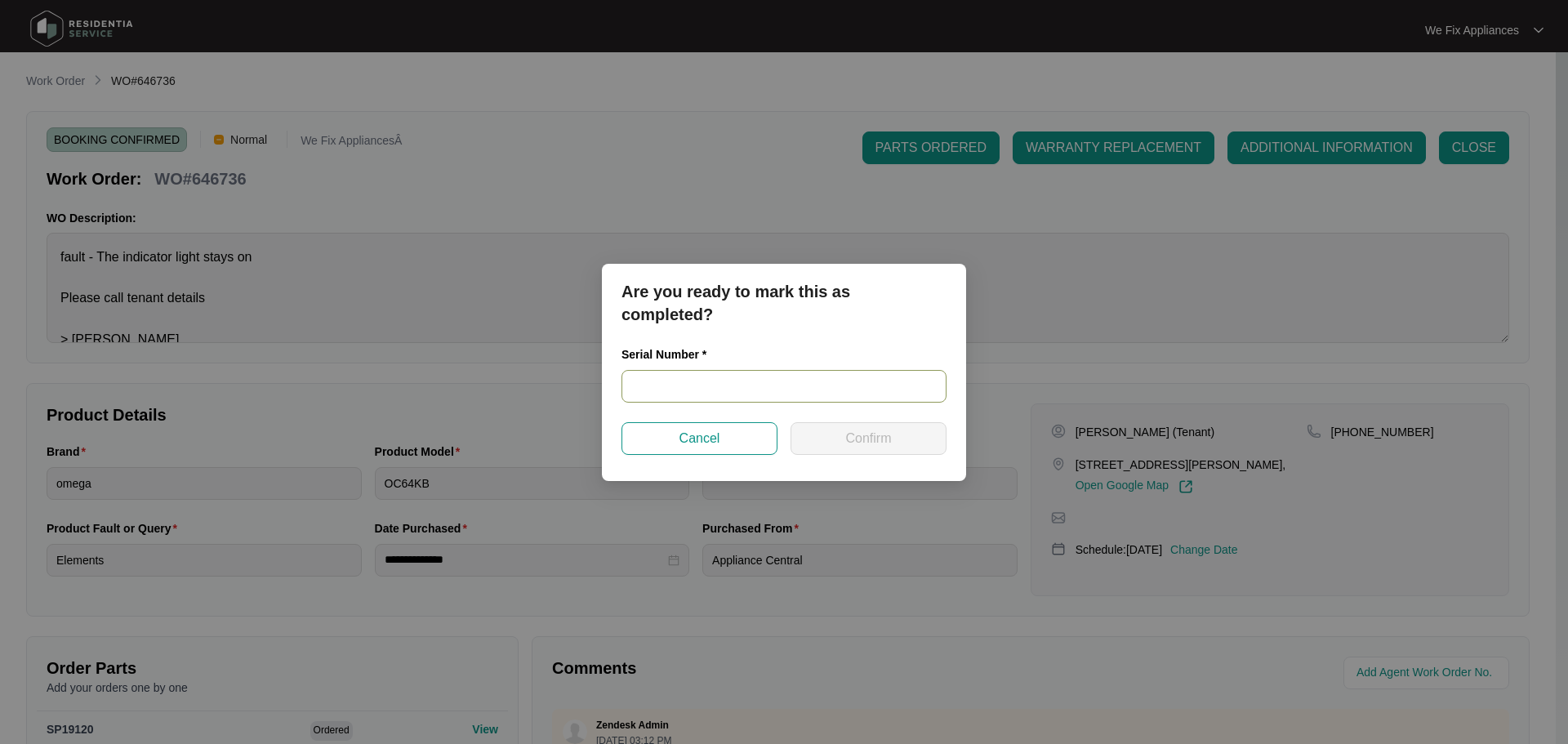
click at [759, 390] on input "text" at bounding box center [784, 386] width 325 height 32
paste input "12756347010249380009"
type input "12756347010249380009"
click at [858, 437] on span "Confirm" at bounding box center [868, 438] width 45 height 19
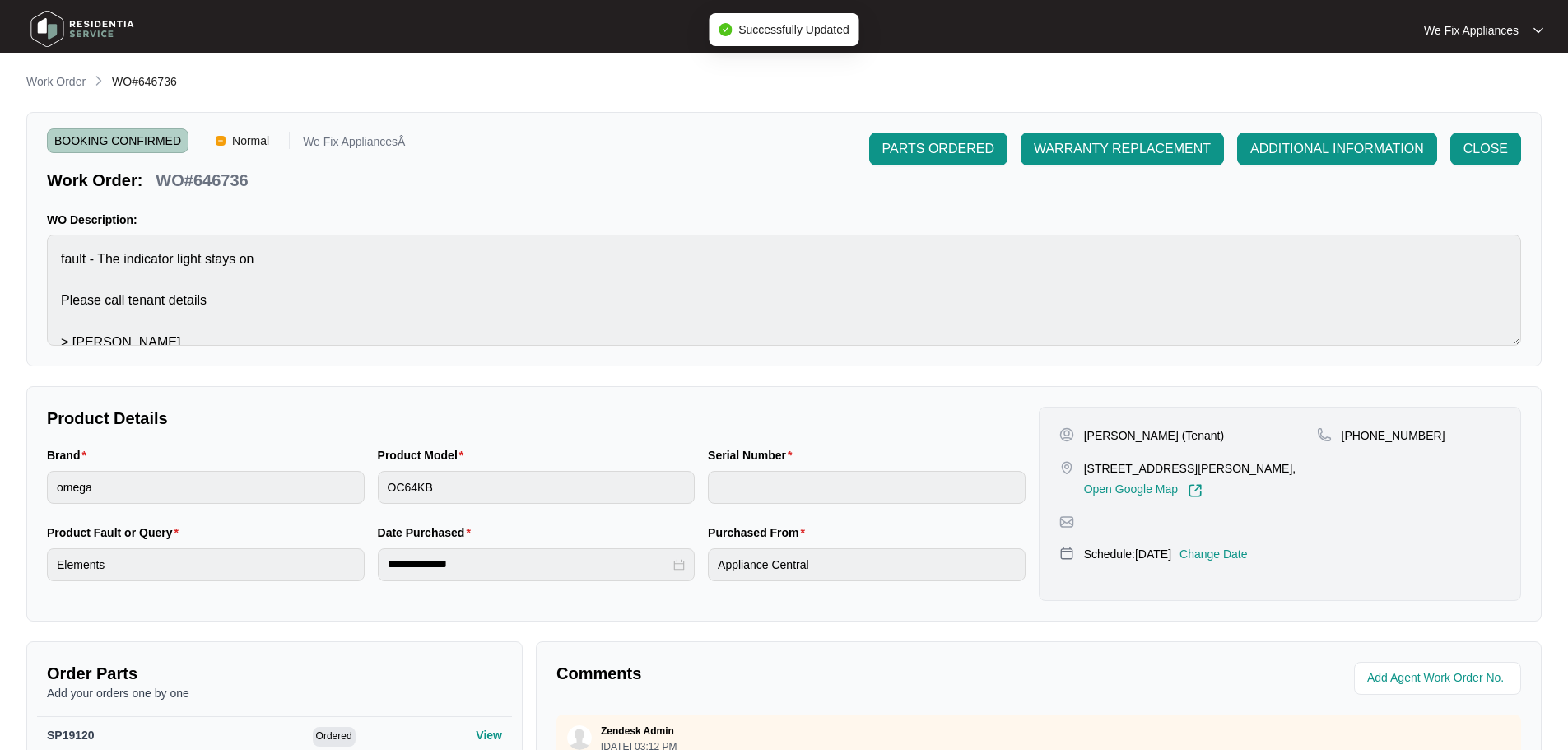
type input "12756347010249380009"
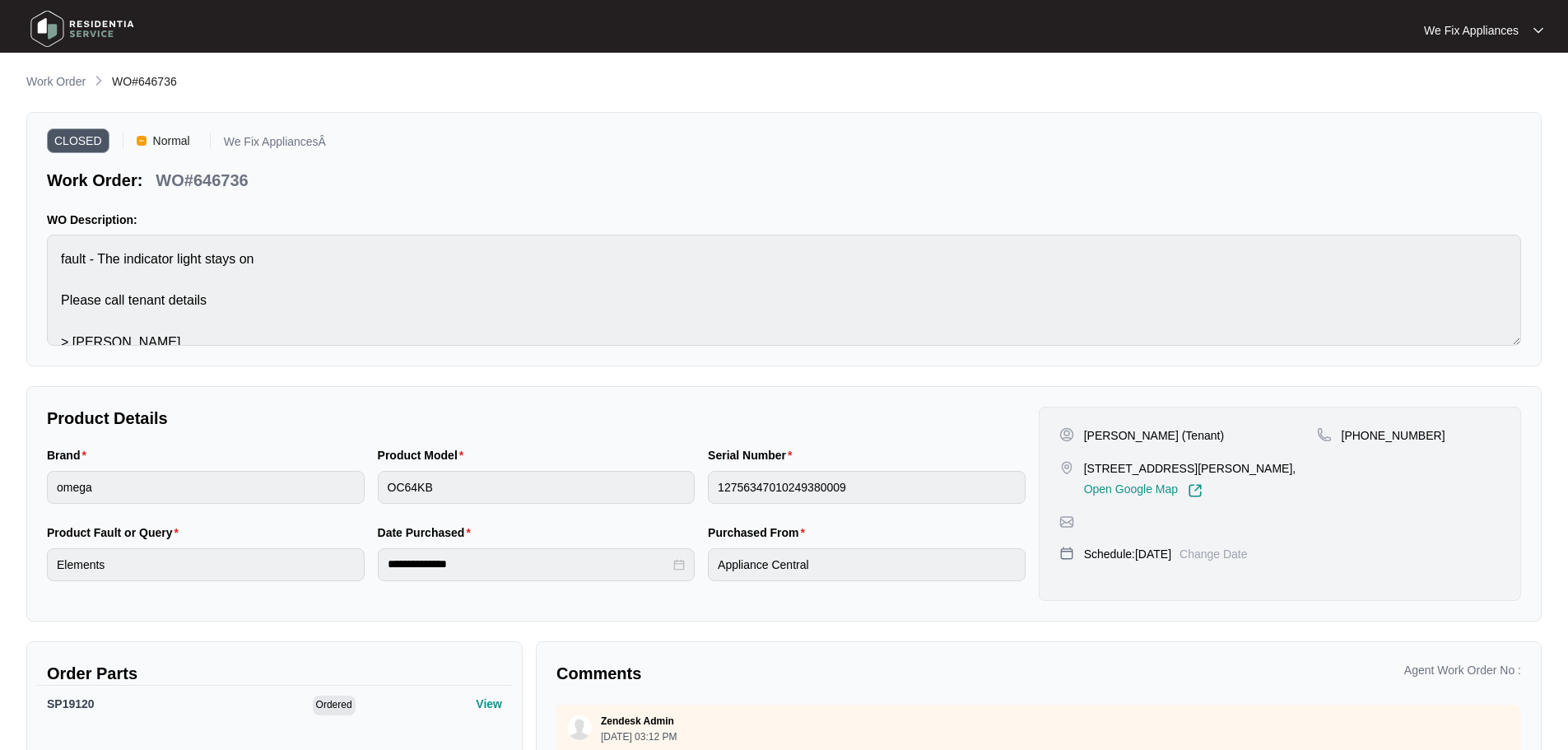
click at [48, 24] on img at bounding box center [82, 29] width 115 height 49
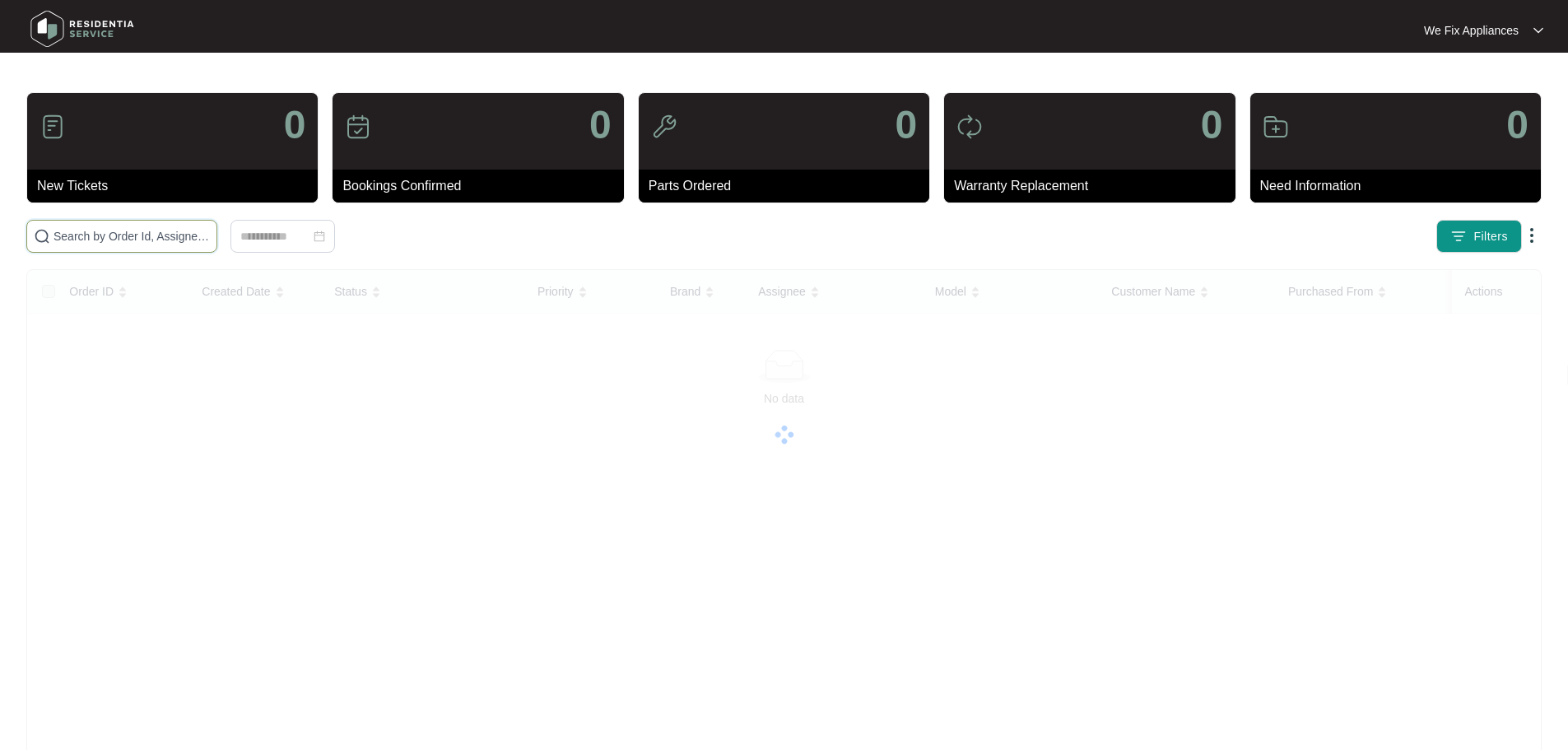
click at [130, 234] on input "text" at bounding box center [132, 236] width 157 height 18
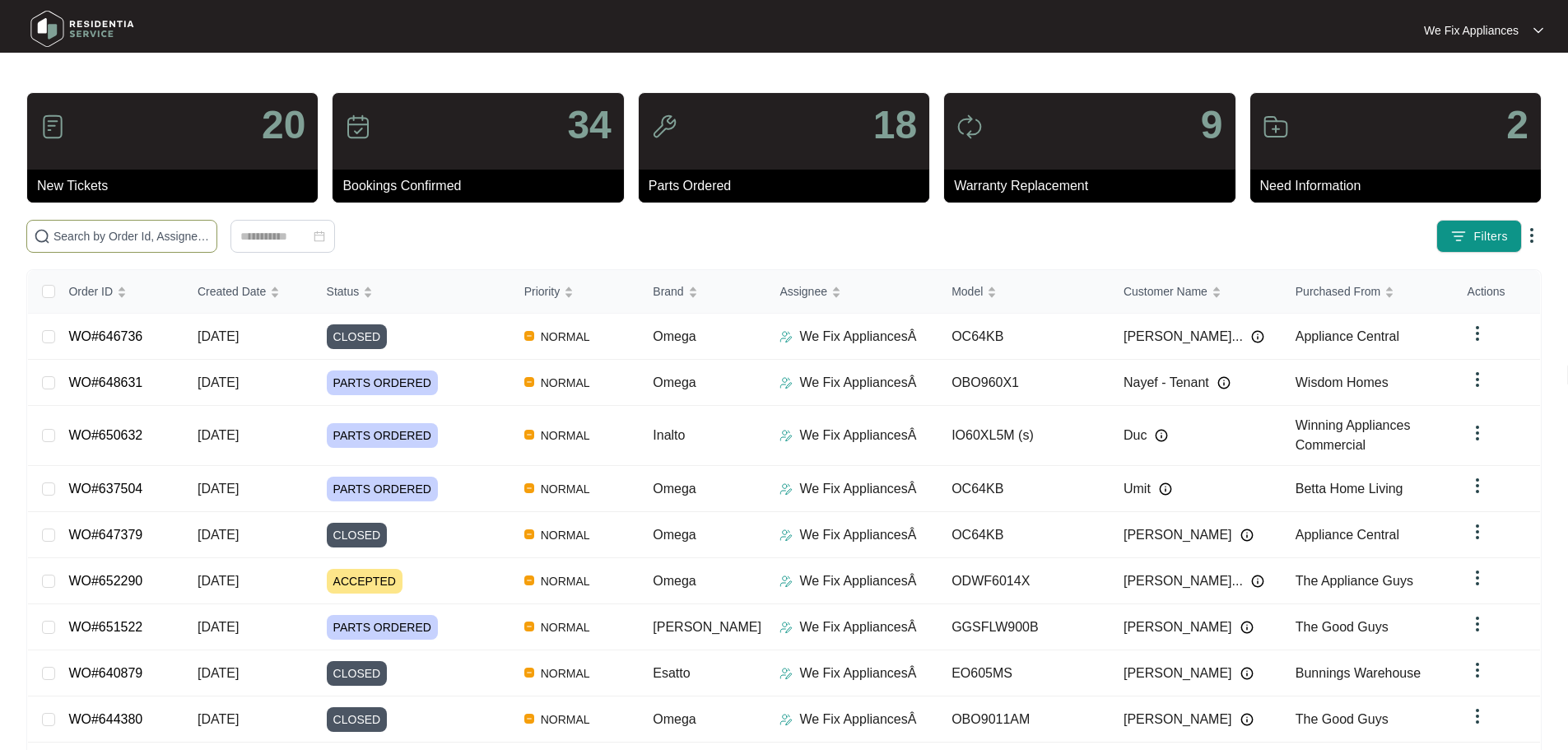
paste input "650935"
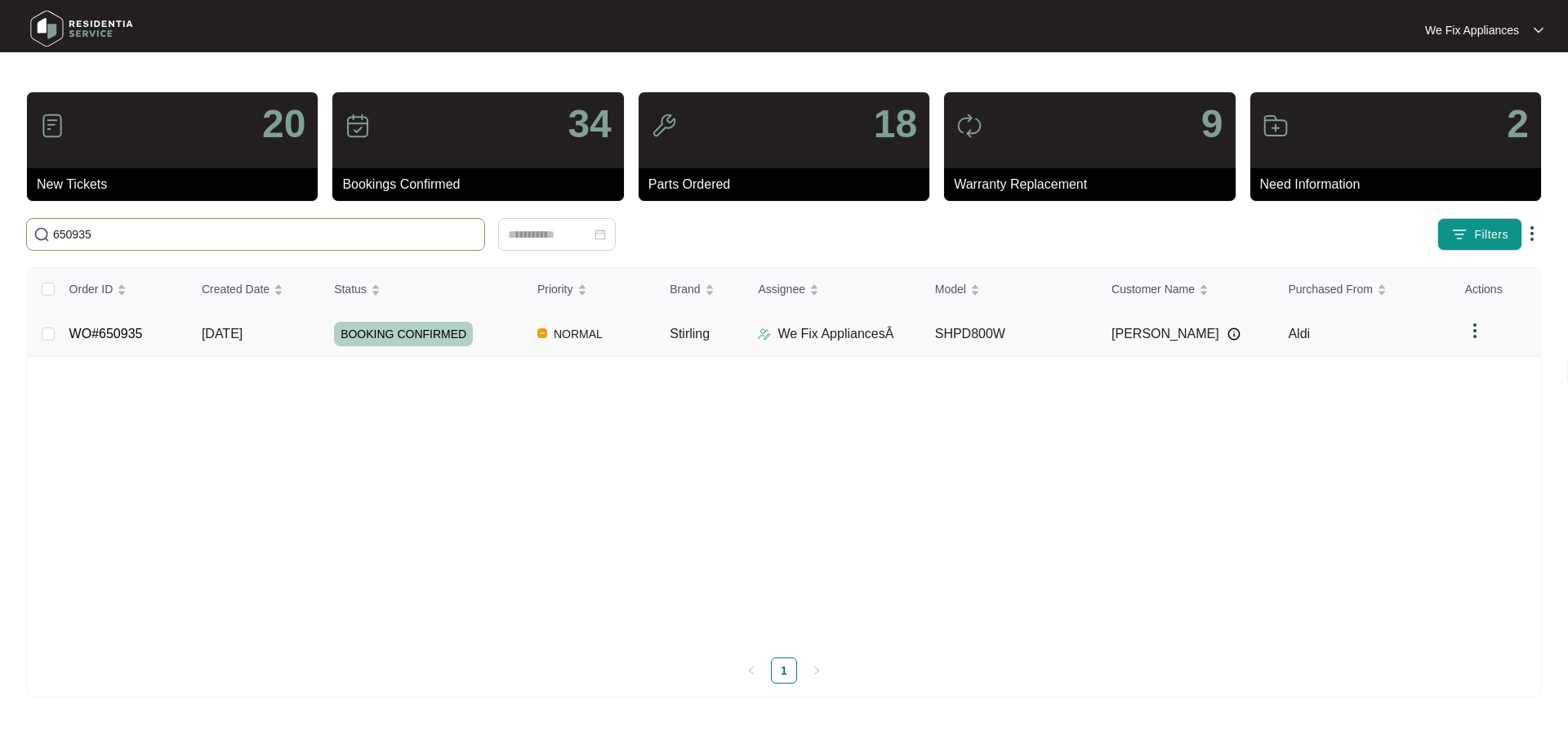
type input "650935"
click at [395, 332] on span "BOOKING CONFIRMED" at bounding box center [403, 334] width 139 height 24
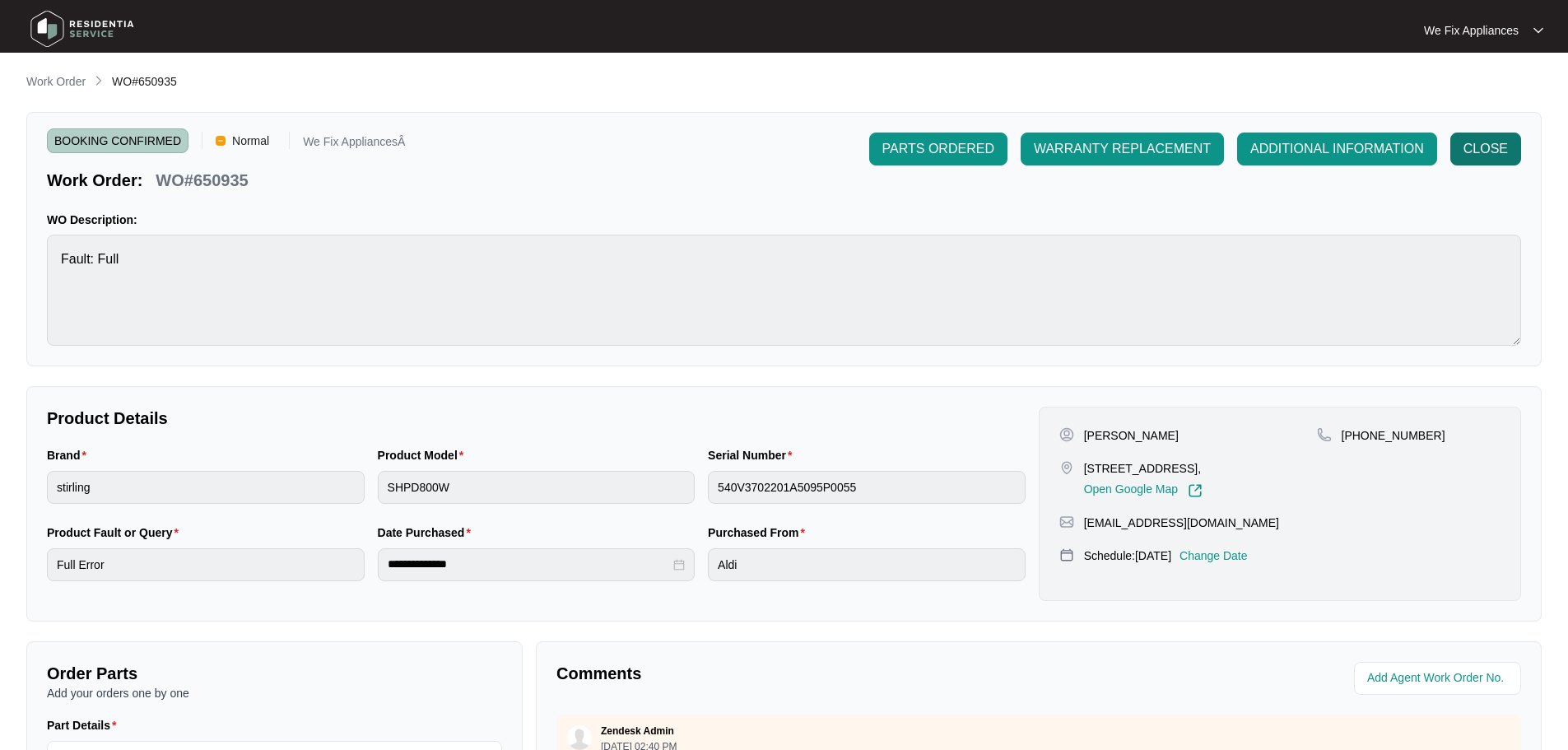
click at [1484, 146] on span "CLOSE" at bounding box center [1485, 149] width 45 height 19
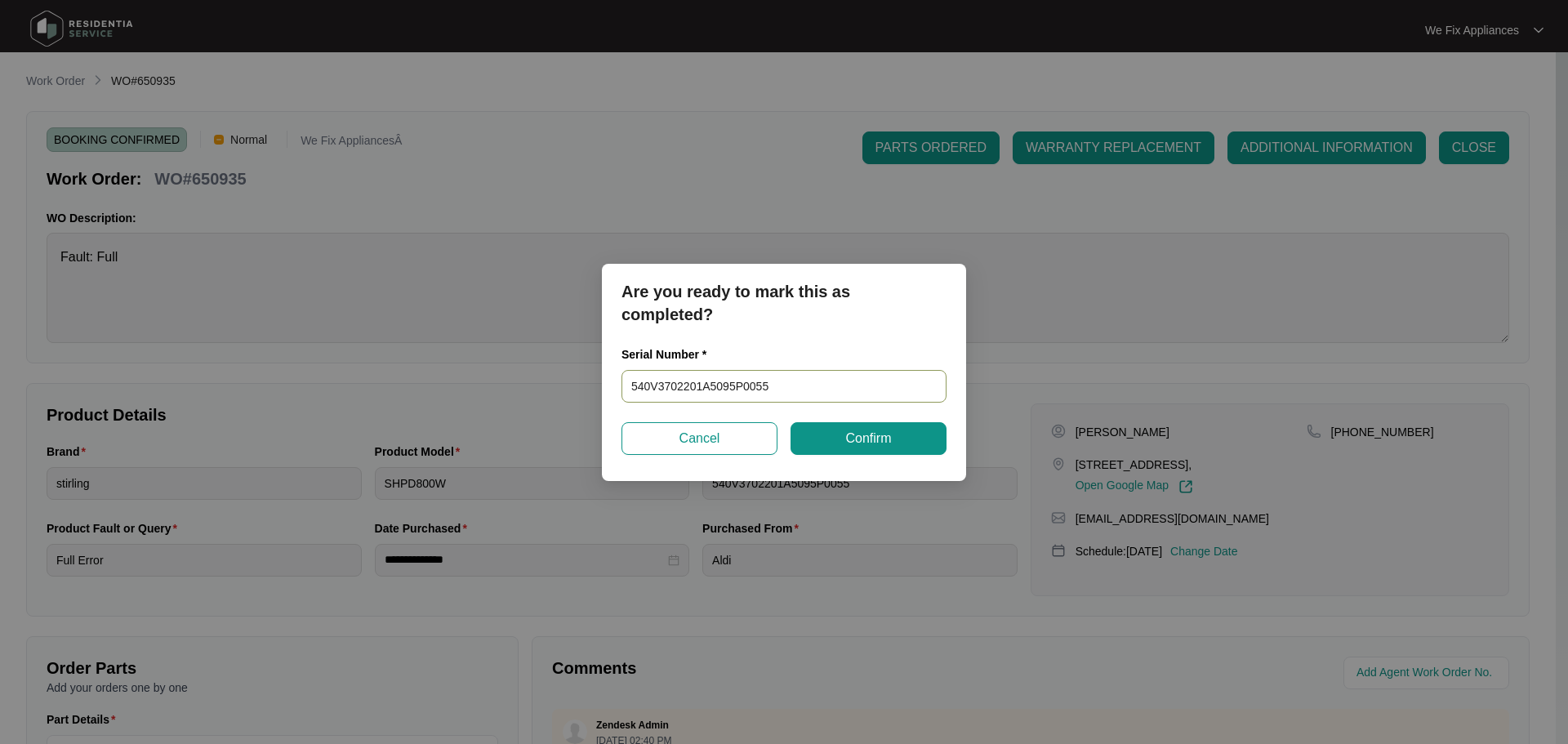
drag, startPoint x: 801, startPoint y: 386, endPoint x: 524, endPoint y: 377, distance: 277.1
click at [524, 377] on div "Are you ready to mark this as completed? Serial Number * 540V3702201A5095P0055 …" at bounding box center [784, 372] width 1568 height 744
click at [867, 443] on span "Confirm" at bounding box center [868, 438] width 45 height 19
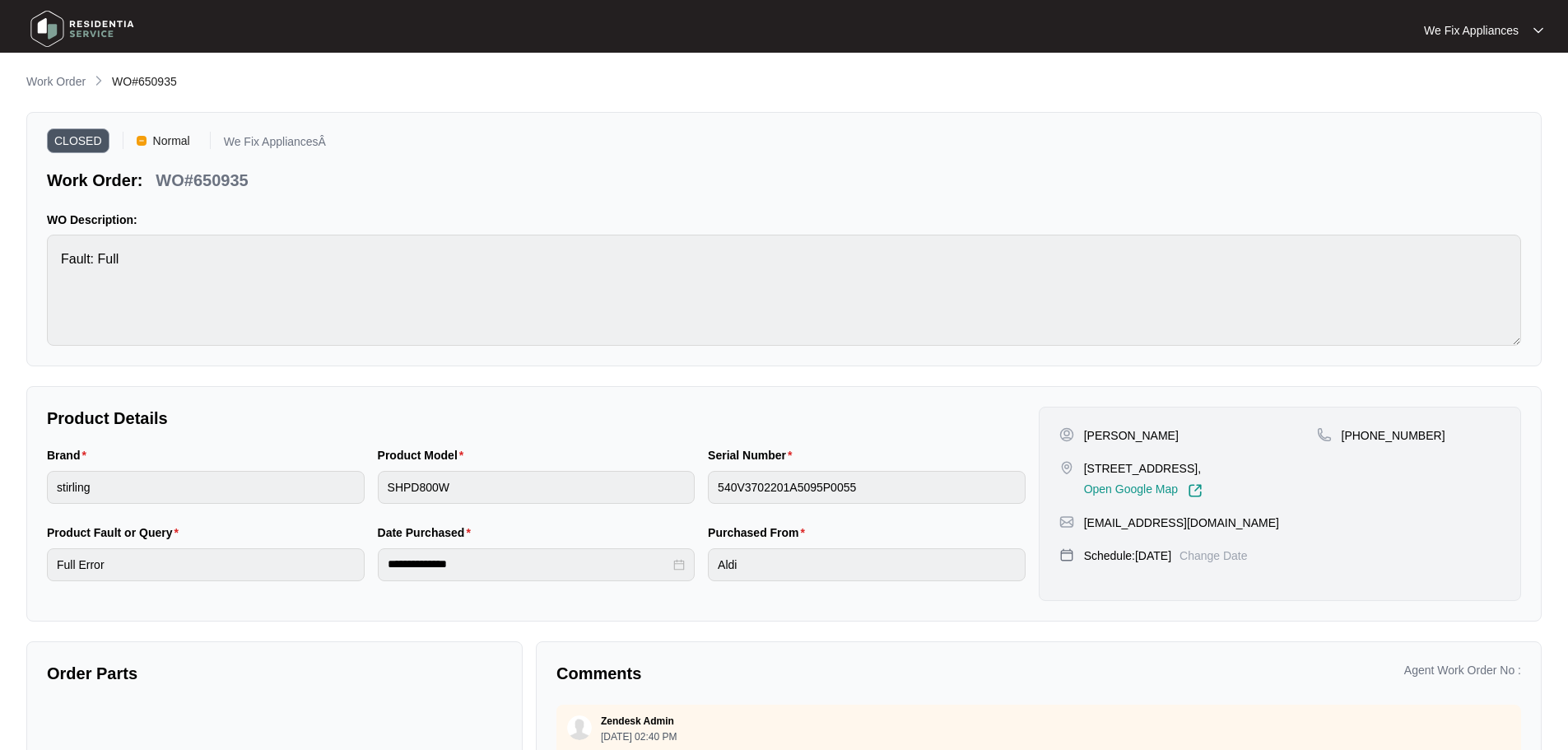
click at [163, 82] on span "WO#650935" at bounding box center [144, 81] width 65 height 13
click at [50, 31] on img at bounding box center [82, 29] width 115 height 49
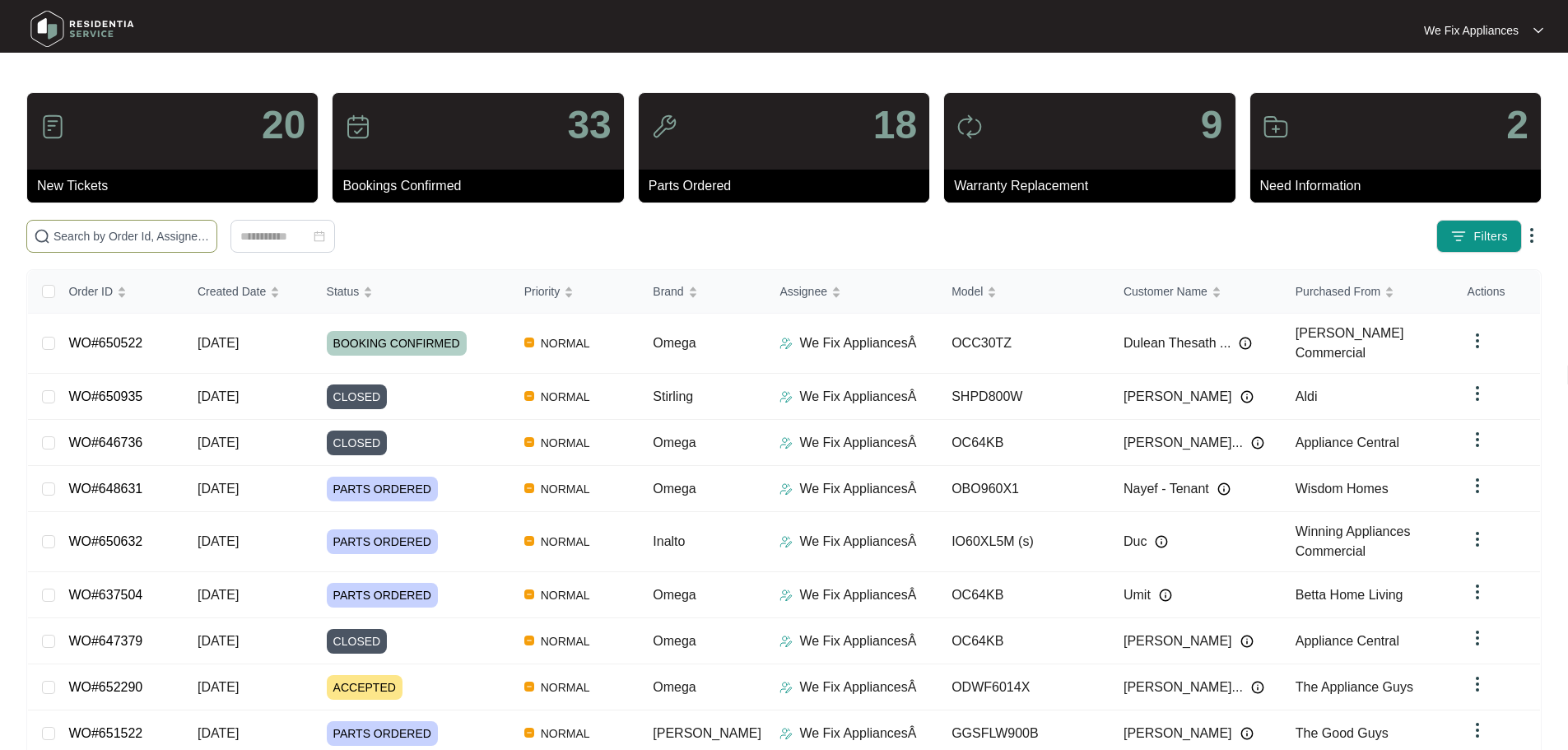
click at [154, 235] on input "text" at bounding box center [132, 236] width 157 height 18
paste input "650907"
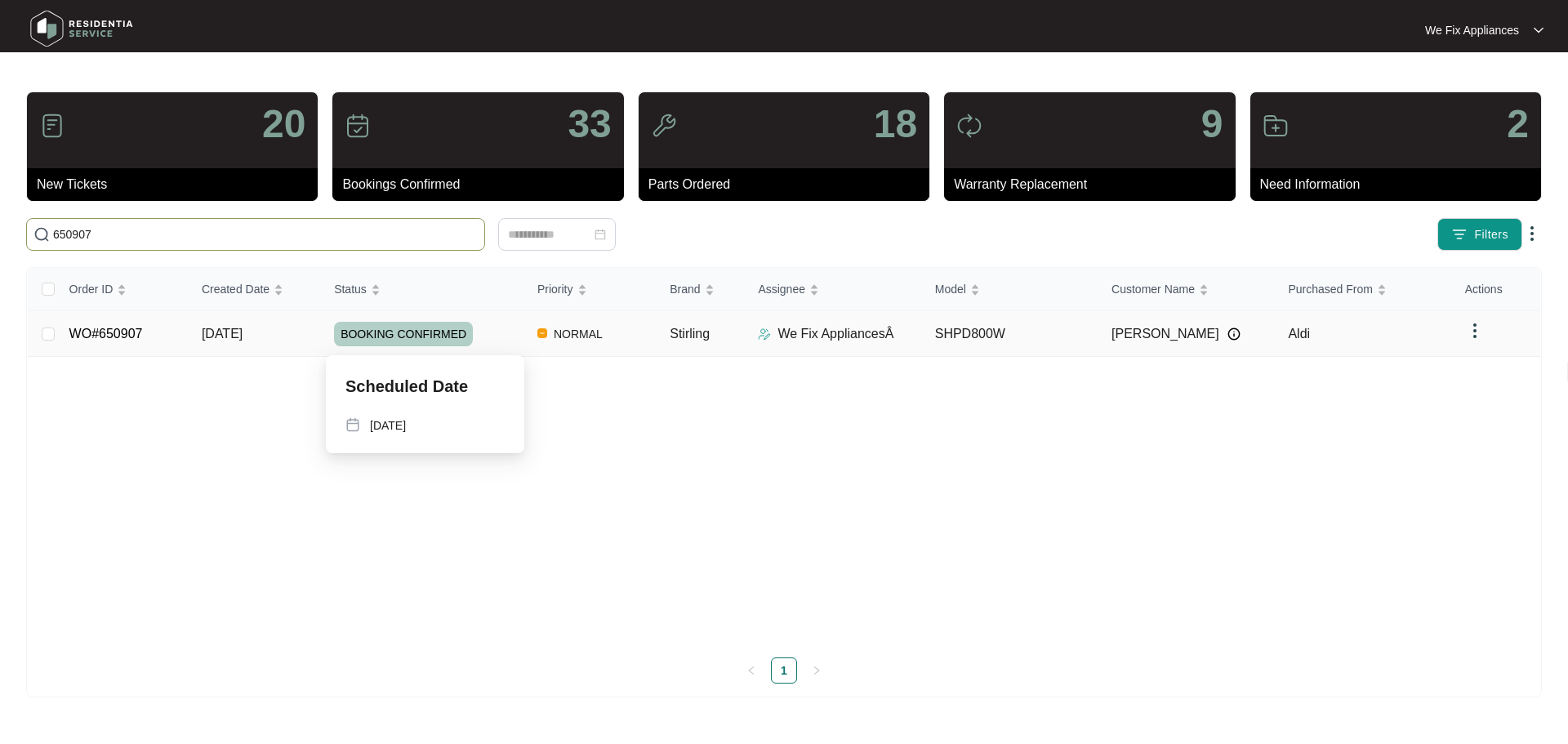
type input "650907"
click at [396, 334] on span "BOOKING CONFIRMED" at bounding box center [403, 334] width 139 height 24
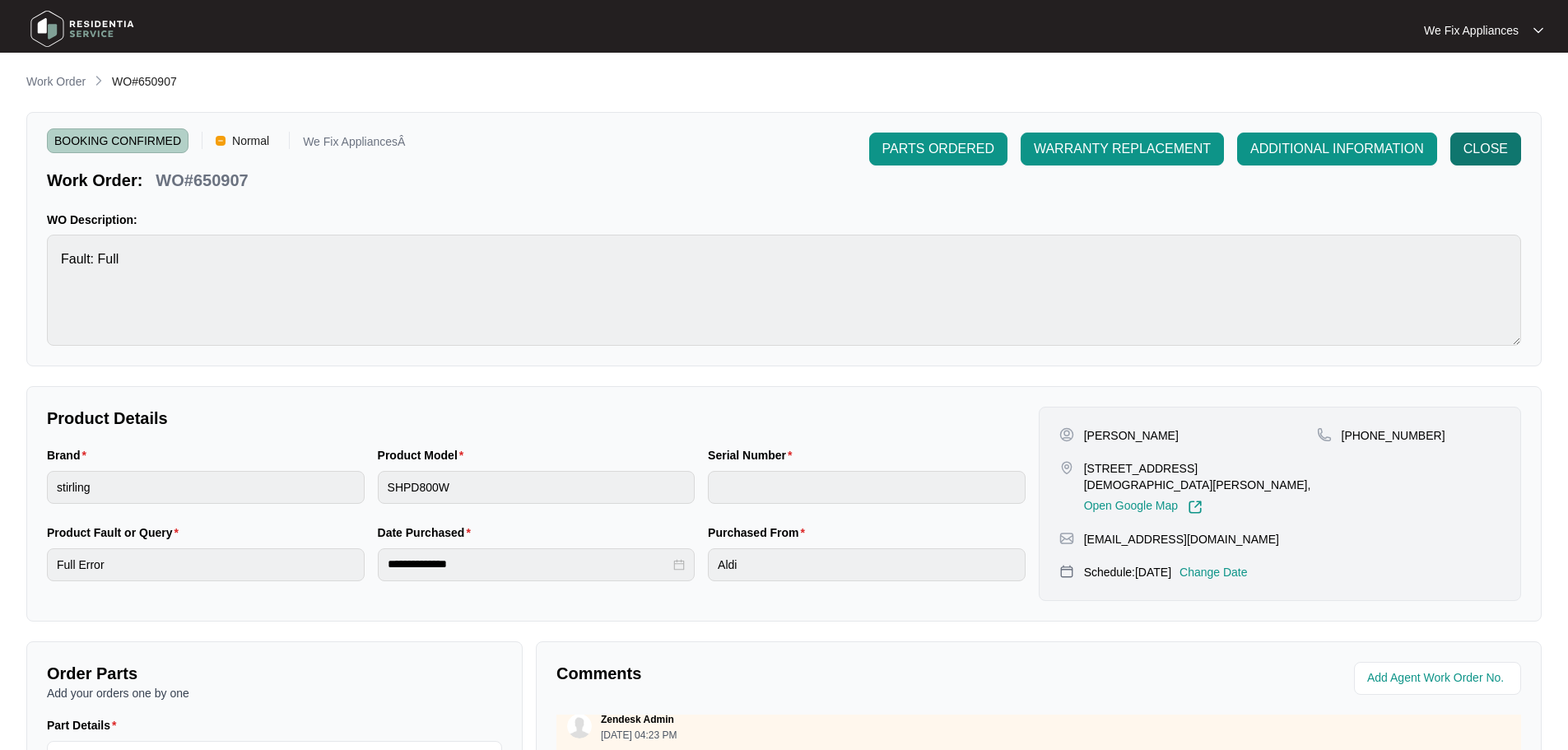
click at [1482, 150] on span "CLOSE" at bounding box center [1485, 149] width 45 height 19
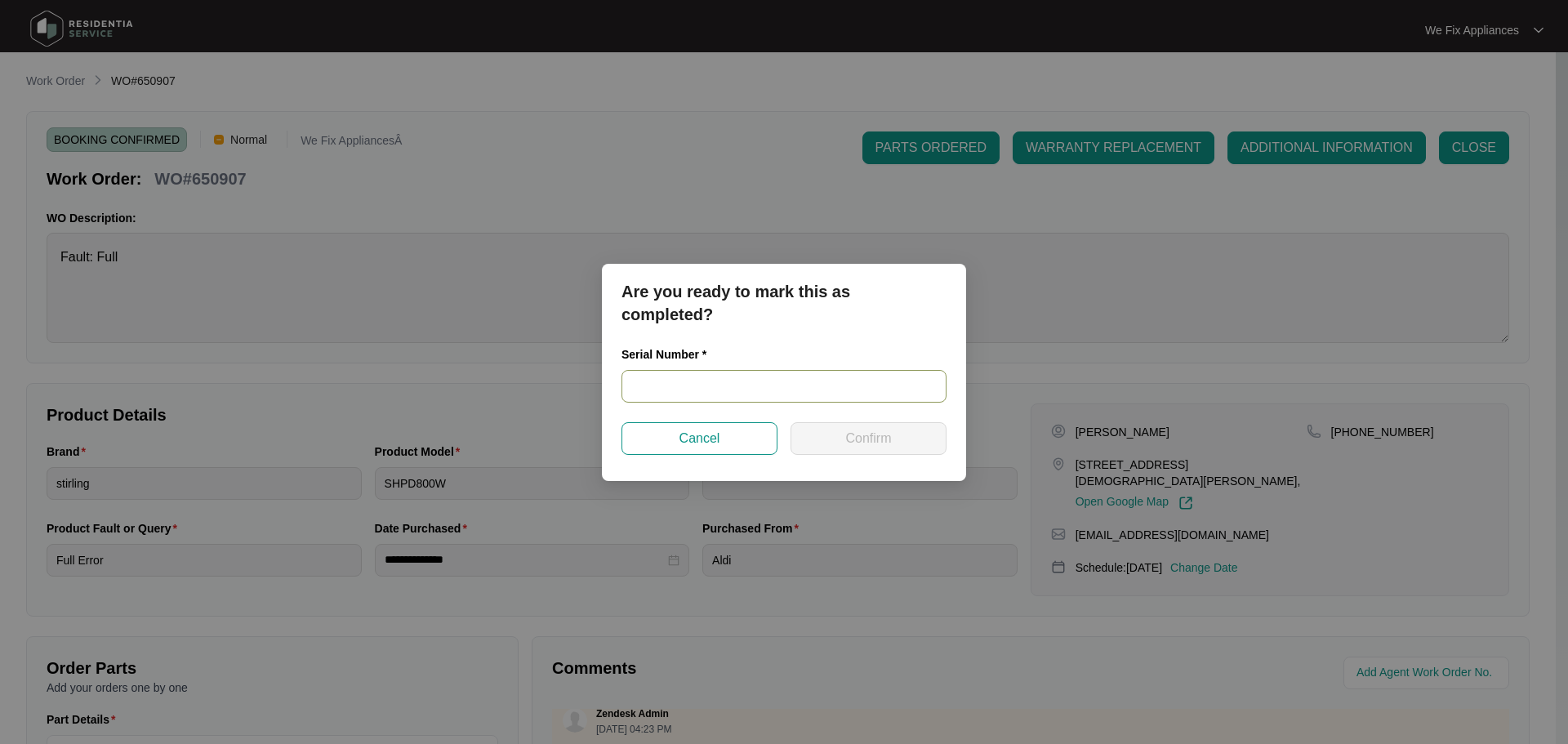
click at [764, 385] on input "text" at bounding box center [784, 386] width 325 height 32
paste input "540V3702301A5095P00063"
type input "540V3702301A5095P00063"
click at [848, 435] on span "Confirm" at bounding box center [868, 438] width 45 height 19
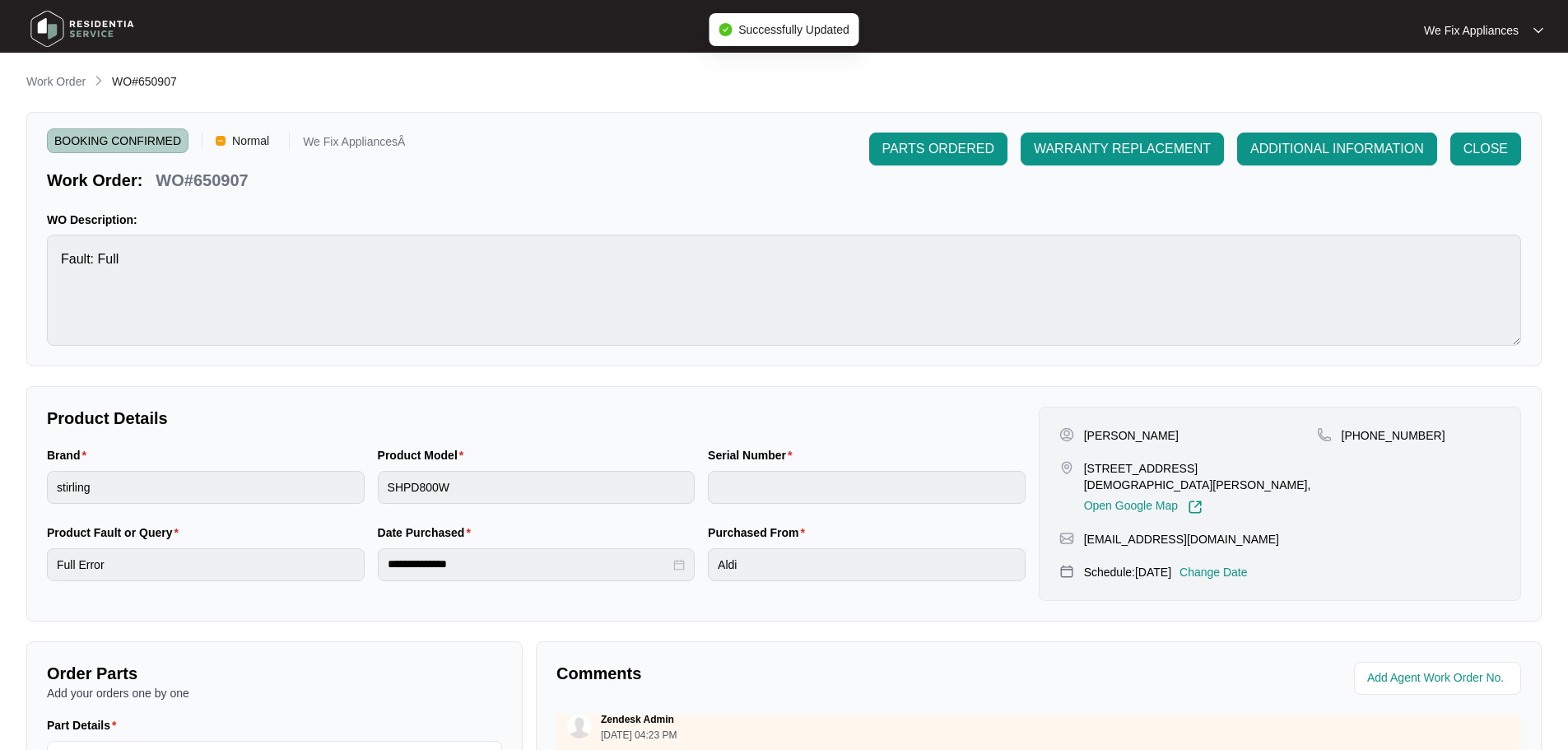
type input "540V3702301A5095P00063"
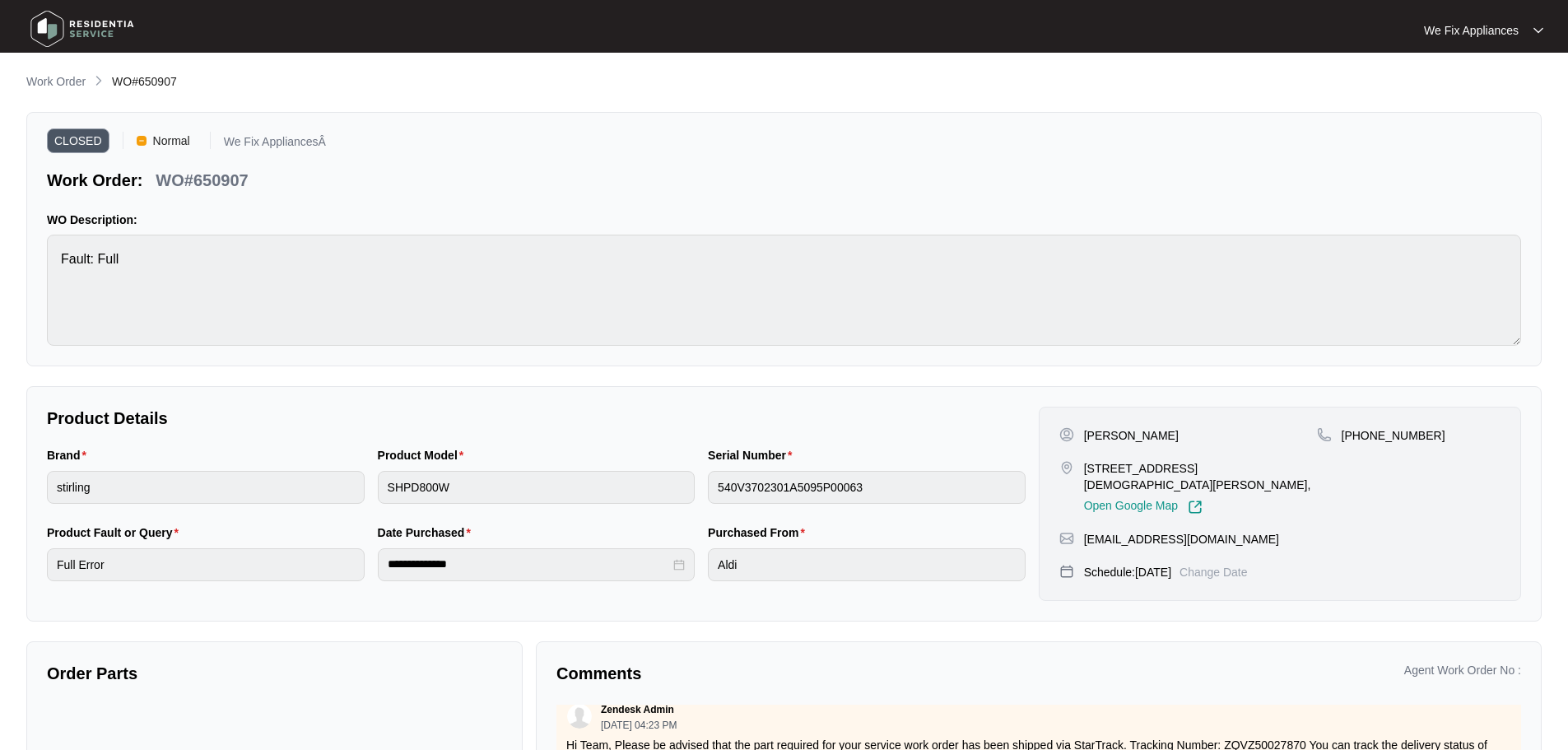
click at [34, 15] on img at bounding box center [82, 29] width 115 height 49
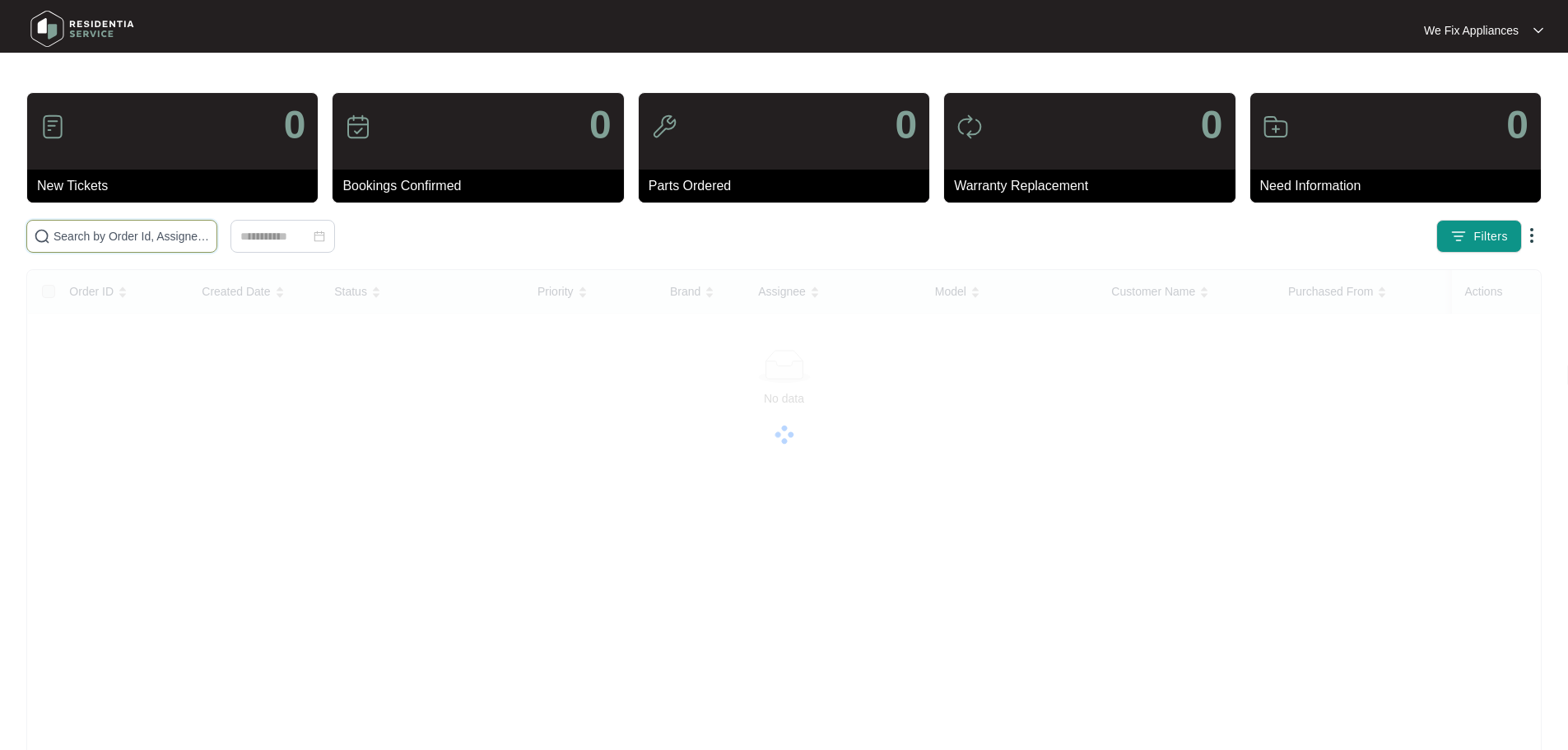
click at [111, 239] on input "text" at bounding box center [132, 236] width 157 height 18
paste input "649891"
type input "649891"
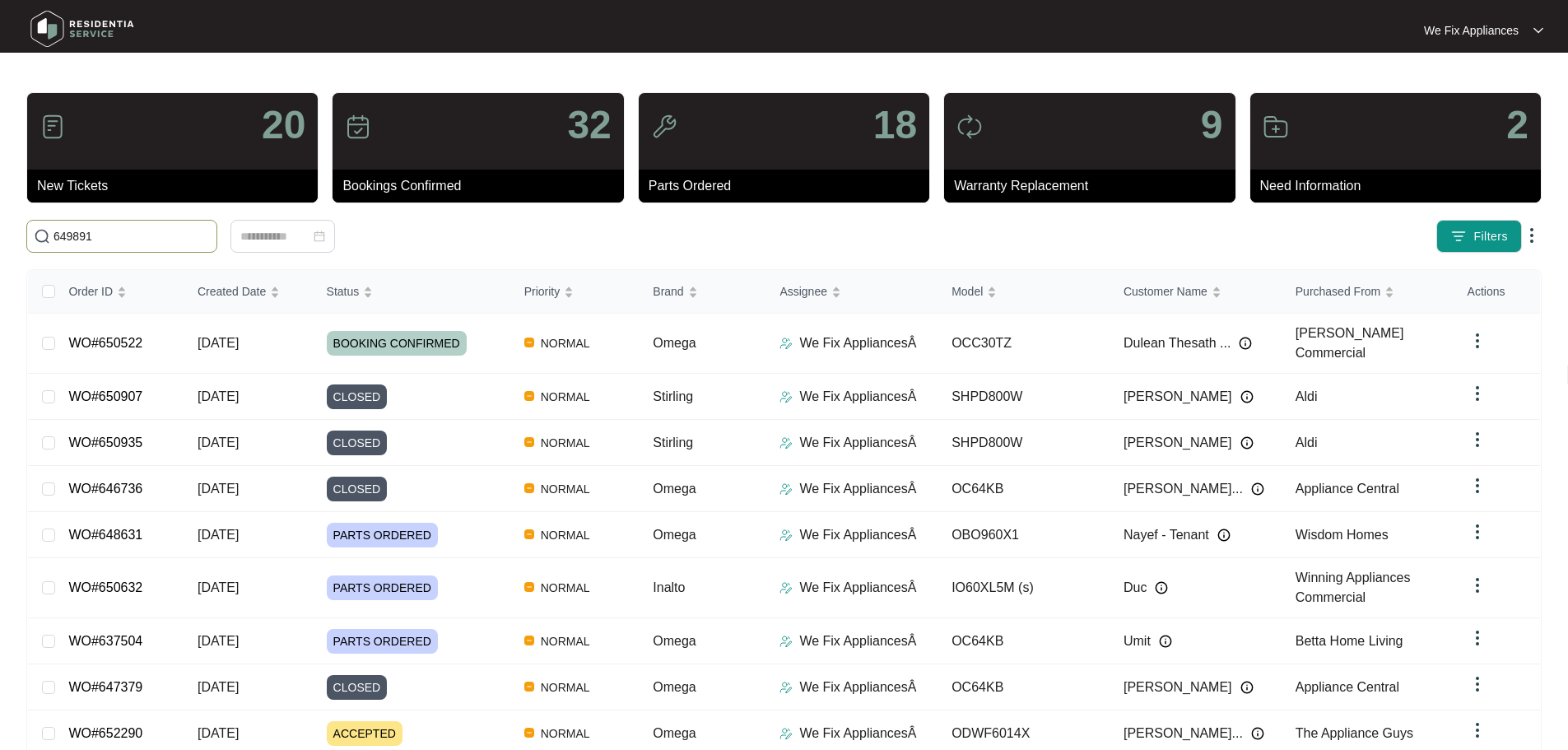
drag, startPoint x: 128, startPoint y: 234, endPoint x: 13, endPoint y: 237, distance: 115.0
click at [13, 237] on main "20 New Tickets 32 Bookings Confirmed 18 Parts Ordered 9 Warranty Replacement 2 …" at bounding box center [784, 441] width 1568 height 883
paste input "649891"
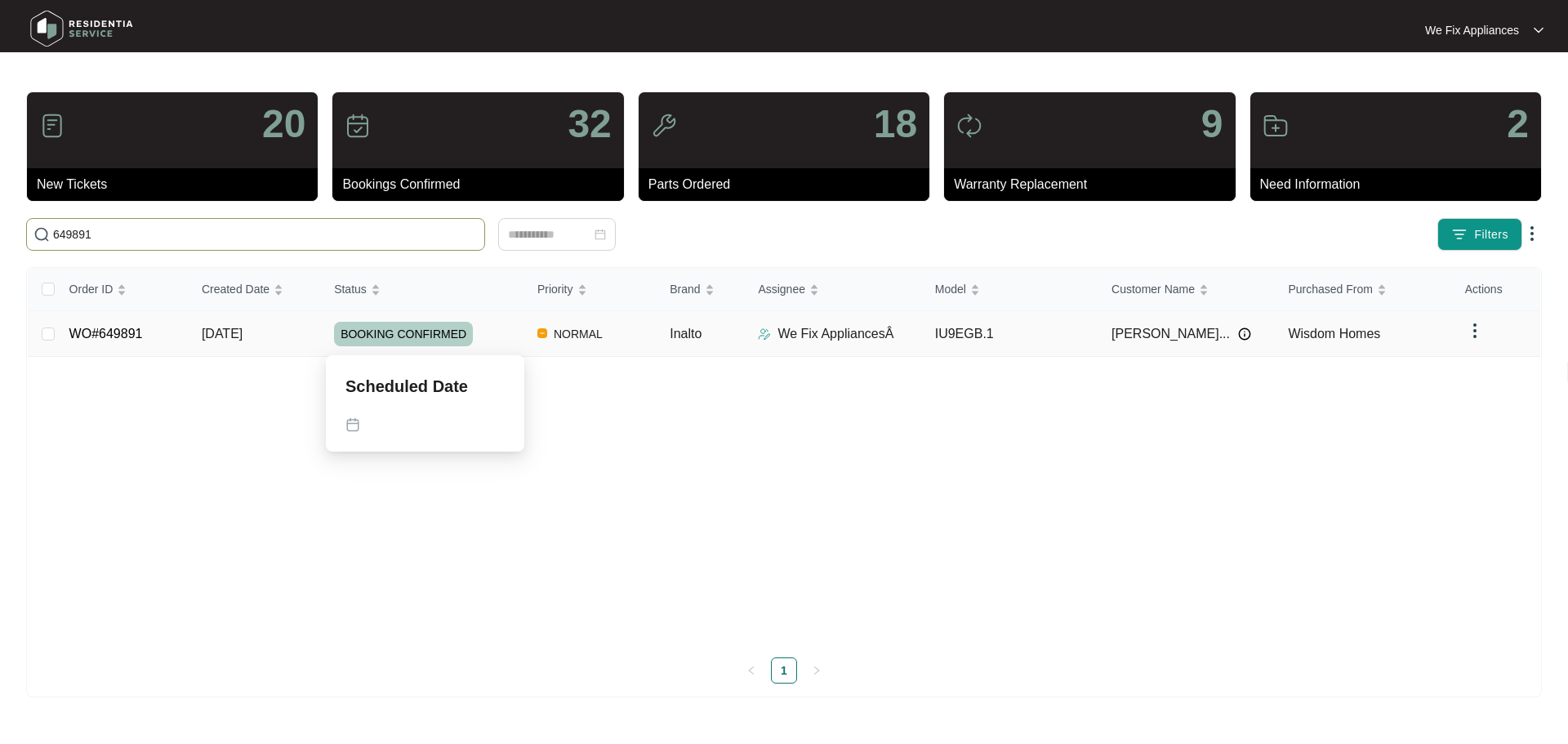
type input "649891"
click at [407, 327] on span "BOOKING CONFIRMED" at bounding box center [403, 334] width 139 height 24
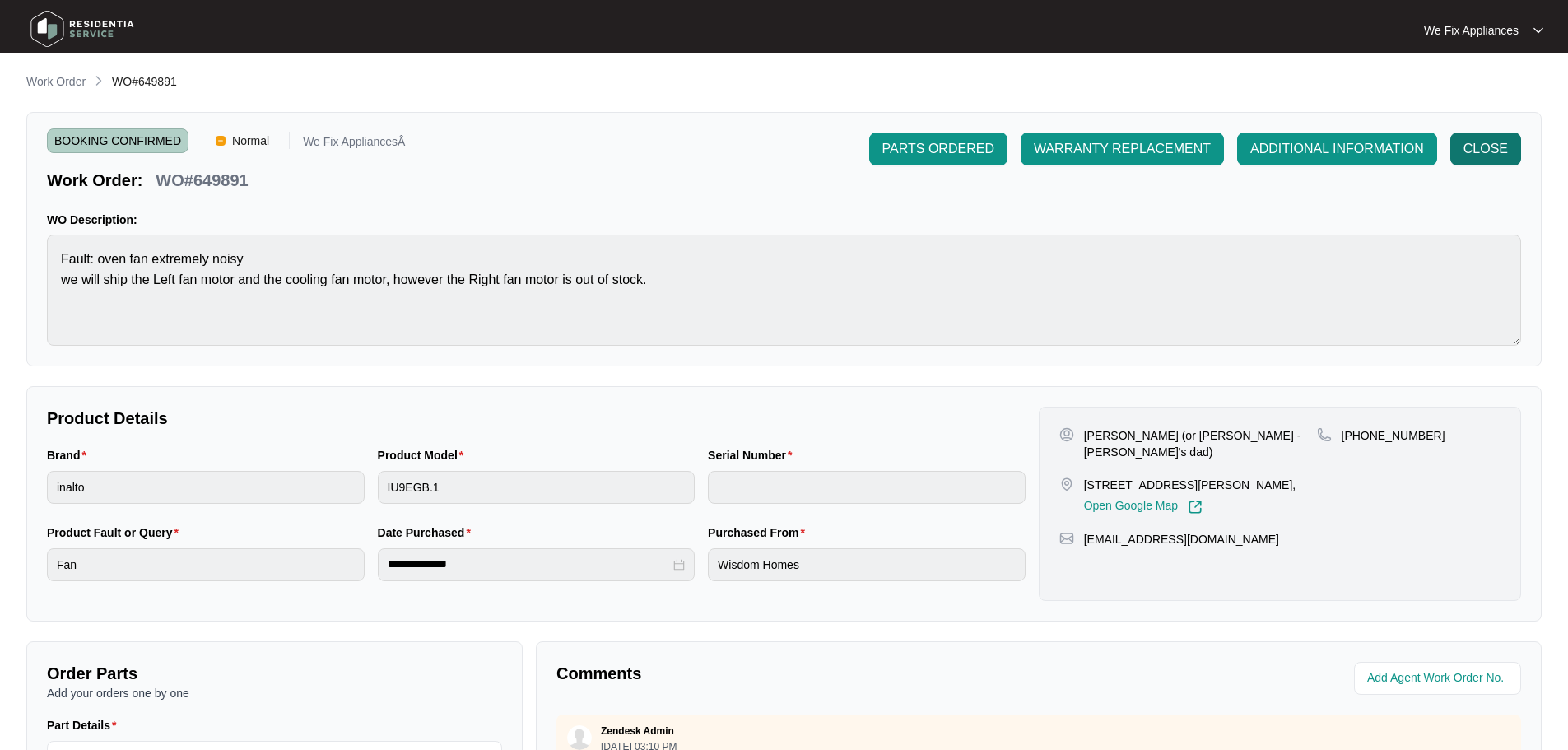
click at [1478, 141] on span "CLOSE" at bounding box center [1485, 149] width 45 height 19
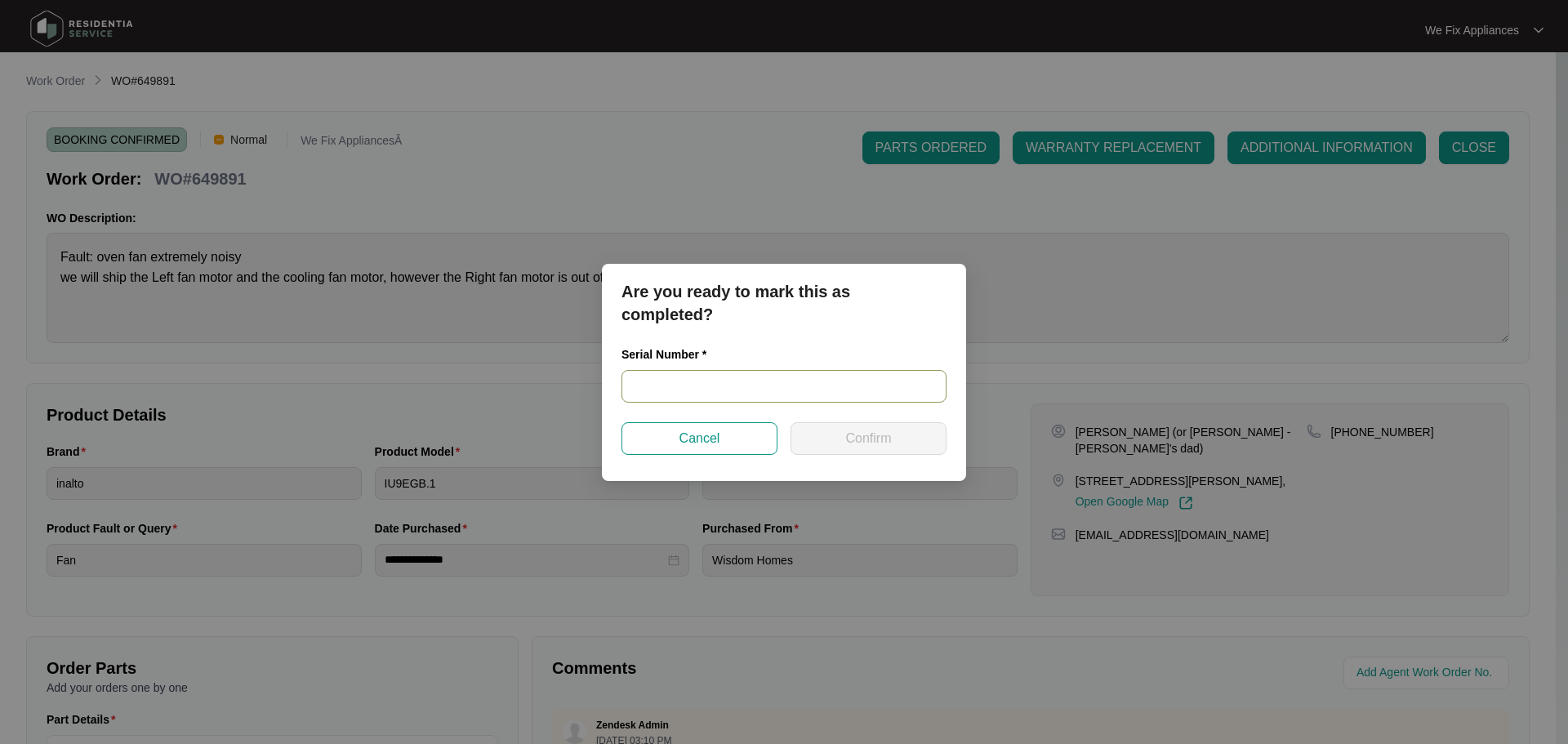
click at [717, 382] on input "text" at bounding box center [784, 386] width 325 height 32
paste input "2023120001"
type input "2023120001"
click at [874, 437] on span "Confirm" at bounding box center [868, 438] width 45 height 19
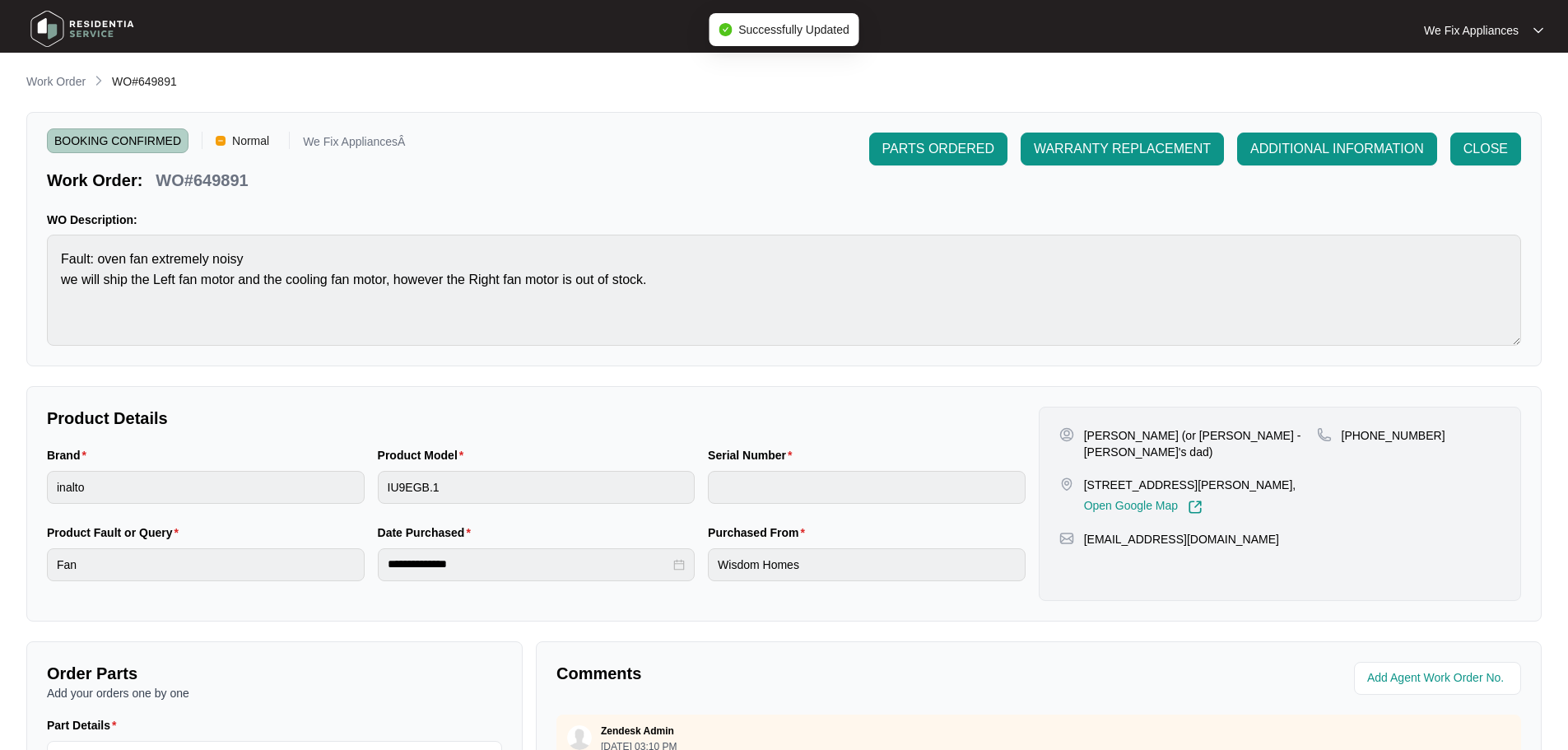
type input "2023120001"
